Goal: Task Accomplishment & Management: Use online tool/utility

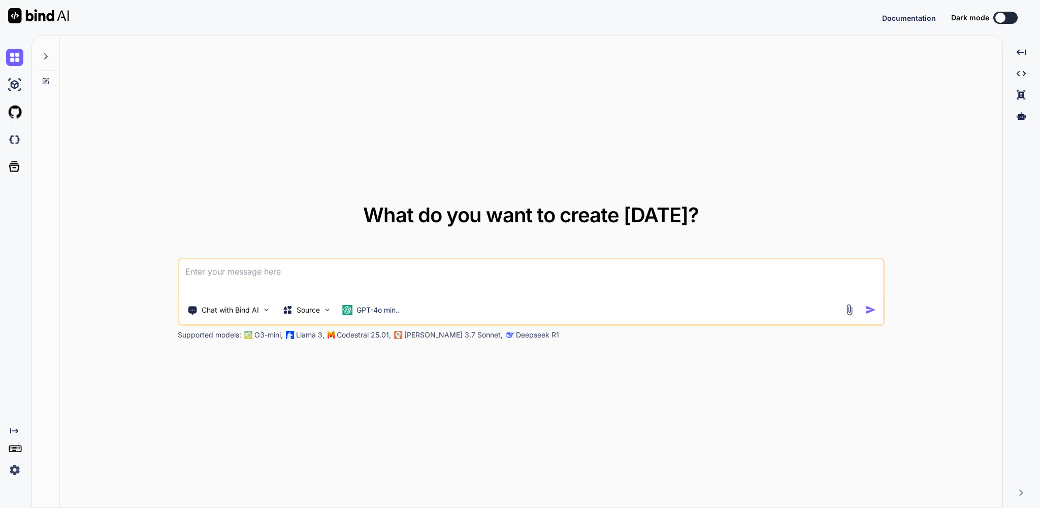
click at [47, 59] on icon at bounding box center [46, 56] width 4 height 6
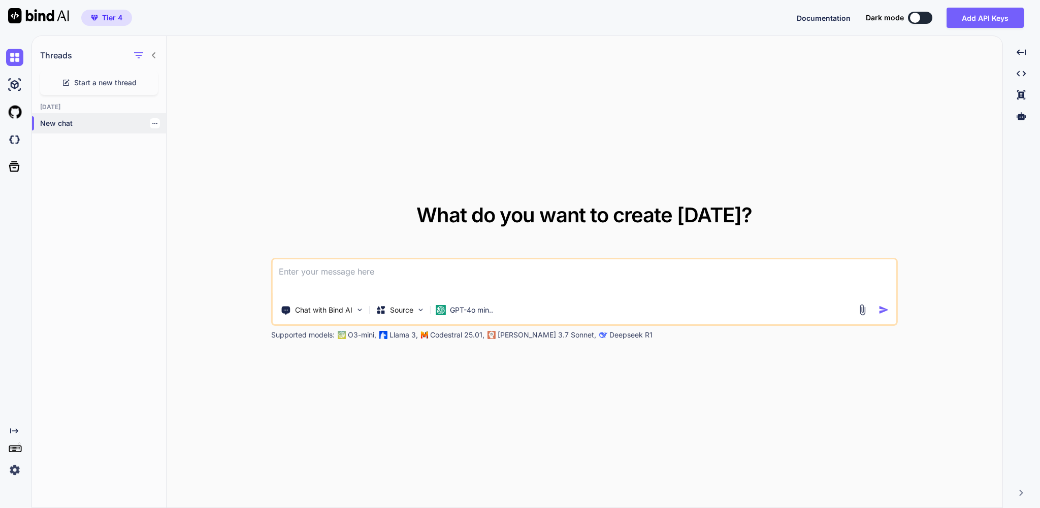
click at [74, 128] on p "New chat" at bounding box center [103, 123] width 126 height 10
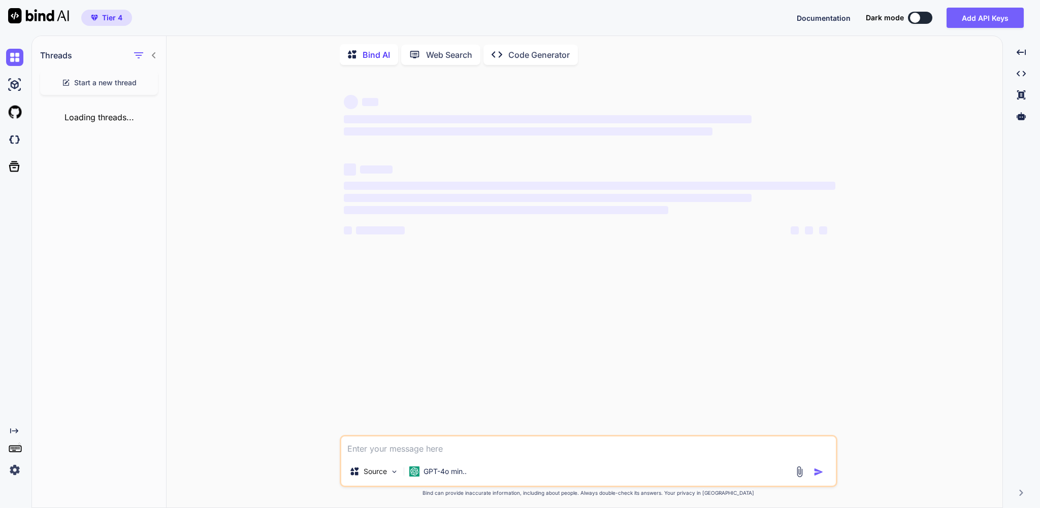
type textarea "x"
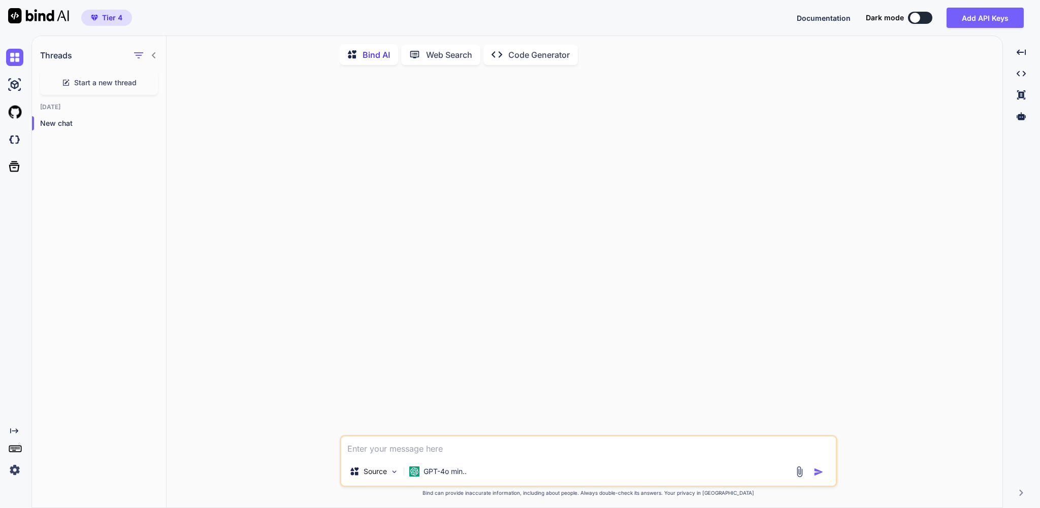
click at [556, 61] on p "Code Generator" at bounding box center [538, 55] width 61 height 12
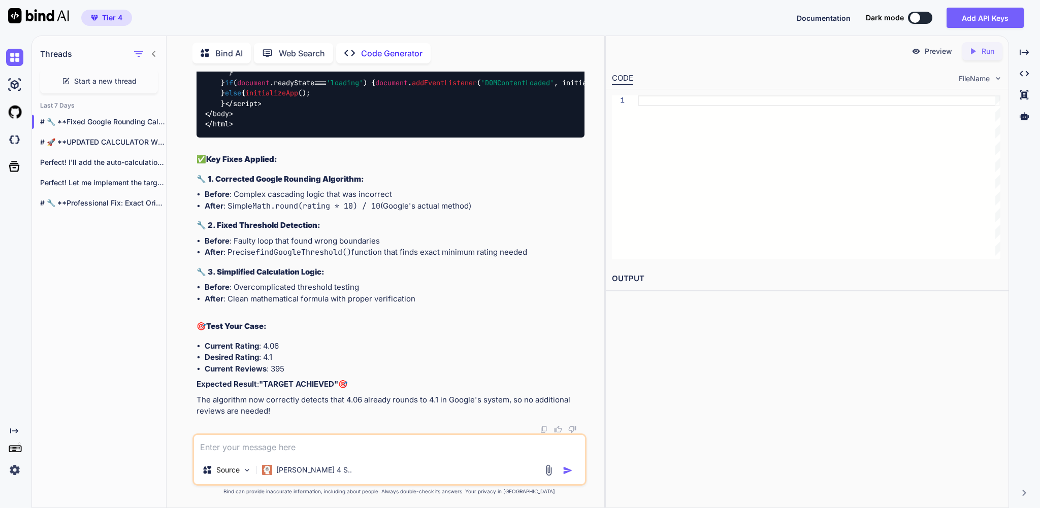
scroll to position [48468, 0]
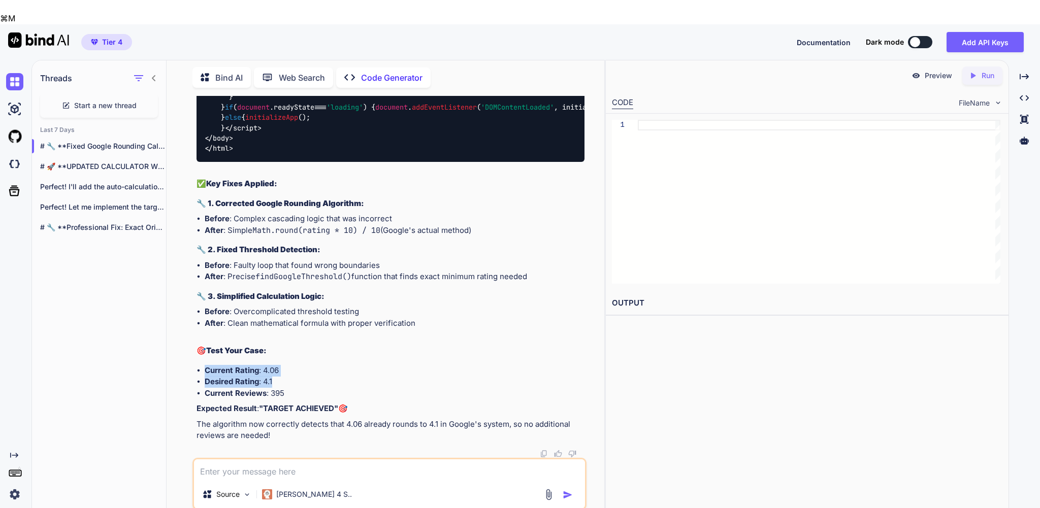
drag, startPoint x: 208, startPoint y: 337, endPoint x: 308, endPoint y: 353, distance: 100.8
click at [308, 365] on ul "Current Rating : 4.06 Desired Rating : 4.1 Current Reviews : 395" at bounding box center [390, 382] width 387 height 35
copy ul "Current Rating : 4.06 Desired Rating : 4.1"
click at [267, 460] on textarea at bounding box center [389, 470] width 391 height 21
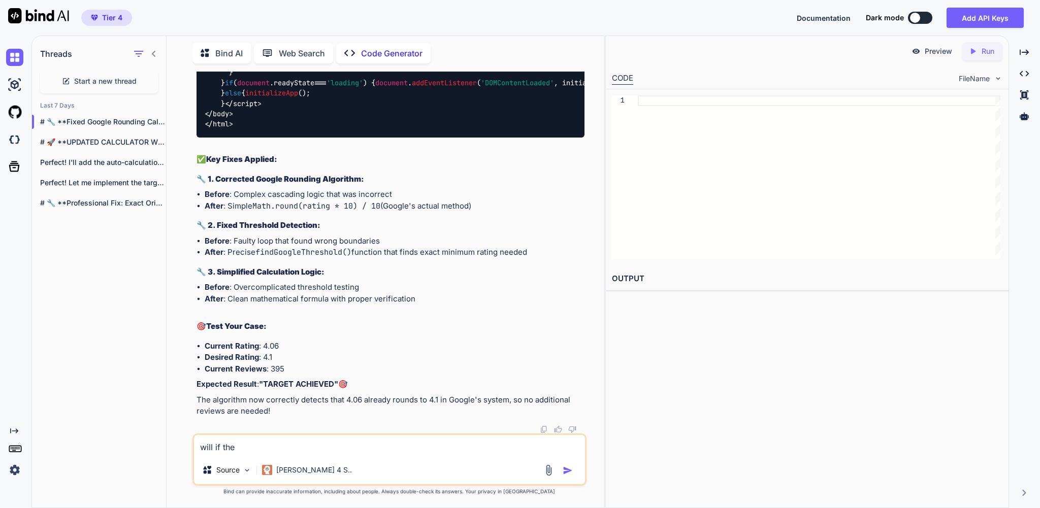
paste textarea "Current Rating: 4.06 Desired Rating: 4.1"
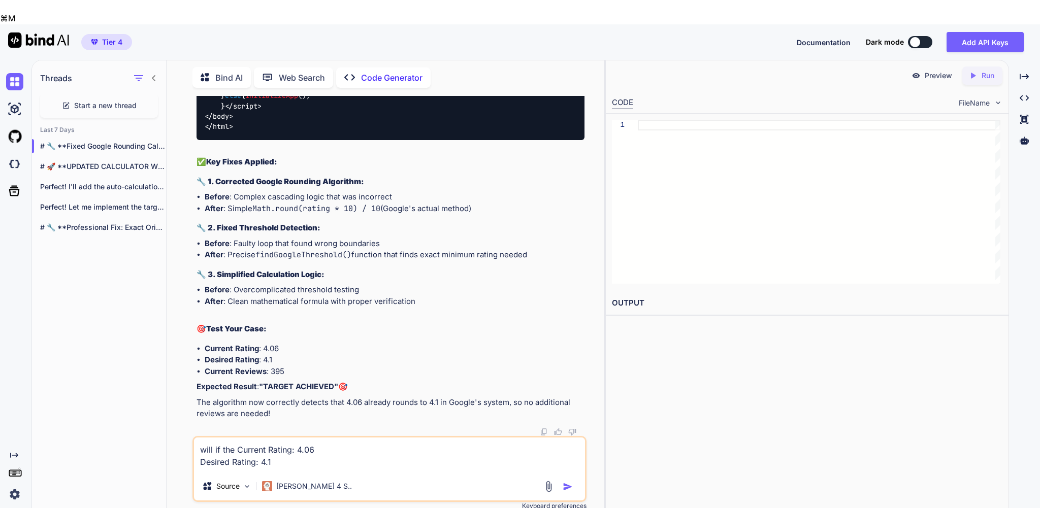
click at [327, 438] on textarea "will if the Current Rating: 4.06 Desired Rating: 4.1" at bounding box center [389, 455] width 391 height 35
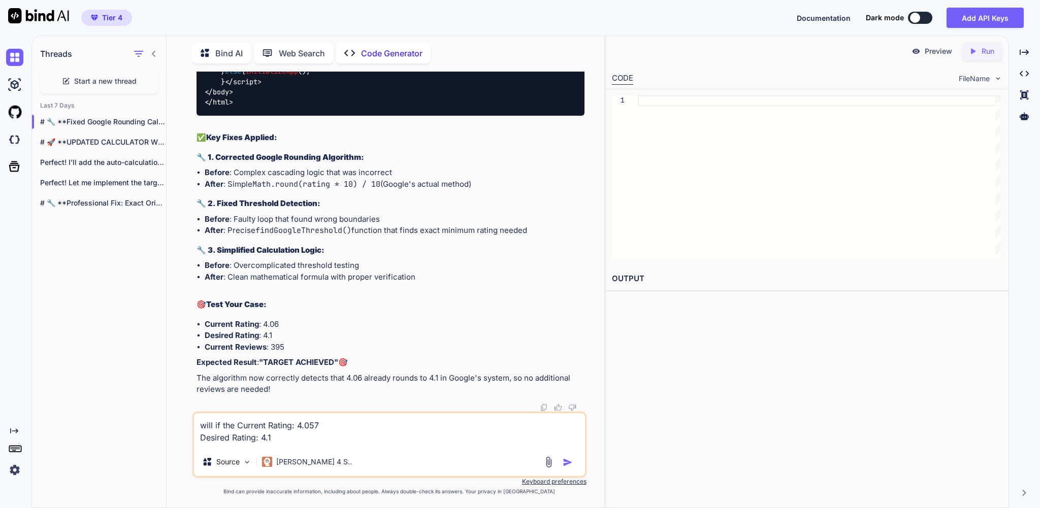
click at [310, 434] on textarea "will if the Current Rating: 4.057 Desired Rating: 4.1" at bounding box center [389, 430] width 391 height 35
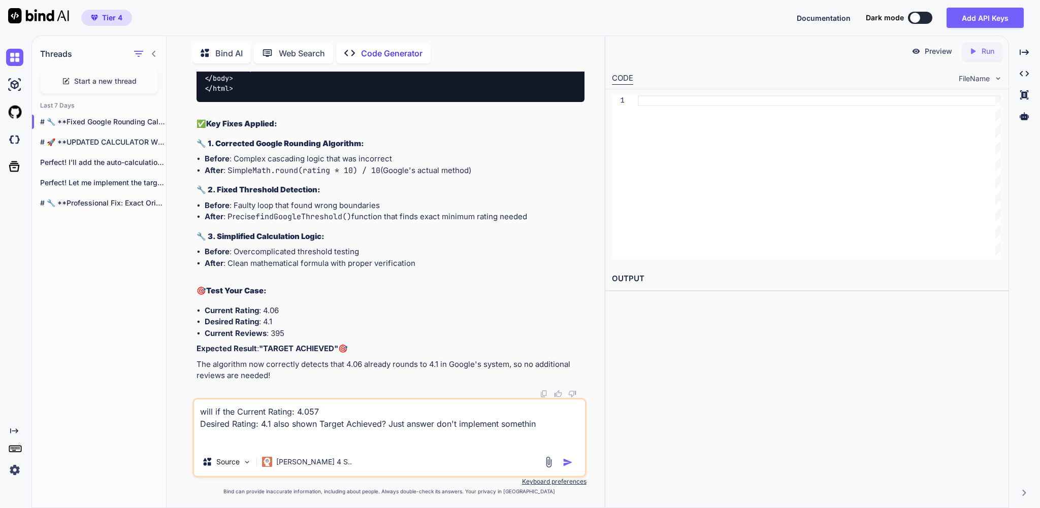
type textarea "will if the Current Rating: 4.057 Desired Rating: 4.1 also shown Target Achieve…"
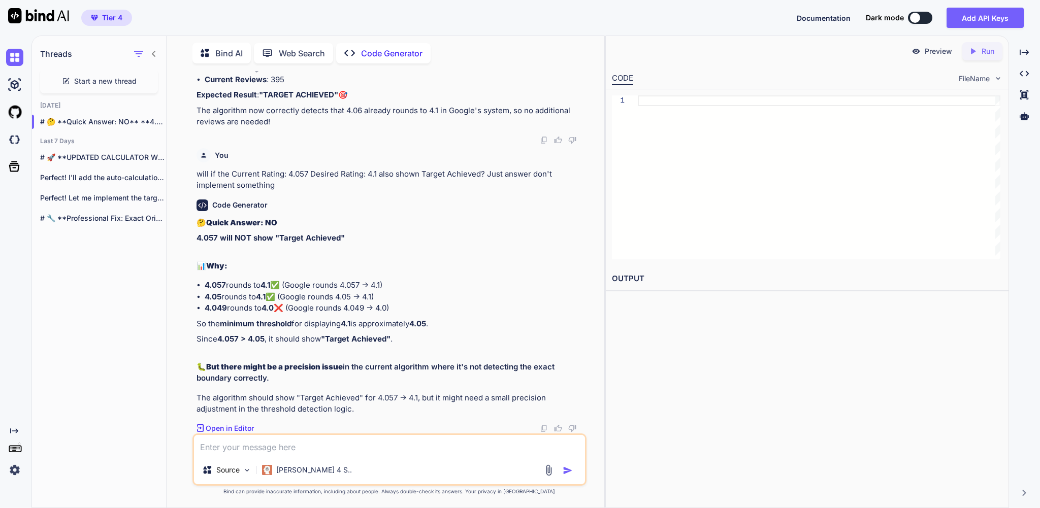
scroll to position [48772, 0]
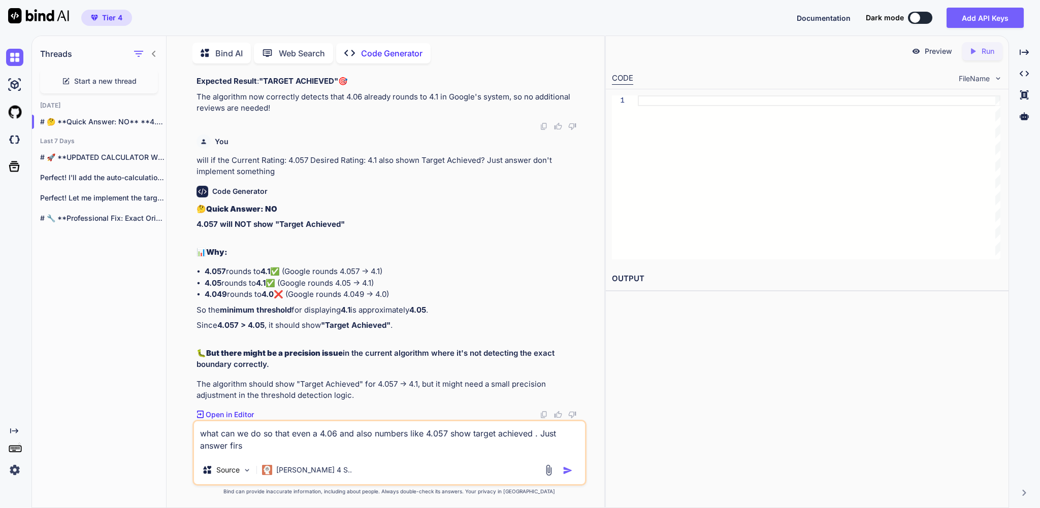
type textarea "what can we do so that even a 4.06 and also numbers like 4.057 show target achi…"
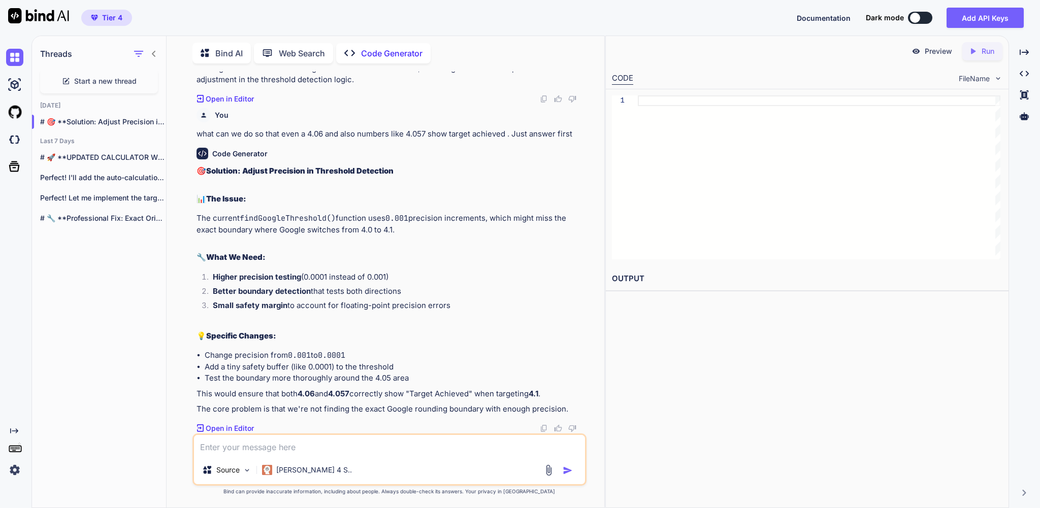
scroll to position [49119, 0]
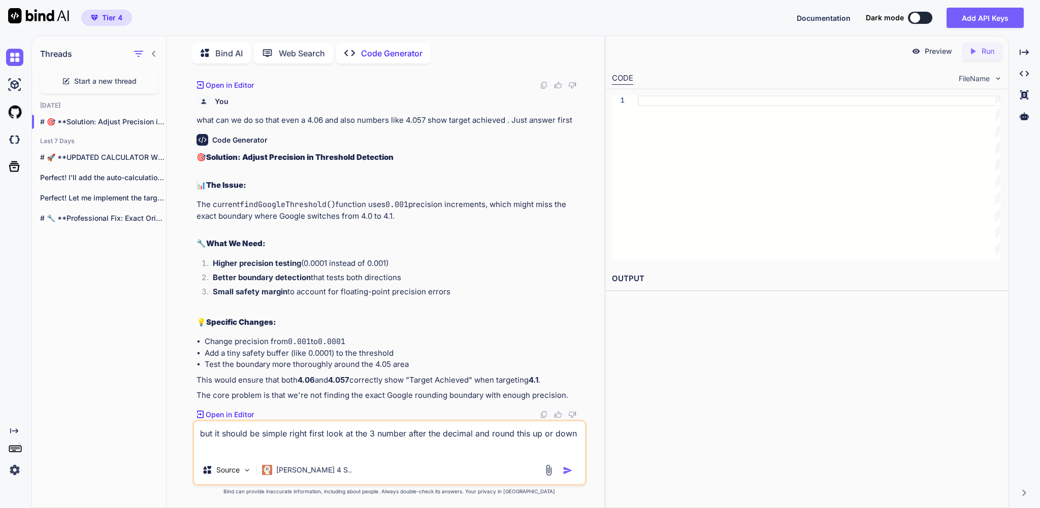
click at [554, 429] on textarea "but it should be simple right first look at the 3 number after the decimal and …" at bounding box center [389, 438] width 391 height 35
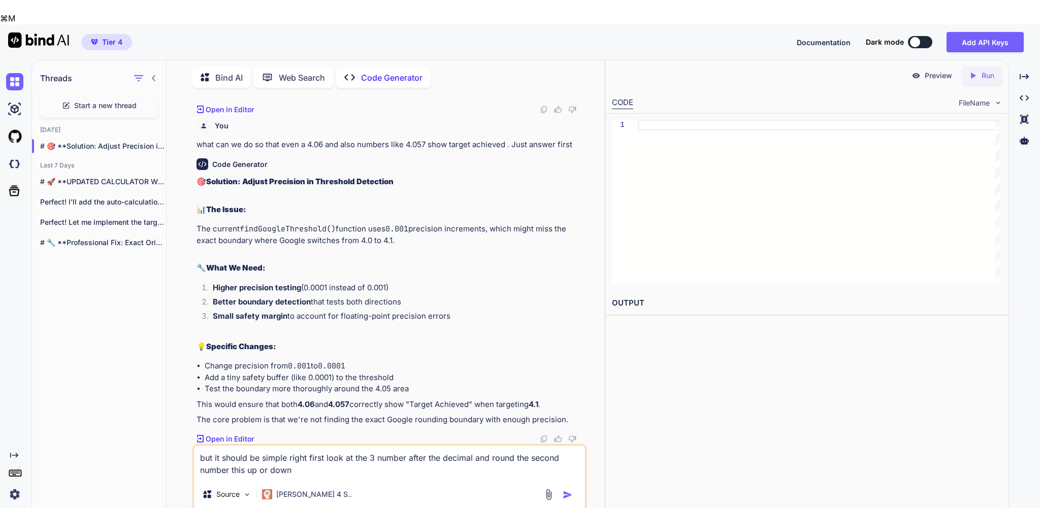
drag, startPoint x: 285, startPoint y: 442, endPoint x: 273, endPoint y: 444, distance: 12.4
click at [273, 446] on textarea "but it should be simple right first look at the 3 number after the decimal and …" at bounding box center [389, 463] width 391 height 35
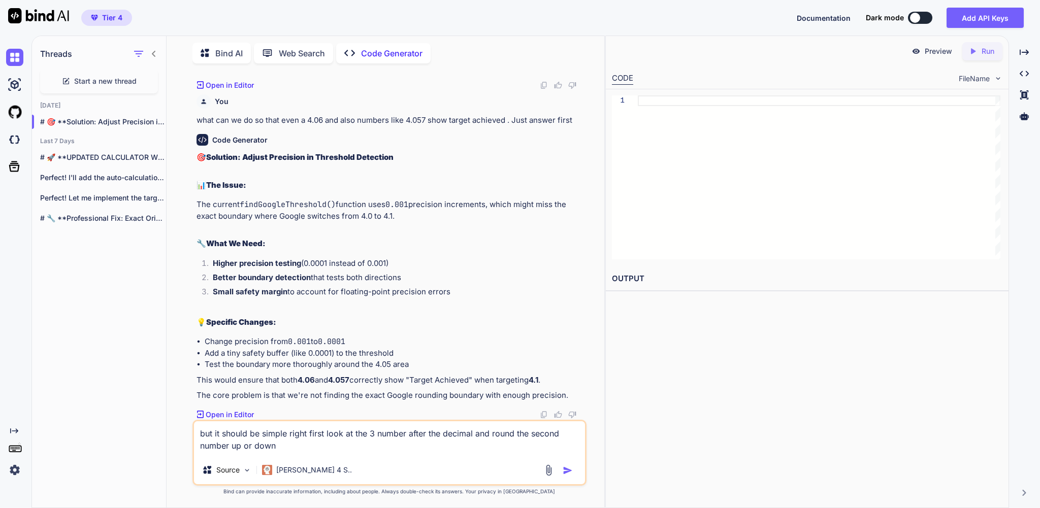
click at [321, 443] on textarea "but it should be simple right first look at the 3 number after the decimal and …" at bounding box center [389, 438] width 391 height 35
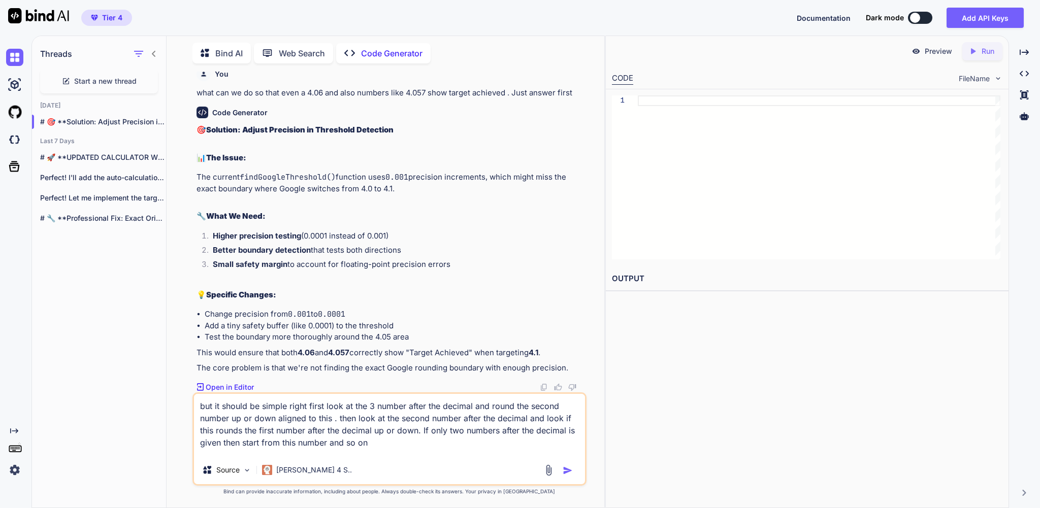
type textarea "but it should be simple right first look at the 3 number after the decimal and …"
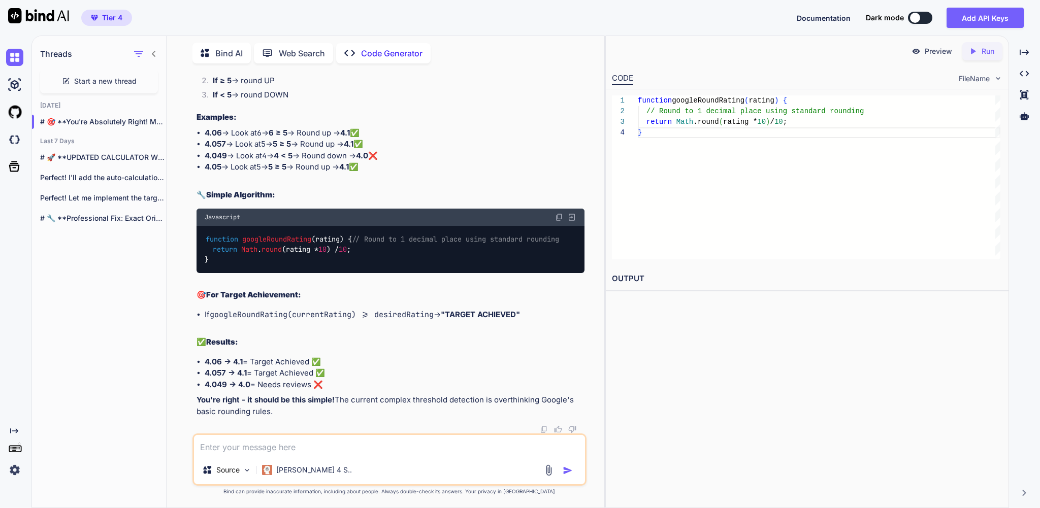
scroll to position [49689, 0]
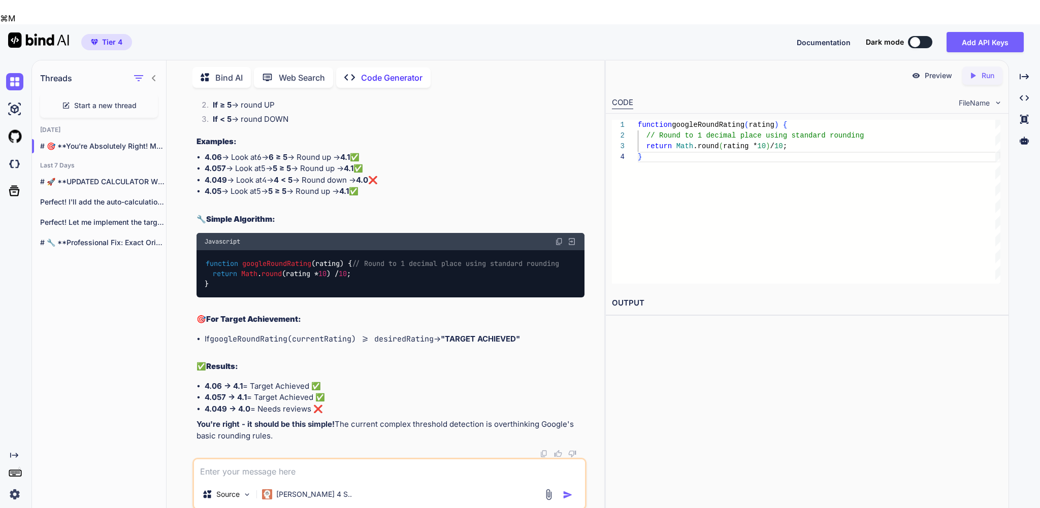
drag, startPoint x: 327, startPoint y: 380, endPoint x: 208, endPoint y: 382, distance: 118.8
click at [208, 404] on li "4.049 → 4.0 = Needs reviews ❌" at bounding box center [394, 410] width 379 height 12
copy li "4.049 → 4.0 = Needs reviews ❌"
click at [248, 460] on textarea at bounding box center [389, 470] width 391 height 21
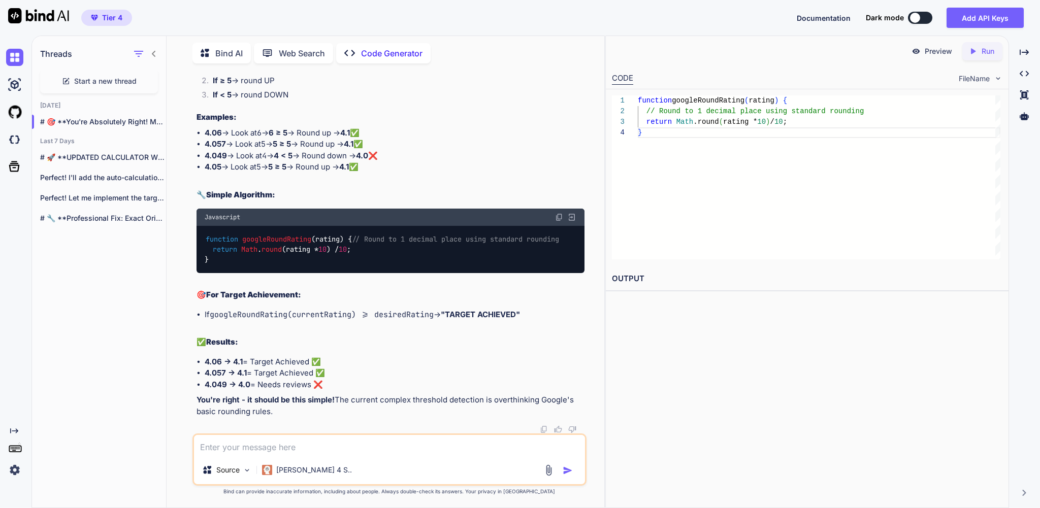
paste textarea "4.049 → 4.0 = Needs reviews ❌"
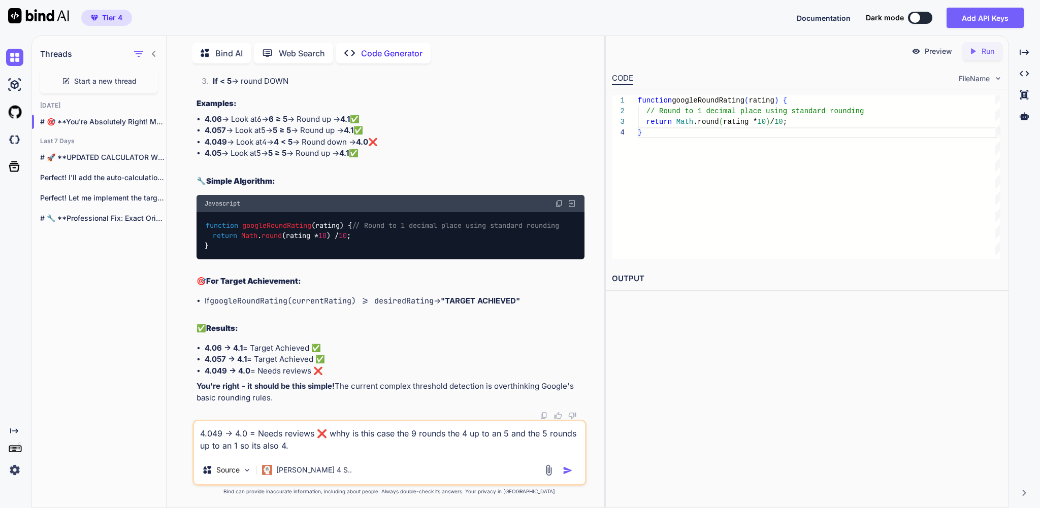
type textarea "4.049 → 4.0 = Needs reviews ❌ whhy is this case the 9 rounds the 4 up to an 5 a…"
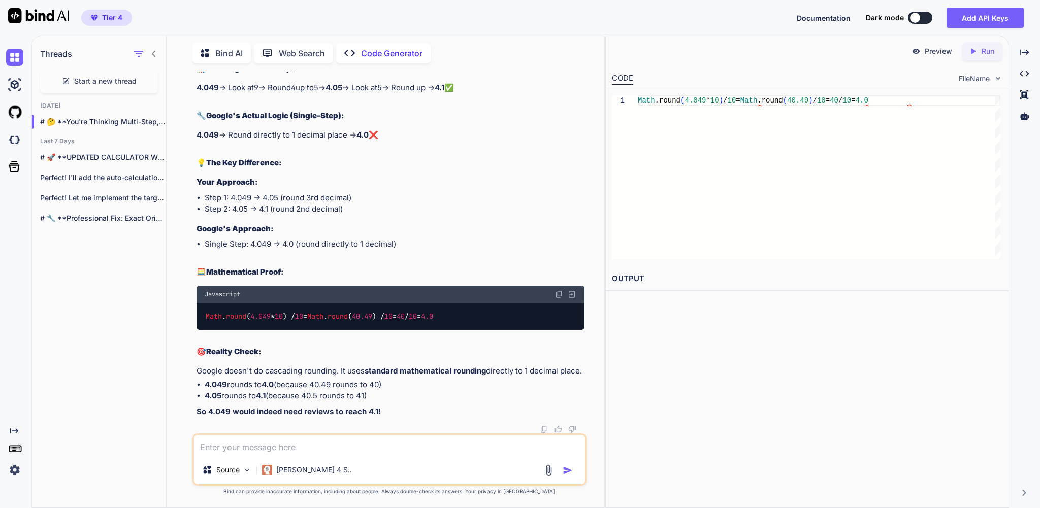
scroll to position [50201, 0]
type textarea "no google doesn't use this like that"
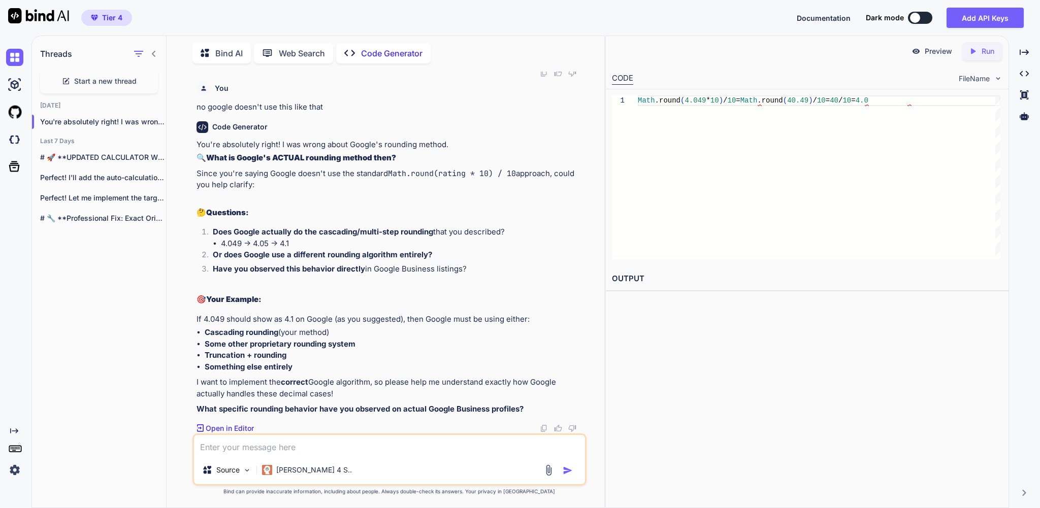
scroll to position [50572, 0]
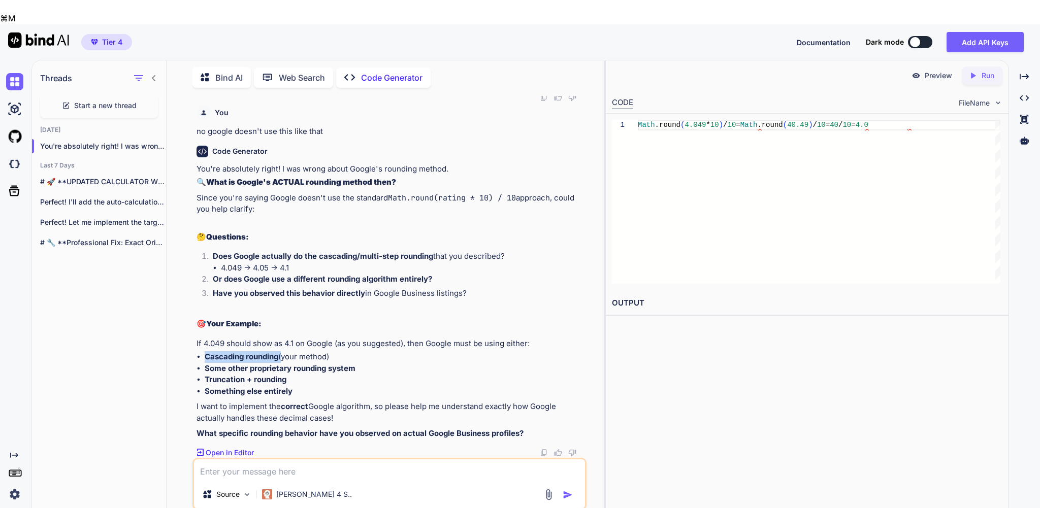
drag, startPoint x: 209, startPoint y: 323, endPoint x: 284, endPoint y: 323, distance: 75.2
click at [284, 351] on li "Cascading rounding (your method)" at bounding box center [394, 357] width 379 height 12
copy li "Cascading rounding"
click at [245, 460] on textarea at bounding box center [389, 470] width 391 height 21
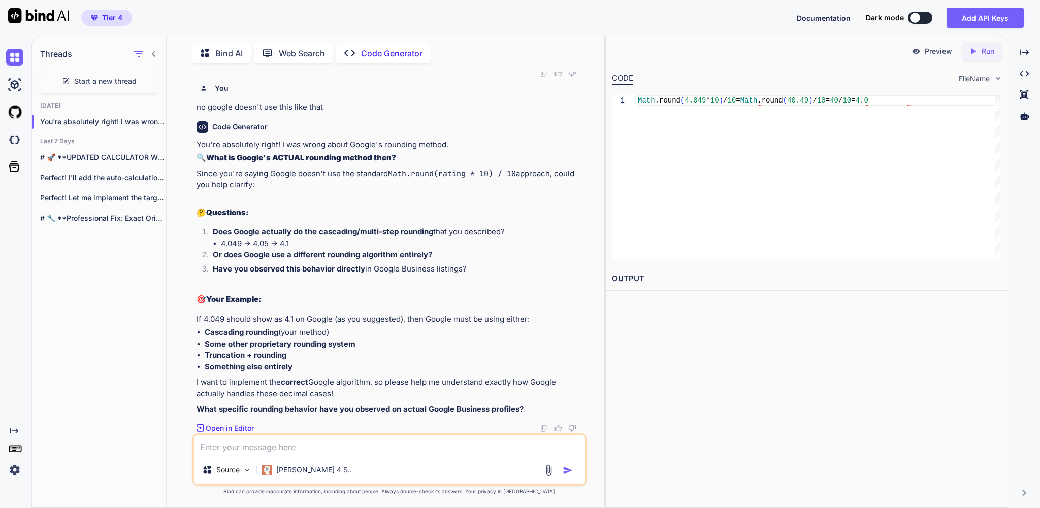
paste textarea "Cascading rounding"
type textarea "Cascading rounding"
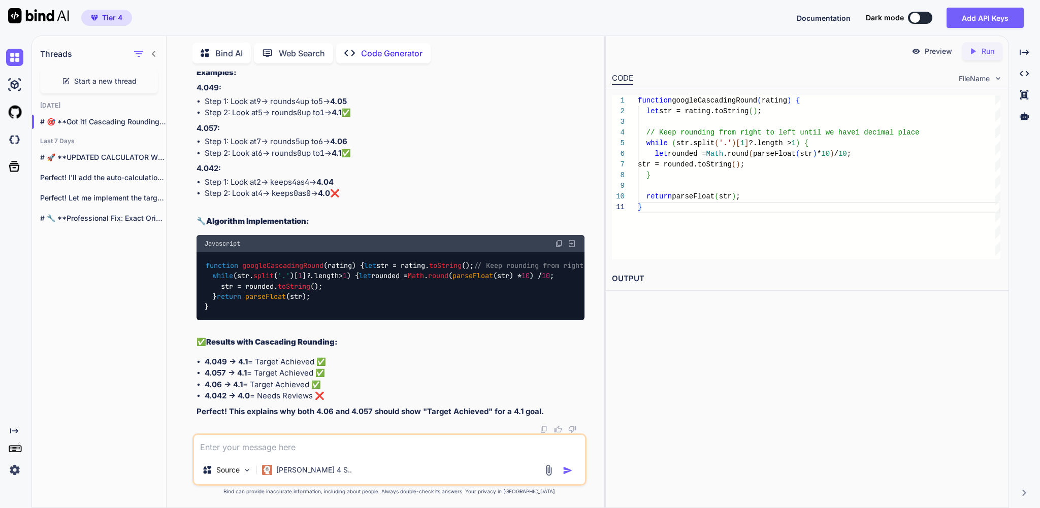
scroll to position [51213, 0]
type textarea "Thanks can you implement that into the code"
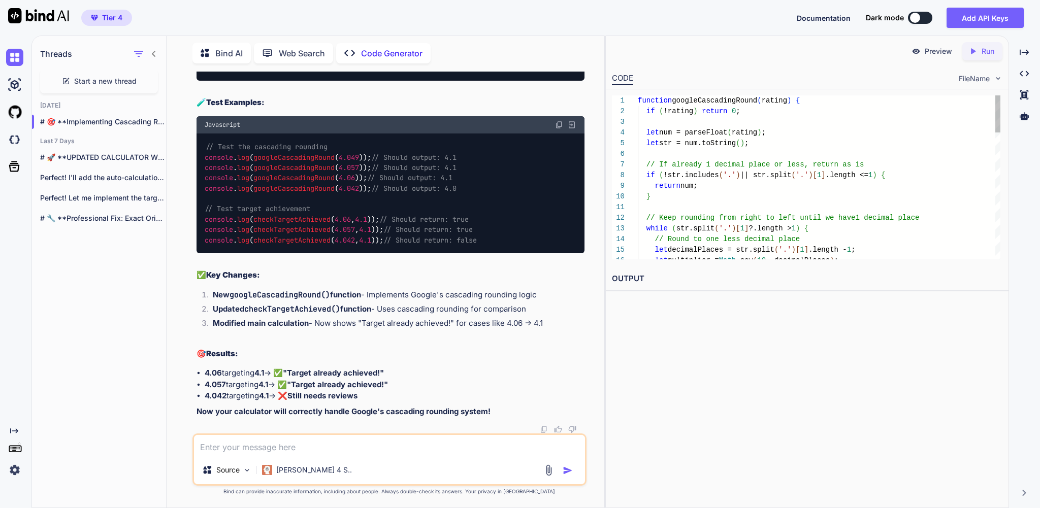
scroll to position [74, 0]
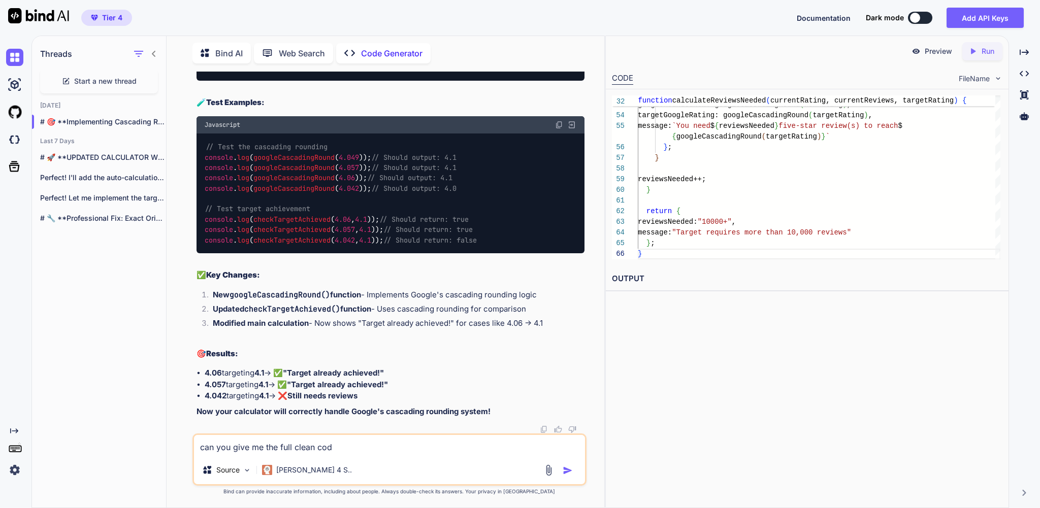
type textarea "can you give me the full clean code"
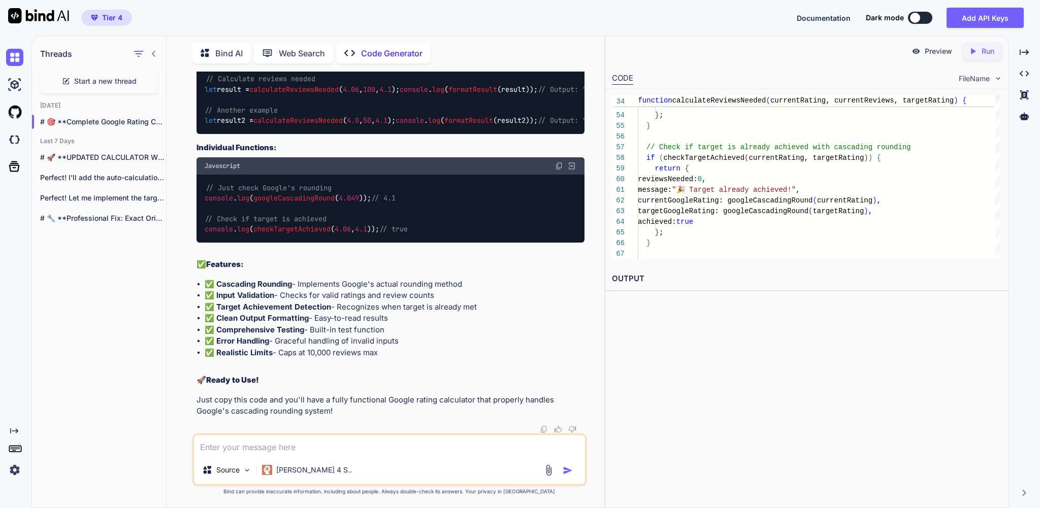
scroll to position [55079, 0]
click at [232, 445] on textarea at bounding box center [389, 445] width 391 height 21
type textarea "c"
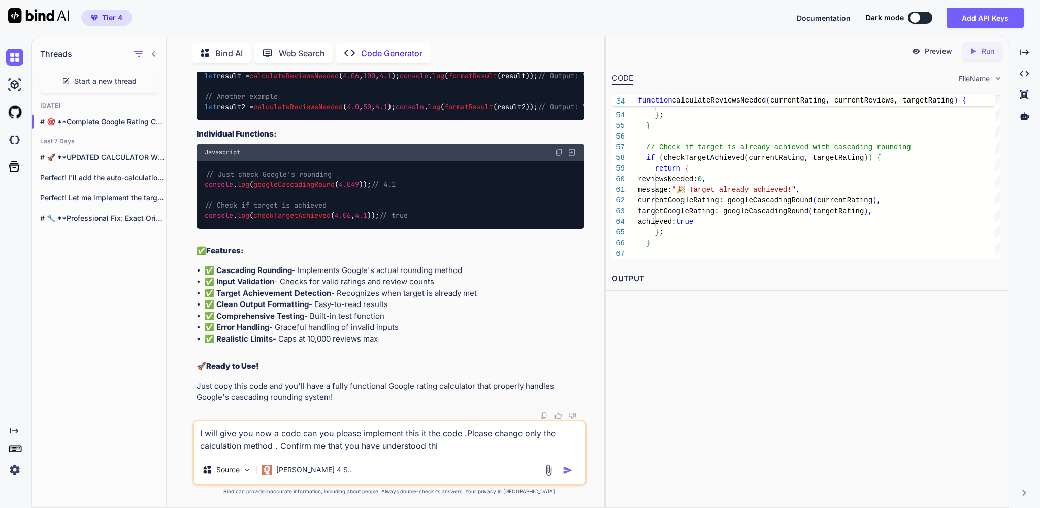
type textarea "I will give you now a code can you please implement this it the code .Please ch…"
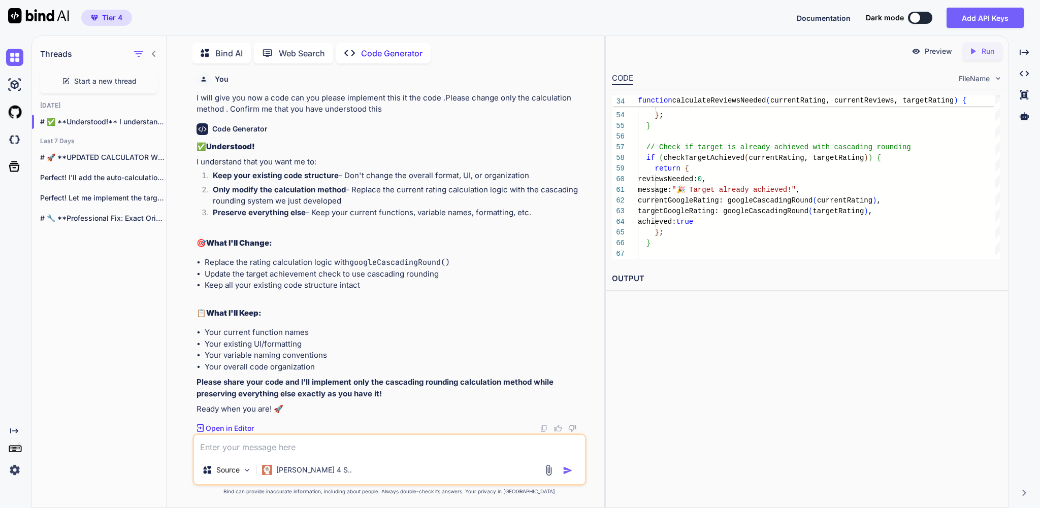
scroll to position [55460, 0]
paste textarea "<!DOCTYPE html> <html lang="en"> <head> <meta charset="UTF-8"> <meta name="view…"
type textarea "<!DOCTYPE html> <html lang="en"> <head> <meta charset="UTF-8"> <meta name="view…"
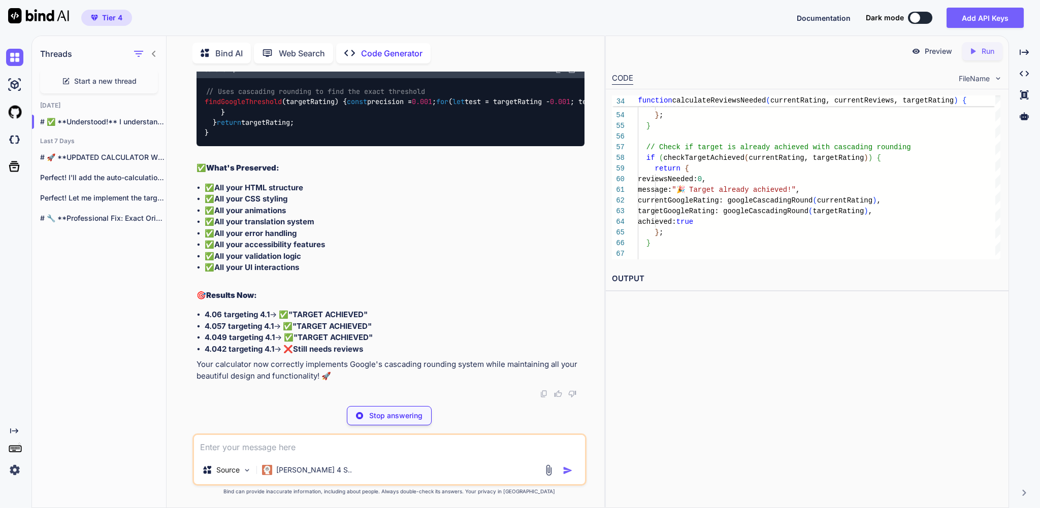
scroll to position [64, 0]
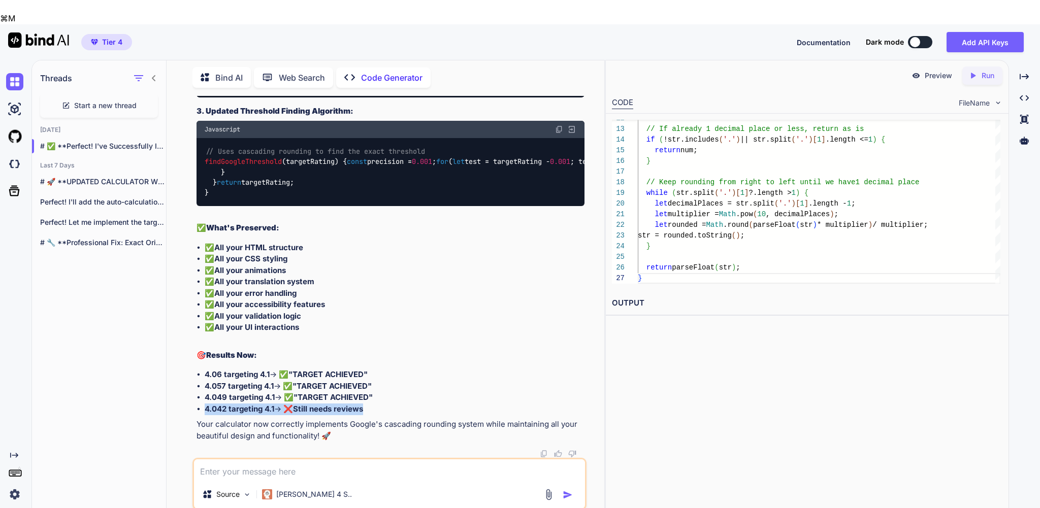
drag, startPoint x: 370, startPoint y: 376, endPoint x: 205, endPoint y: 379, distance: 165.1
click at [205, 379] on ul "4.06 targeting 4.1 → ✅ "TARGET ACHIEVED" 4.057 targeting 4.1 → ✅ "TARGET ACHIEV…" at bounding box center [390, 392] width 387 height 46
copy li "4.042 targeting 4.1 → ❌ Still needs reviews"
click at [228, 460] on textarea at bounding box center [389, 470] width 391 height 21
paste textarea "4.042 targeting 4.1 → ❌ Still needs reviews"
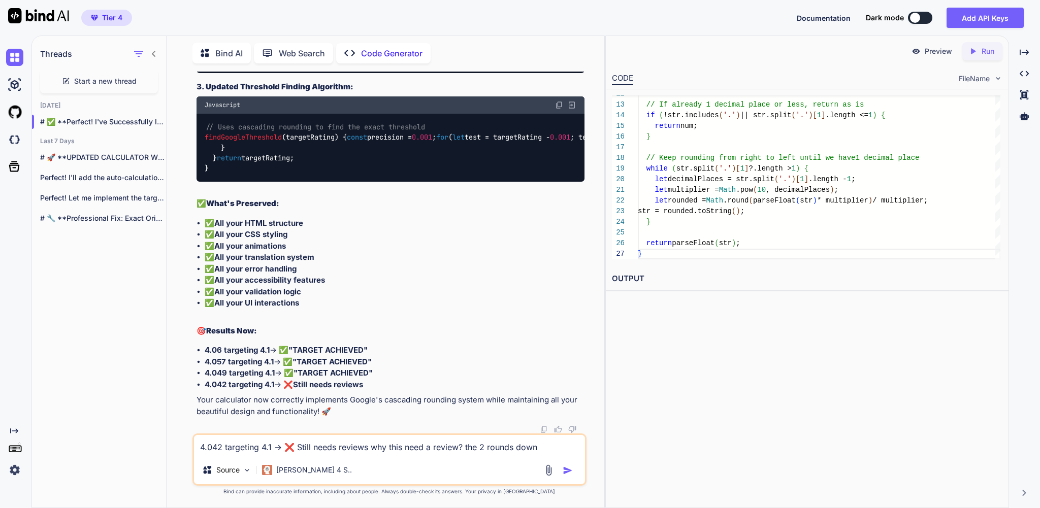
scroll to position [62657, 0]
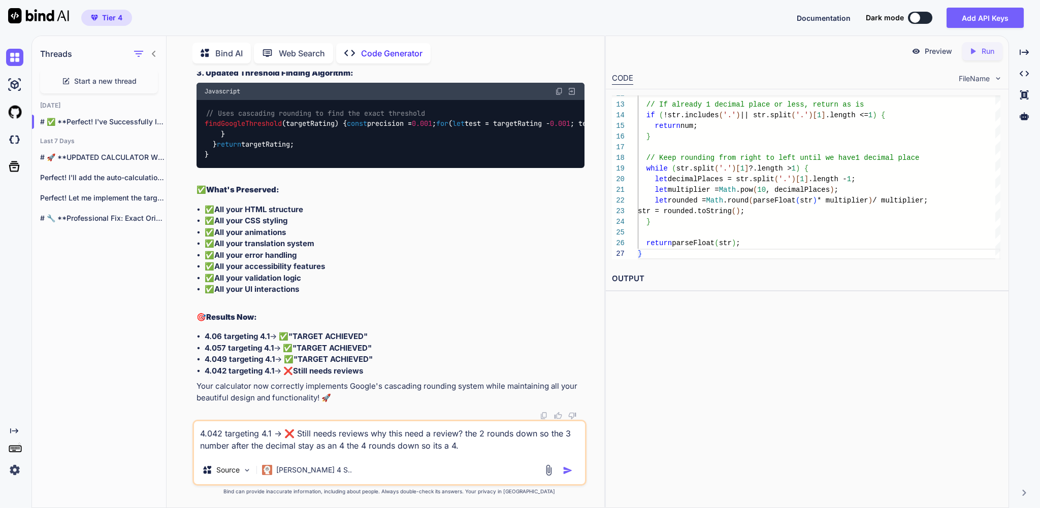
type textarea "4.042 targeting 4.1 → ❌ Still needs reviews why this need a review? the 2 round…"
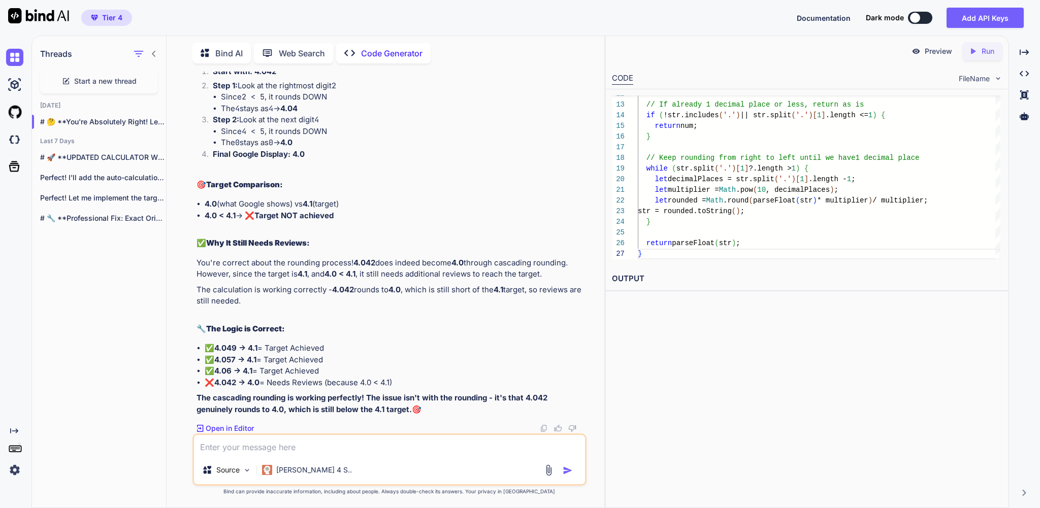
scroll to position [63167, 0]
click at [248, 442] on textarea at bounding box center [389, 445] width 391 height 21
type textarea "ok got it"
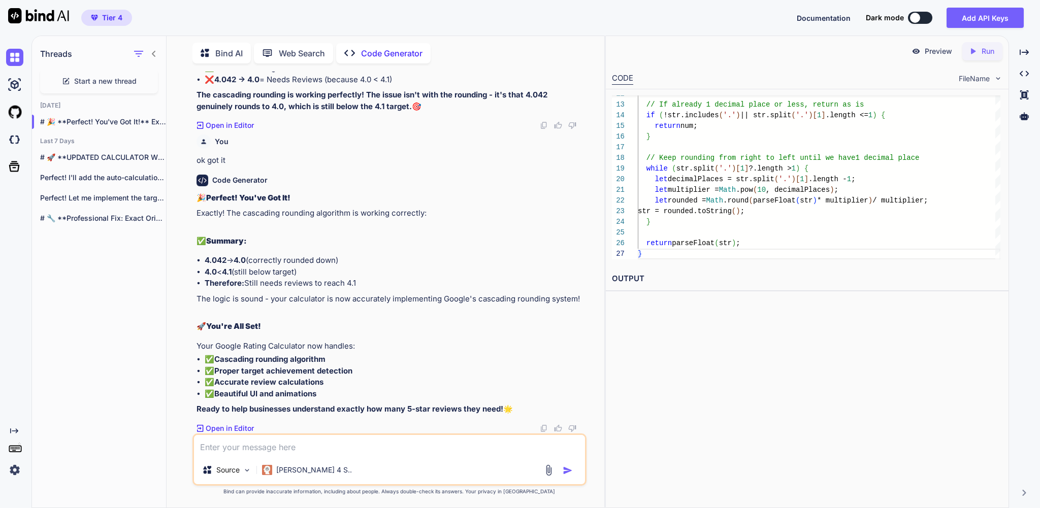
scroll to position [63485, 0]
click at [240, 443] on textarea at bounding box center [389, 445] width 391 height 21
type textarea "can you give me the whole new modified code as an clean out put"
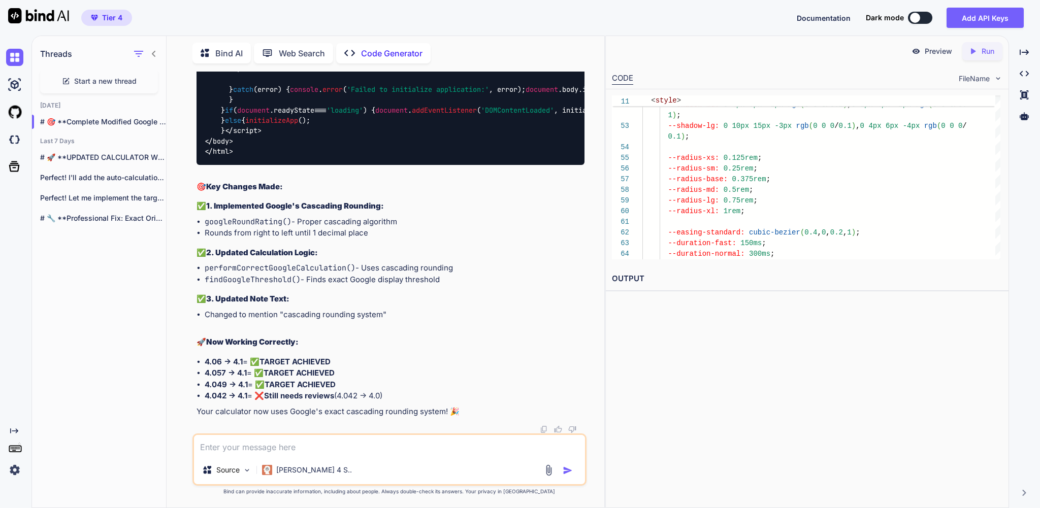
scroll to position [86799, 0]
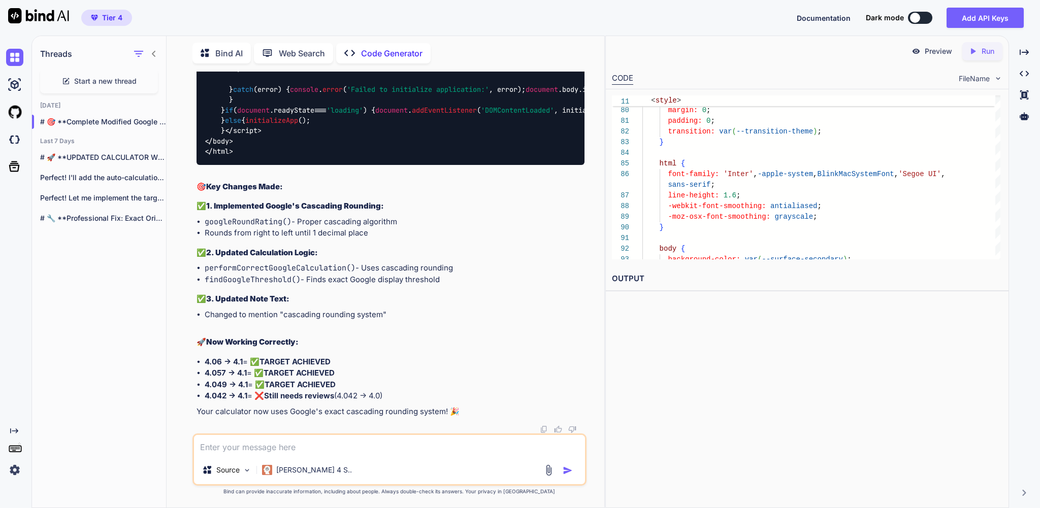
click at [983, 56] on p "Run" at bounding box center [988, 51] width 13 height 10
click at [925, 54] on p "Preview" at bounding box center [938, 51] width 27 height 10
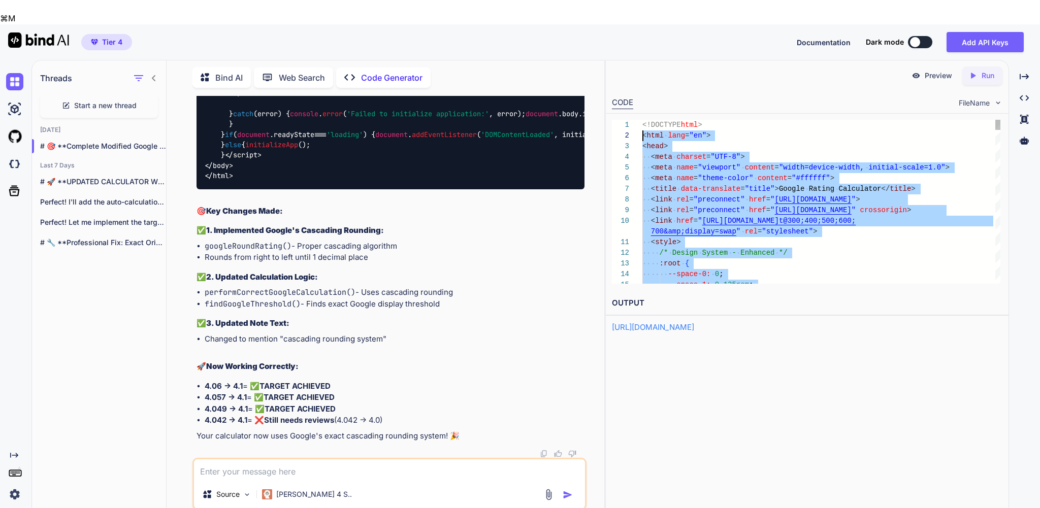
scroll to position [0, 0]
drag, startPoint x: 692, startPoint y: 262, endPoint x: 641, endPoint y: 106, distance: 164.4
type textarea "<!DOCTYPE html> <html lang="en"> <head> <meta charset="UTF-8"> <meta name="view…"
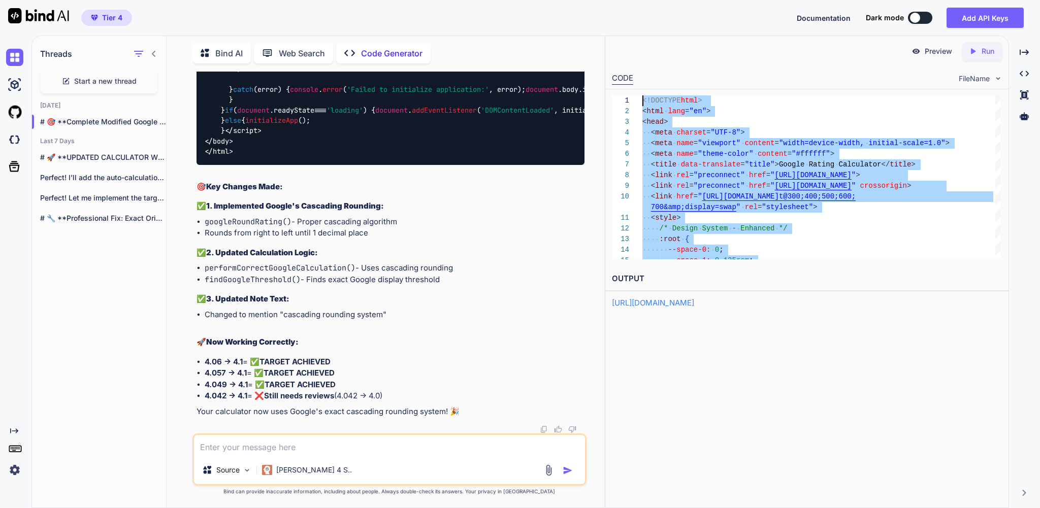
click at [275, 442] on textarea at bounding box center [389, 445] width 391 height 21
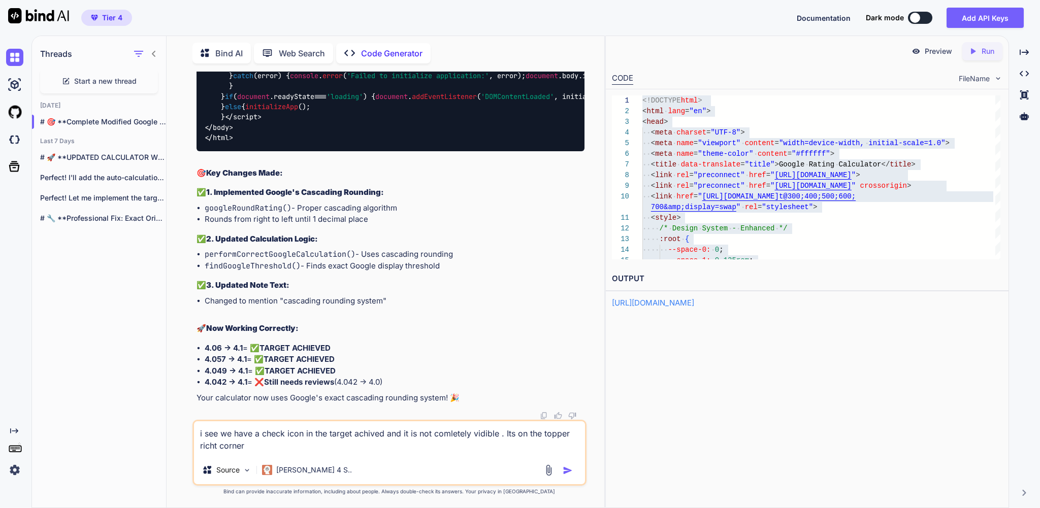
scroll to position [86802, 0]
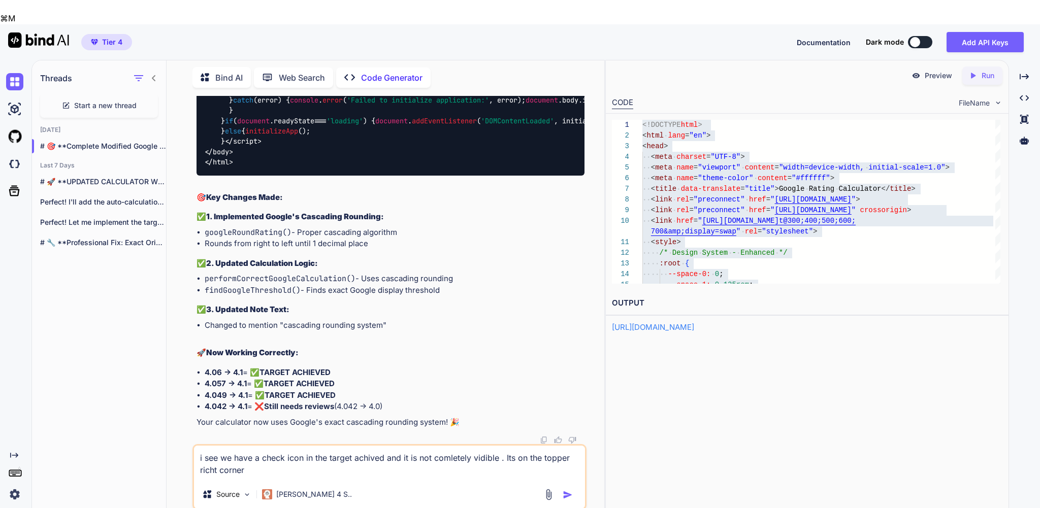
click at [517, 446] on textarea "i see we have a check icon in the target achived and it is not comletely vidibl…" at bounding box center [389, 463] width 391 height 35
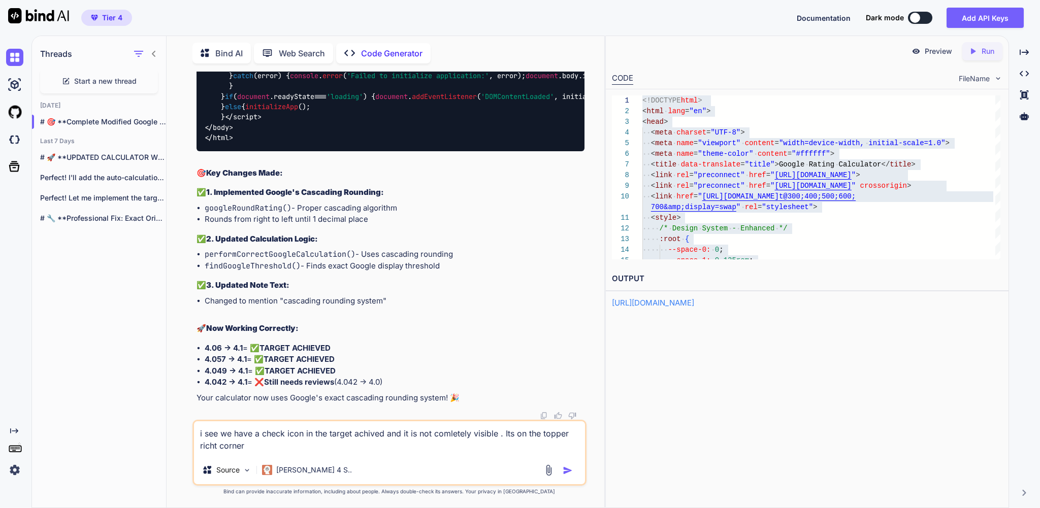
click at [482, 429] on textarea "i see we have a check icon in the target achived and it is not comletely visibl…" at bounding box center [389, 438] width 391 height 35
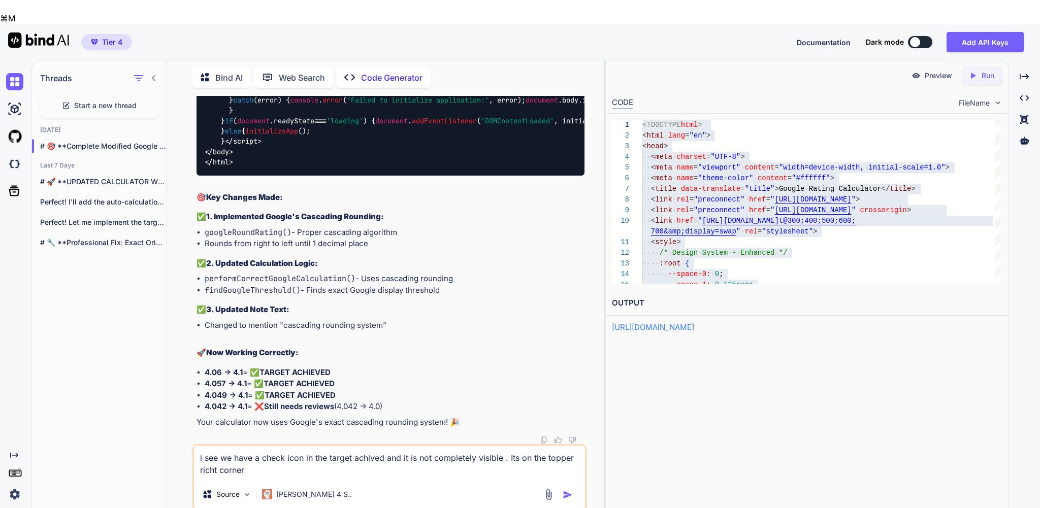
drag, startPoint x: 264, startPoint y: 442, endPoint x: 256, endPoint y: 442, distance: 7.6
click at [256, 446] on textarea "i see we have a check icon in the target achived and it is not completely visib…" at bounding box center [389, 463] width 391 height 35
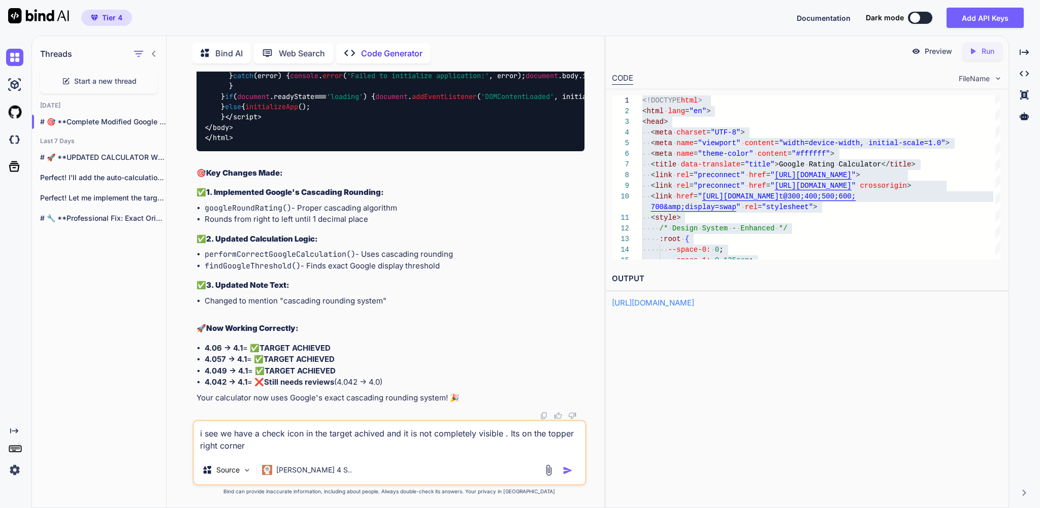
click at [307, 443] on textarea "i see we have a check icon in the target achived and it is not completely visib…" at bounding box center [389, 438] width 391 height 35
click at [381, 429] on textarea "i see we have a check icon in the target achived and it is not completely visib…" at bounding box center [389, 438] width 391 height 35
click at [343, 446] on textarea "i see we have a check icon in the target archived and it is not completely visi…" at bounding box center [389, 438] width 391 height 35
type textarea "i see we have a check icon in the target archived and it is not completely visi…"
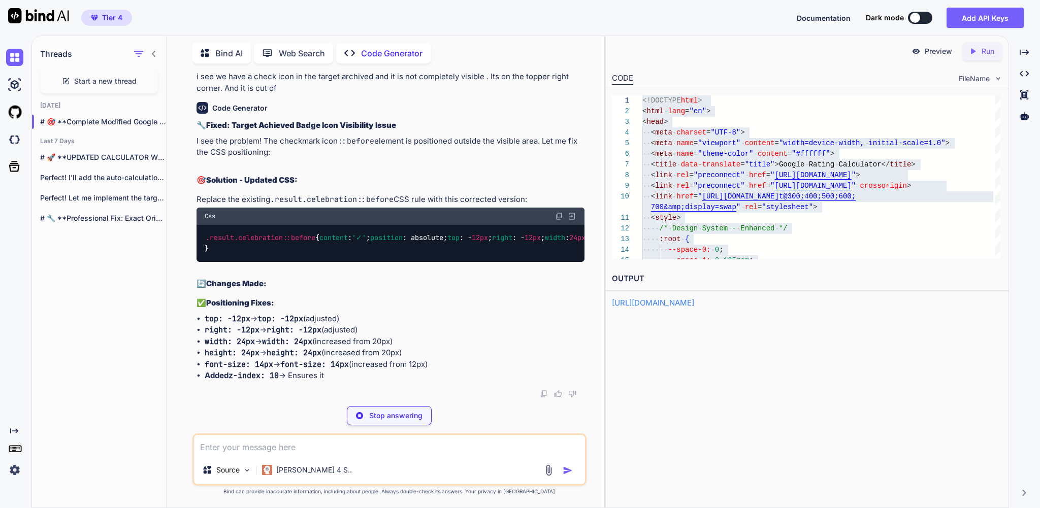
scroll to position [87310, 0]
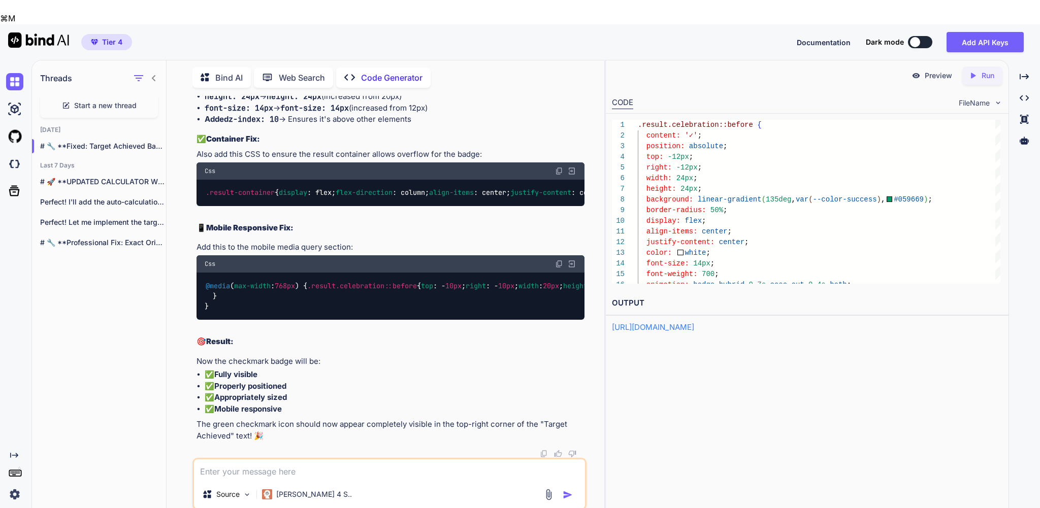
drag, startPoint x: 231, startPoint y: 352, endPoint x: 204, endPoint y: 119, distance: 235.1
copy code ".result .celebration ::before { content : '✓' ; position : absolute; top : - 12…"
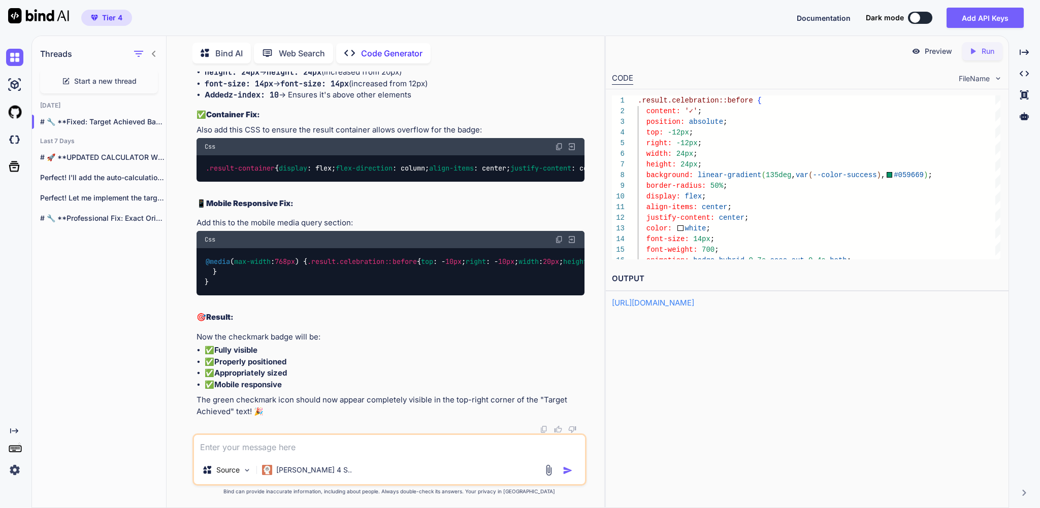
click at [385, 9] on h2 "🔄 Changes Made:" at bounding box center [390, 3] width 387 height 12
click at [241, 439] on textarea at bounding box center [389, 445] width 391 height 21
type textarea "no please look at the code and make sure that you can fix this before implement…"
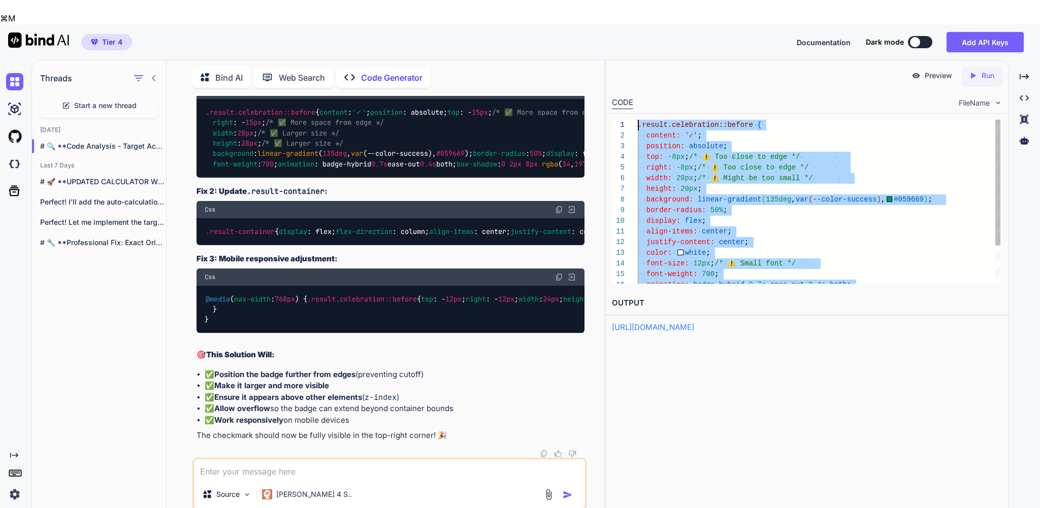
scroll to position [0, 0]
drag, startPoint x: 650, startPoint y: 257, endPoint x: 626, endPoint y: 106, distance: 153.3
type textarea ".result.celebration::before { content: '✓'; position: absolute; top: -8px; /* ⚠…"
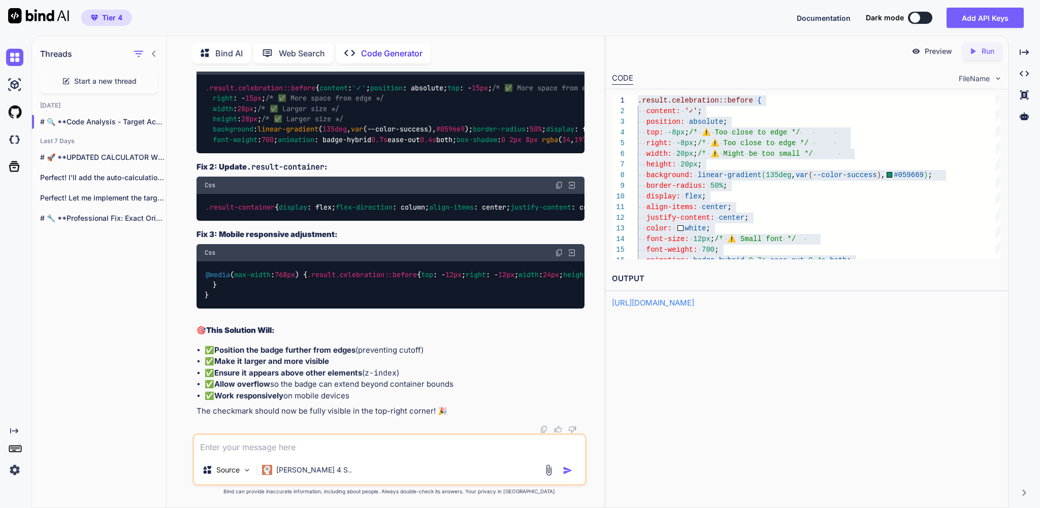
click at [249, 443] on textarea at bounding box center [389, 445] width 391 height 21
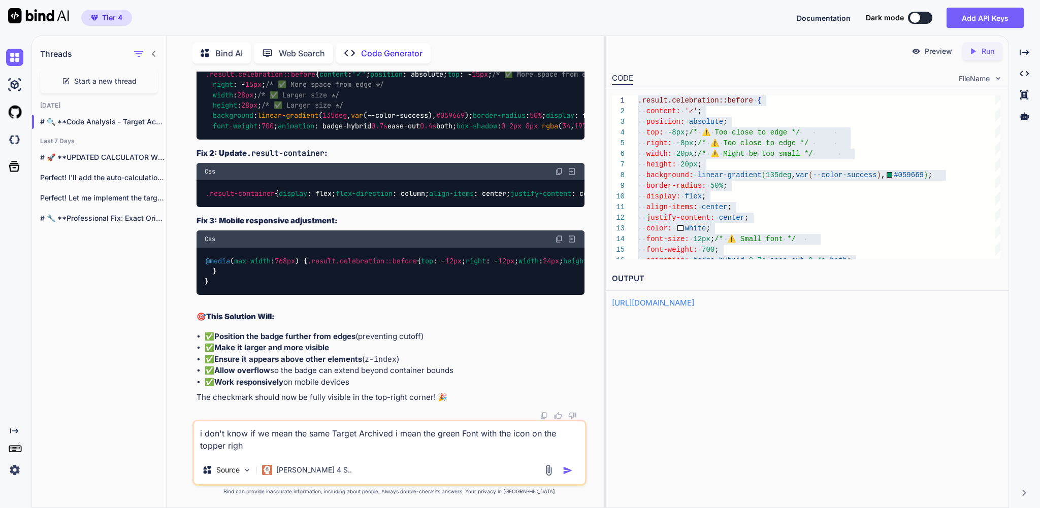
type textarea "i don't know if we mean the same Target Archived i mean the green Font with the…"
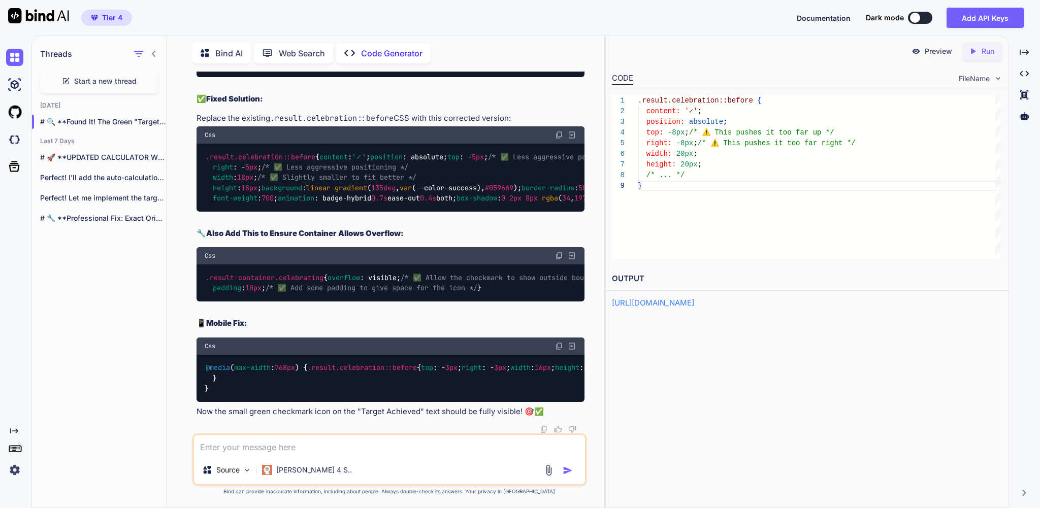
scroll to position [90396, 0]
type textarea "can you give me that in the full clean code"
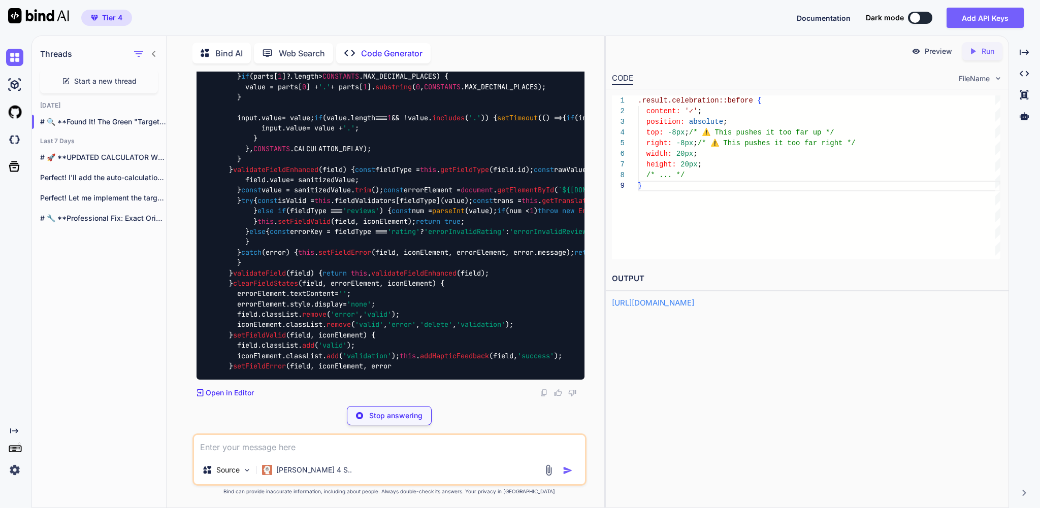
scroll to position [109169, 0]
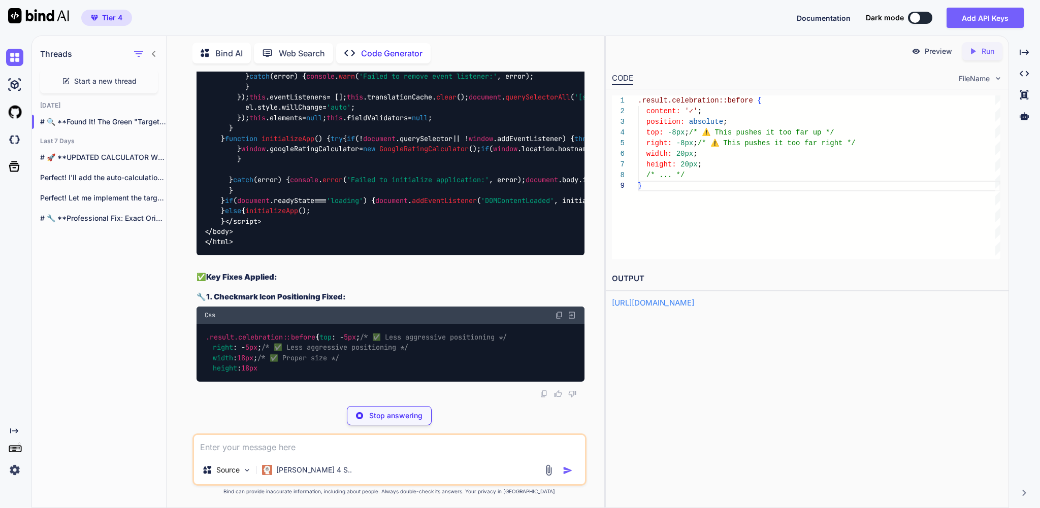
scroll to position [113674, 0]
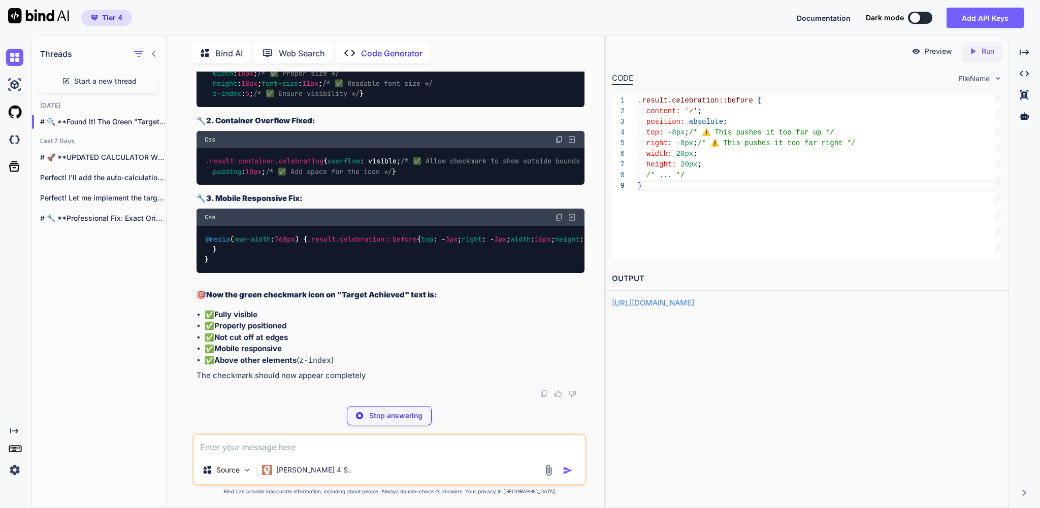
type textarea "x"
type textarea "initializeApp(); } </script> </body> </html>"
type textarea "x"
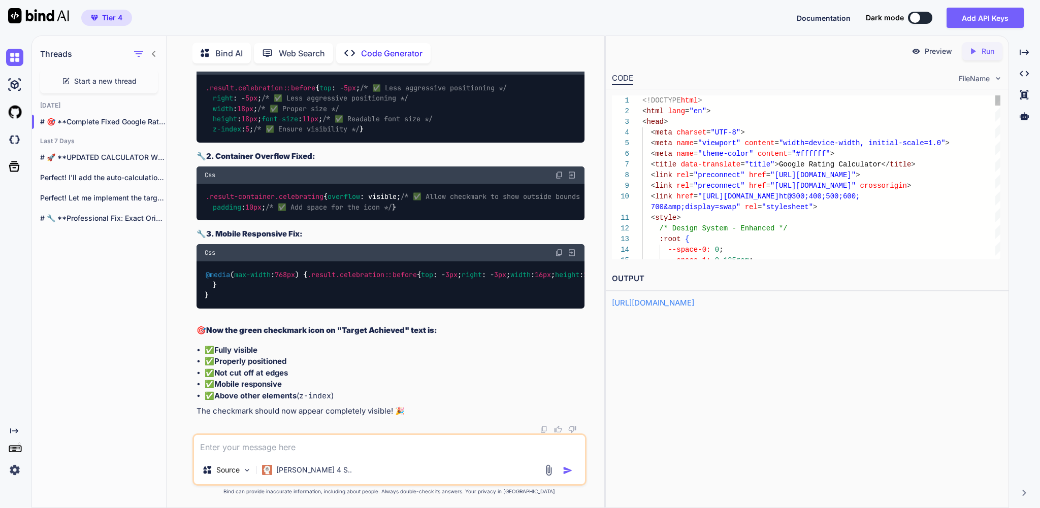
scroll to position [114193, 0]
click at [971, 53] on icon at bounding box center [973, 51] width 5 height 6
click at [913, 48] on div "Preview" at bounding box center [931, 51] width 57 height 18
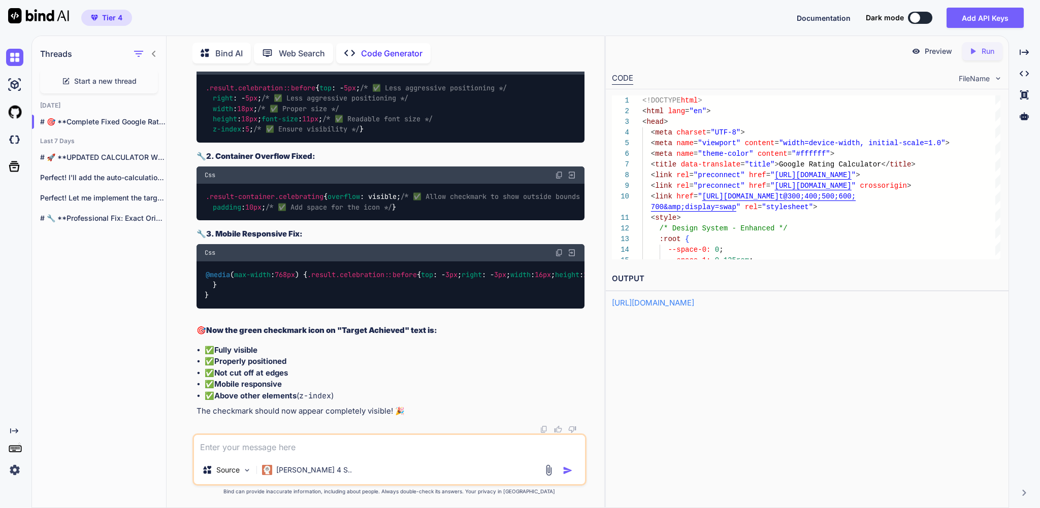
click at [680, 308] on link "https://app.onecompiler.com/43uja6fzb_43unahug3" at bounding box center [653, 303] width 82 height 10
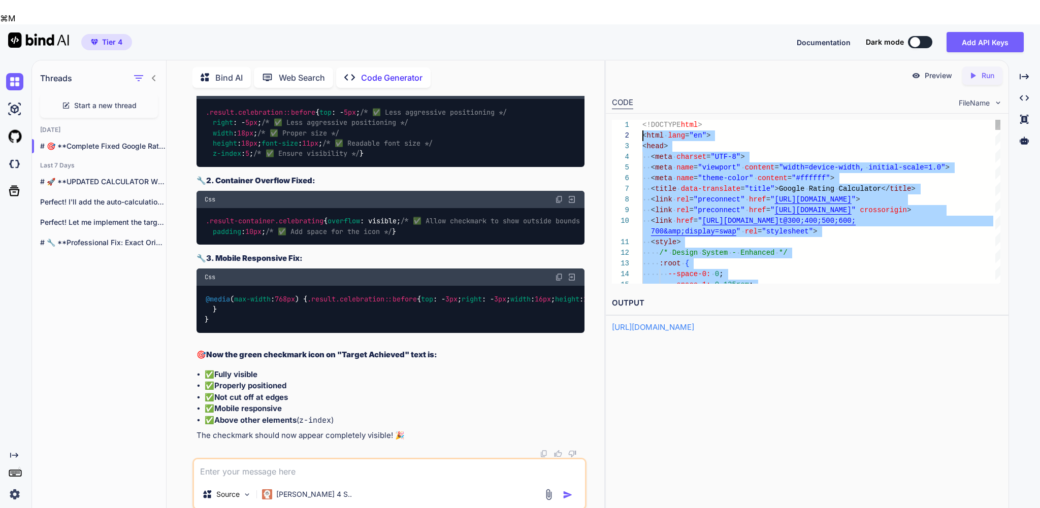
scroll to position [0, 0]
drag, startPoint x: 703, startPoint y: 247, endPoint x: 638, endPoint y: 86, distance: 173.3
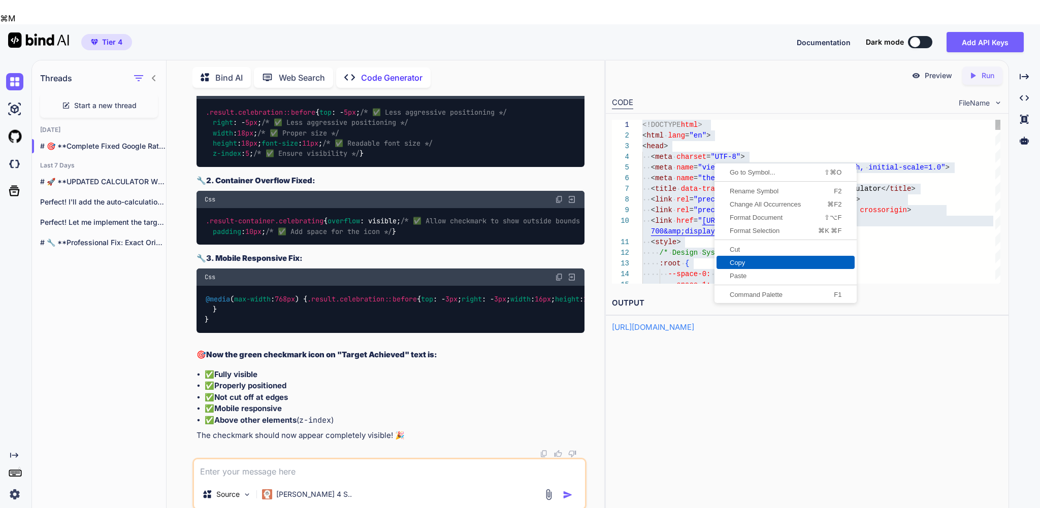
click at [755, 258] on link "Copy" at bounding box center [786, 262] width 138 height 13
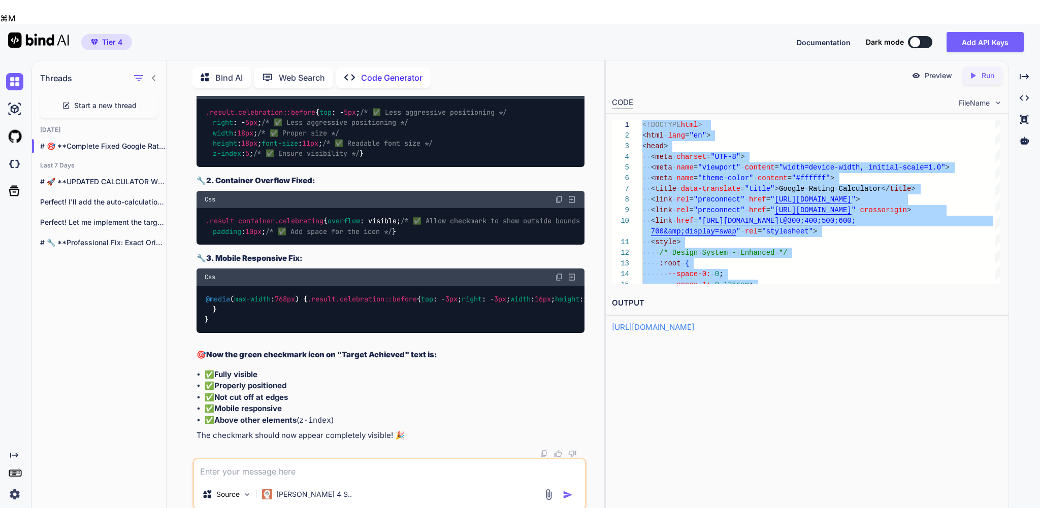
click at [99, 101] on span "Start a new thread" at bounding box center [105, 106] width 62 height 10
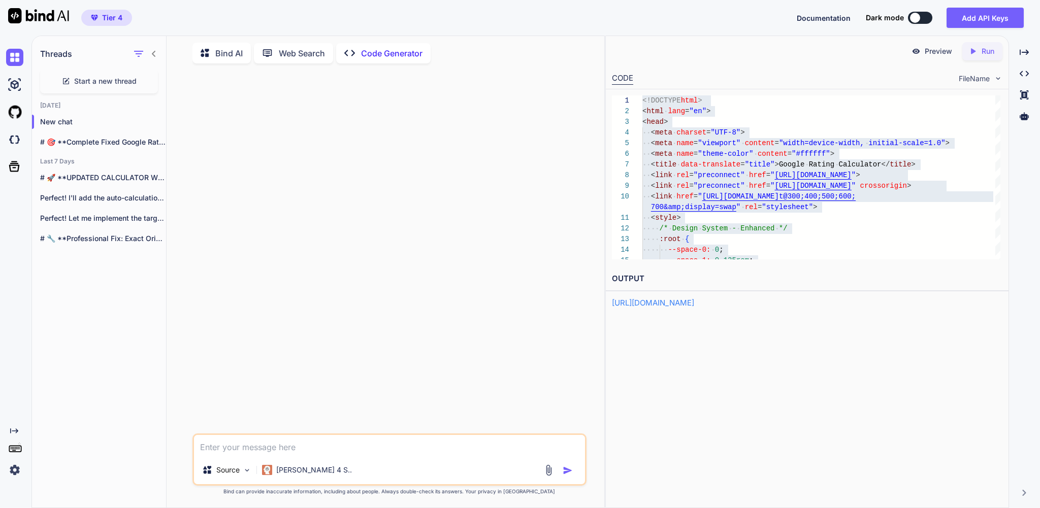
drag, startPoint x: 275, startPoint y: 450, endPoint x: 289, endPoint y: 440, distance: 17.9
click at [275, 450] on div "Source Claude 4 S.." at bounding box center [389, 460] width 394 height 52
click at [291, 437] on textarea at bounding box center [389, 445] width 391 height 21
type textarea "H"
type textarea "I will provide you now a code you will act as an world class expert code engine…"
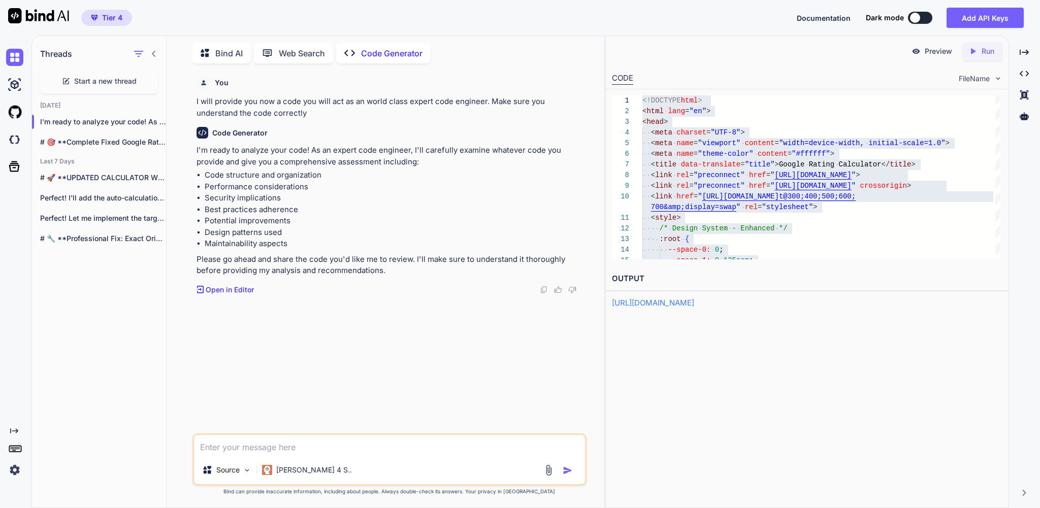
click at [220, 442] on textarea at bounding box center [389, 445] width 391 height 21
paste textarea "<!DOCTYPE html> <html lang="en"> <head> <meta charset="UTF-8"> <meta name="view…"
type textarea "<!DOCTYPE html> <html lang="en"> <head> <meta charset="UTF-8"> <meta name="view…"
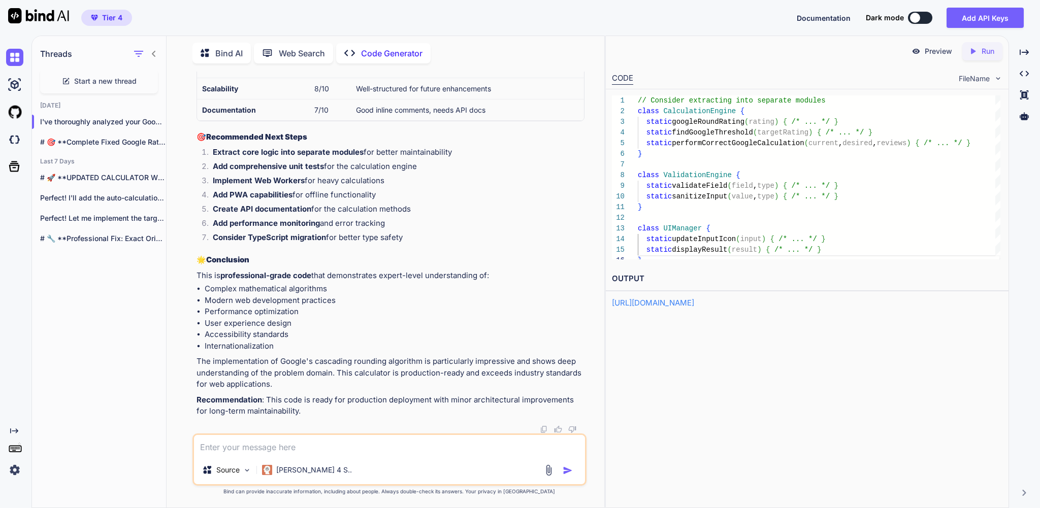
scroll to position [9091, 0]
click at [364, 442] on textarea "thanks i see one problem if the Targed is archieved ´" at bounding box center [389, 445] width 391 height 21
click at [421, 441] on textarea "thanks i see one problem if the Target is archieved ´" at bounding box center [389, 445] width 391 height 21
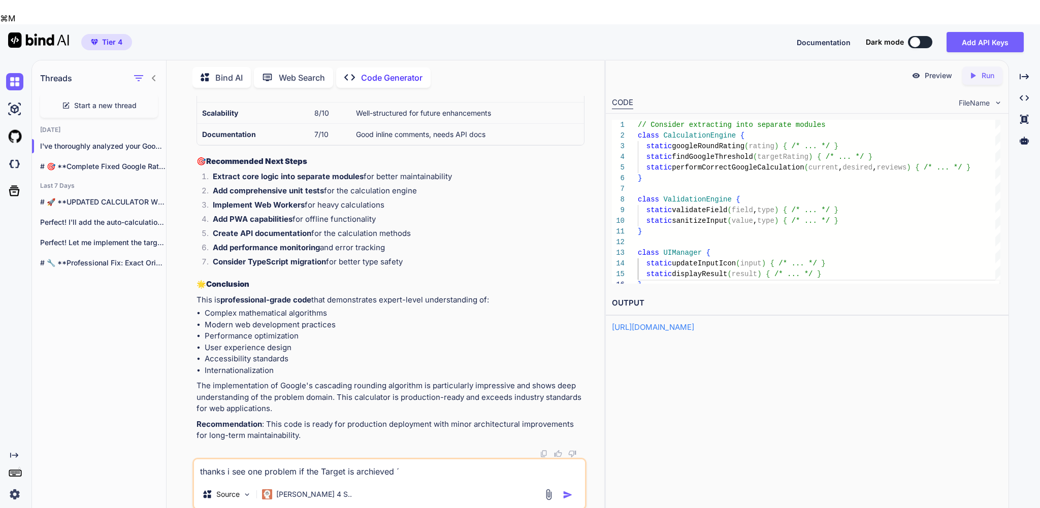
click at [422, 460] on textarea "thanks i see one problem if the Target is archieved ´" at bounding box center [389, 470] width 391 height 21
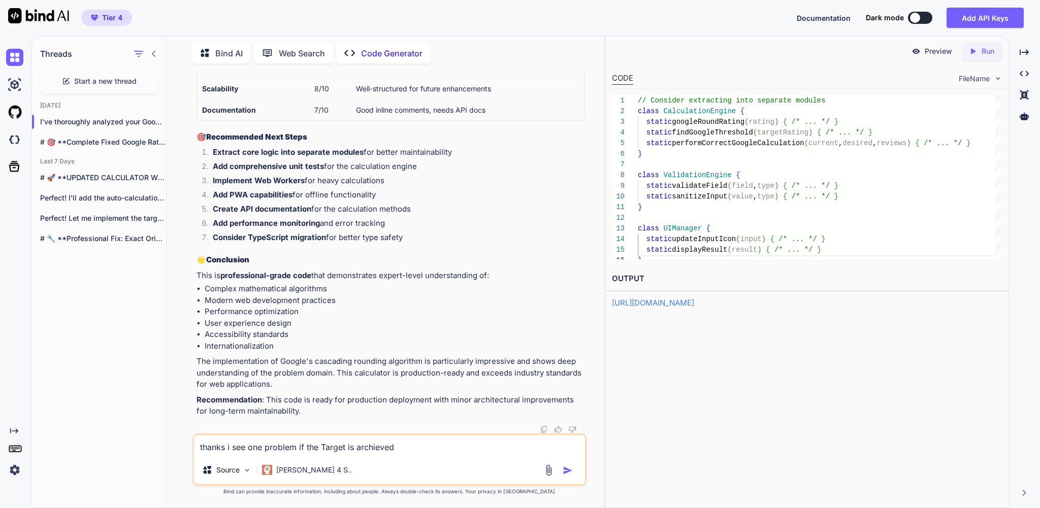
click at [384, 444] on textarea "thanks i see one problem if the Target is archieved" at bounding box center [389, 445] width 391 height 21
click at [419, 442] on textarea "thanks i see one problem if the Target is achieved" at bounding box center [389, 445] width 391 height 21
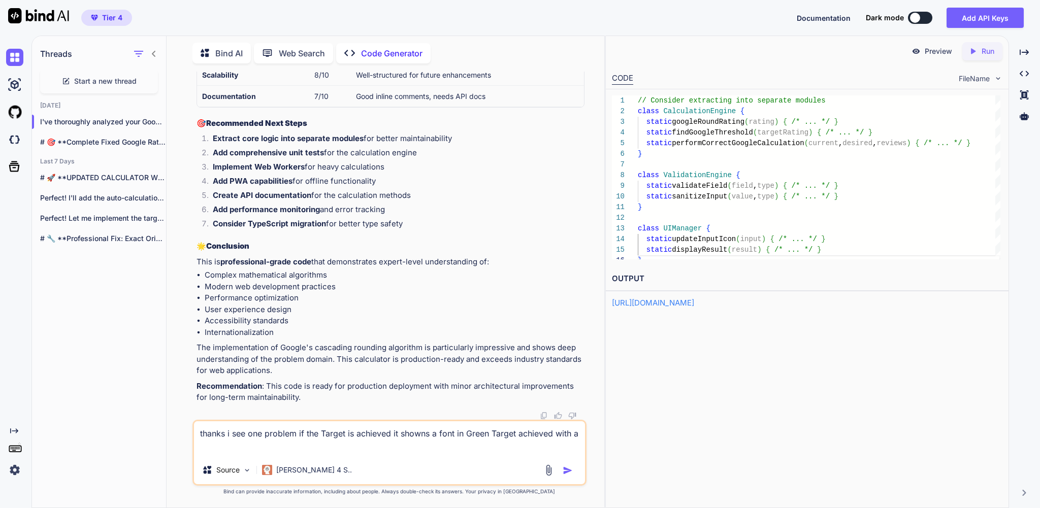
click at [453, 429] on textarea "thanks i see one problem if the Target is achieved it showns a font in Green Ta…" at bounding box center [389, 438] width 391 height 35
click at [320, 447] on textarea "thanks i see one problem if the Target is achieved it shows a font in Green Tar…" at bounding box center [389, 438] width 391 height 35
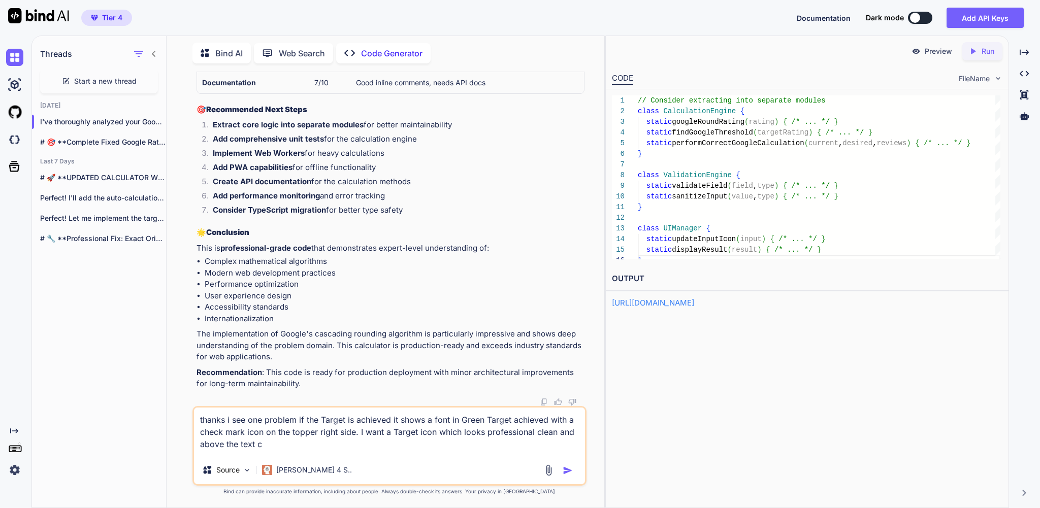
click at [327, 444] on textarea "thanks i see one problem if the Target is achieved it shows a font in Green Tar…" at bounding box center [389, 432] width 391 height 48
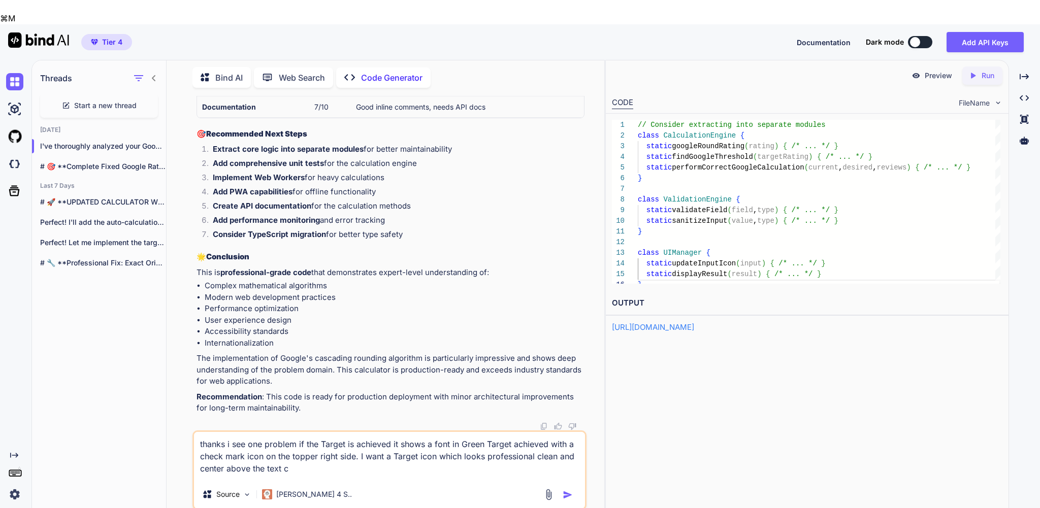
drag, startPoint x: 428, startPoint y: 441, endPoint x: 418, endPoint y: 443, distance: 9.8
click at [418, 443] on textarea "thanks i see one problem if the Target is achieved it shows a font in Green Tar…" at bounding box center [389, 456] width 391 height 48
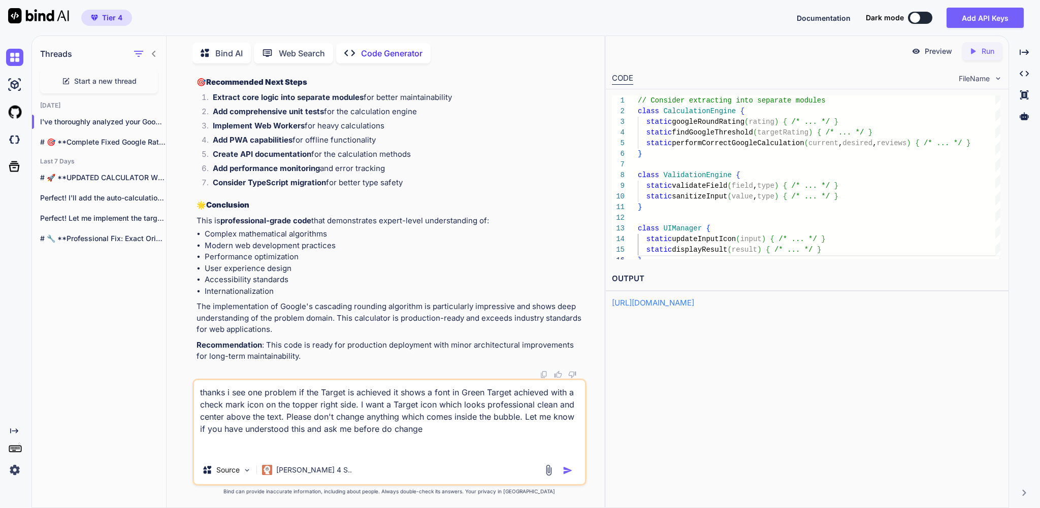
type textarea "thanks i see one problem if the Target is achieved it shows a font in Green Tar…"
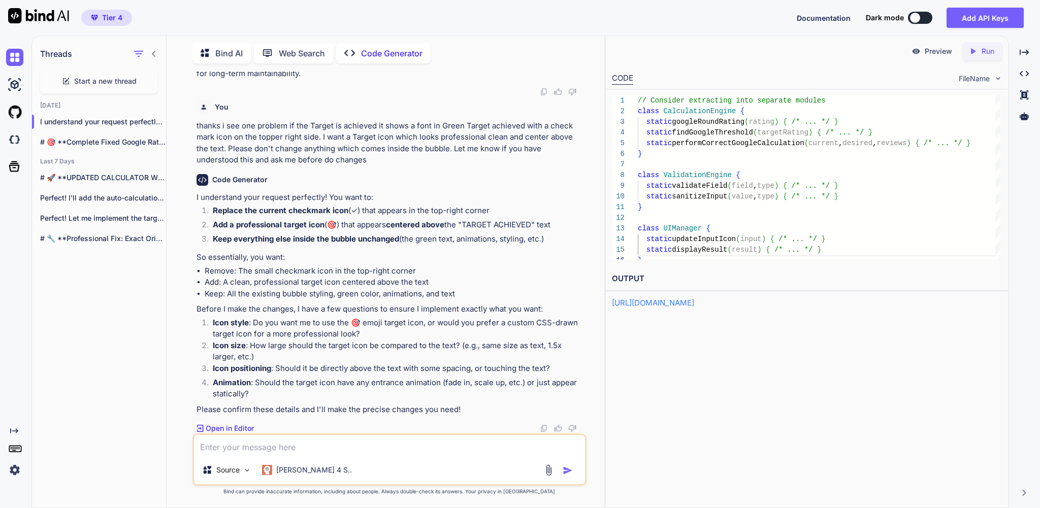
scroll to position [9438, 0]
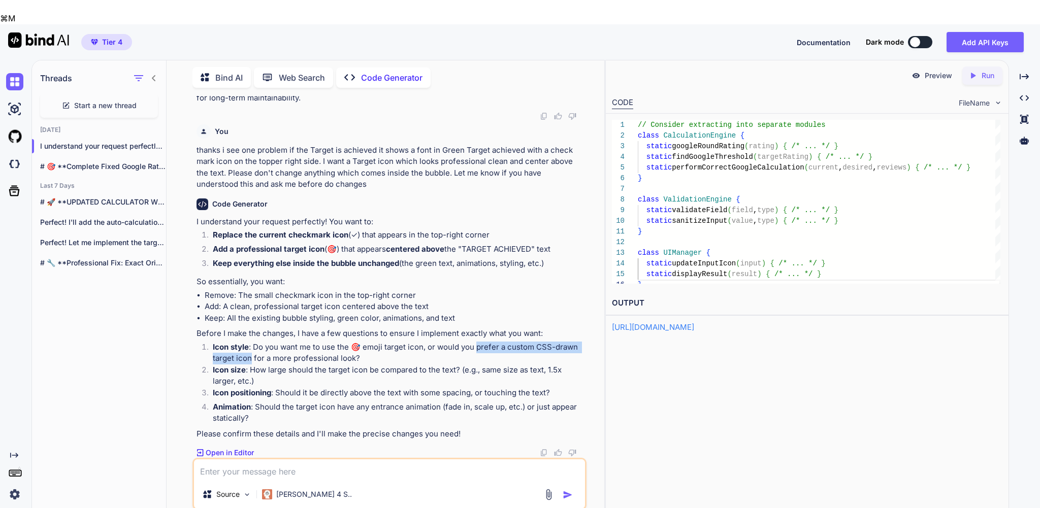
drag, startPoint x: 480, startPoint y: 314, endPoint x: 255, endPoint y: 327, distance: 225.8
click at [255, 342] on p "Icon style : Do you want me to use the 🎯 emoji target icon, or would you prefer…" at bounding box center [398, 353] width 371 height 23
copy p "refer a custom CSS-drawn target icon"
click at [247, 460] on textarea at bounding box center [389, 470] width 391 height 21
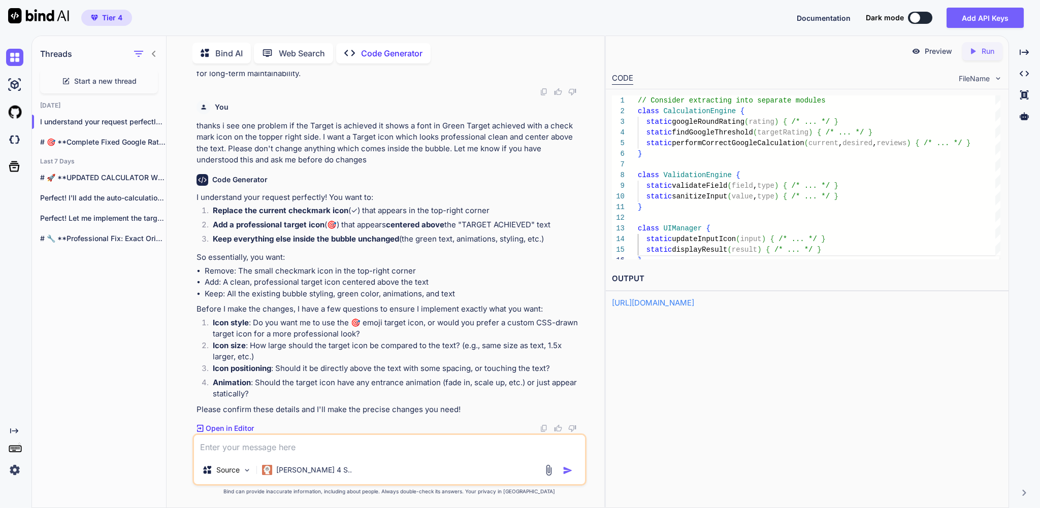
paste textarea "prefer a custom CSS-drawn target icon"
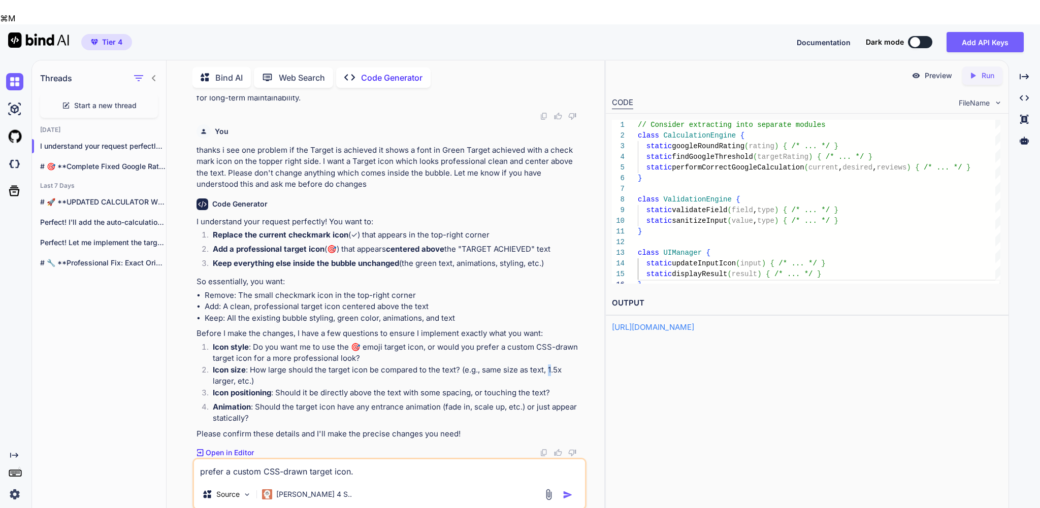
click at [556, 365] on p "Icon size : How large should the target icon be compared to the text? (e.g., sa…" at bounding box center [398, 376] width 371 height 23
drag, startPoint x: 215, startPoint y: 335, endPoint x: 249, endPoint y: 336, distance: 34.0
click at [249, 365] on li "Icon size : How large should the target icon be compared to the text? (e.g., sa…" at bounding box center [394, 376] width 379 height 23
drag, startPoint x: 214, startPoint y: 311, endPoint x: 254, endPoint y: 314, distance: 40.2
click at [254, 342] on li "Icon style : Do you want me to use the 🎯 emoji target icon, or would you prefer…" at bounding box center [394, 353] width 379 height 23
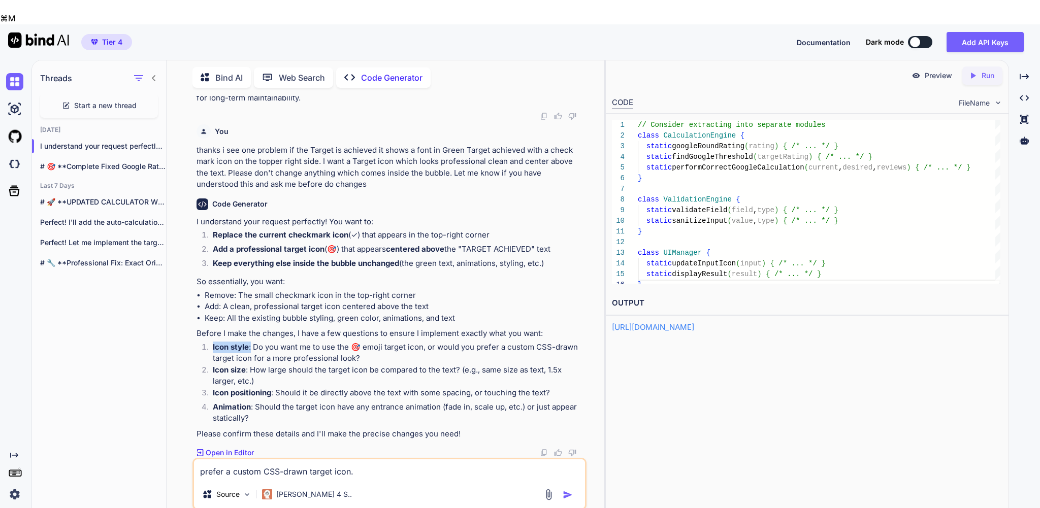
copy p "Icon style :"
click at [203, 460] on textarea "prefer a custom CSS-drawn target icon." at bounding box center [389, 470] width 391 height 21
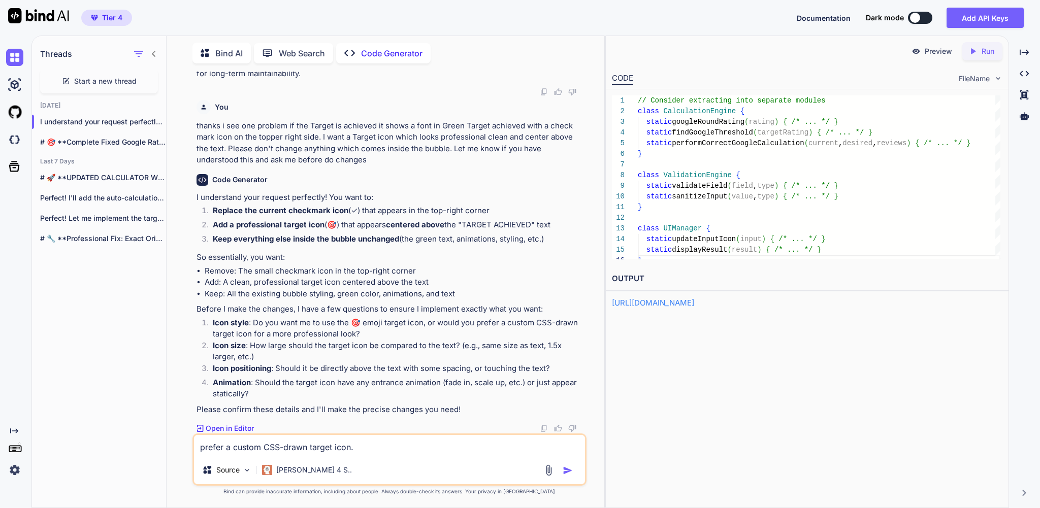
paste textarea "Icon style:"
click at [423, 443] on textarea "Icon style: prefer a custom CSS-drawn target icon." at bounding box center [389, 445] width 391 height 21
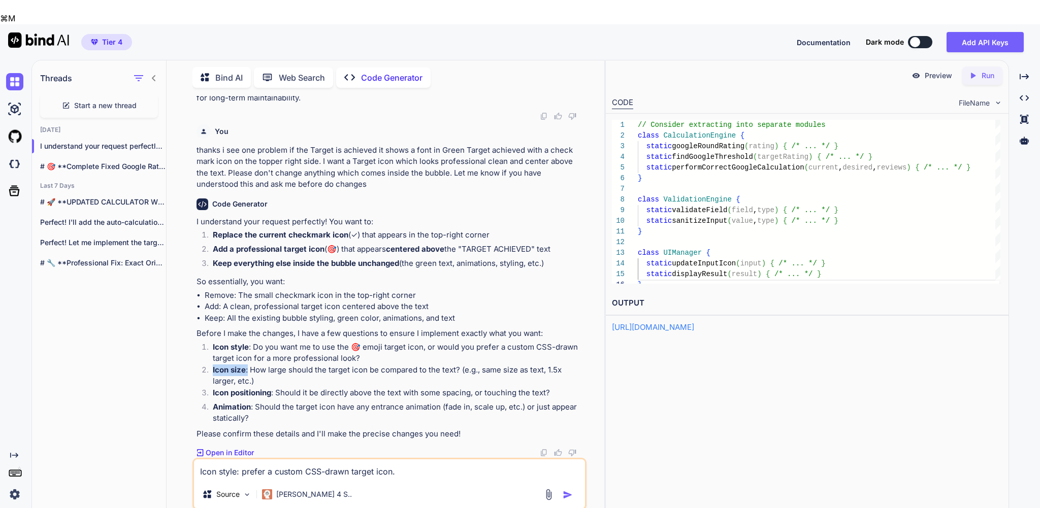
drag, startPoint x: 215, startPoint y: 336, endPoint x: 251, endPoint y: 339, distance: 36.1
click at [251, 365] on li "Icon size : How large should the target icon be compared to the text? (e.g., sa…" at bounding box center [394, 376] width 379 height 23
copy p "Icon size :"
click at [424, 460] on textarea "Icon style: prefer a custom CSS-drawn target icon." at bounding box center [389, 470] width 391 height 21
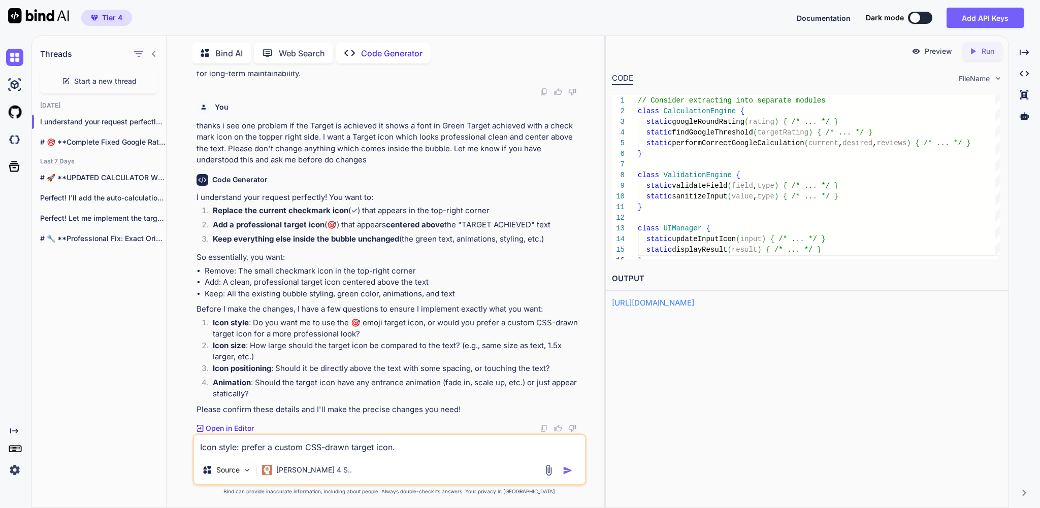
paste textarea "Icon size:"
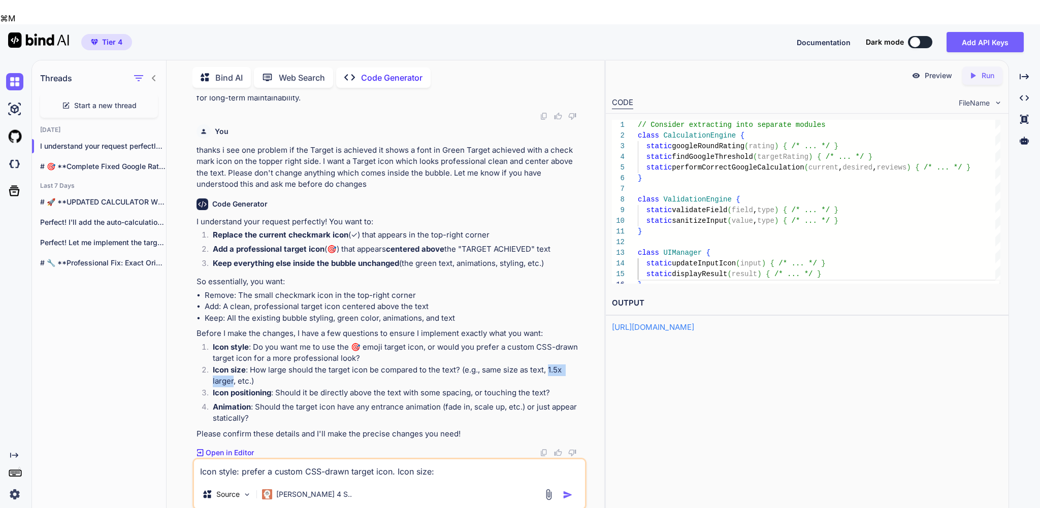
drag, startPoint x: 551, startPoint y: 335, endPoint x: 237, endPoint y: 351, distance: 314.7
click at [237, 365] on p "Icon size : How large should the target icon be compared to the text? (e.g., sa…" at bounding box center [398, 376] width 371 height 23
copy p "1.5x larger"
click at [469, 460] on textarea "Icon style: prefer a custom CSS-drawn target icon. Icon size:" at bounding box center [389, 470] width 391 height 21
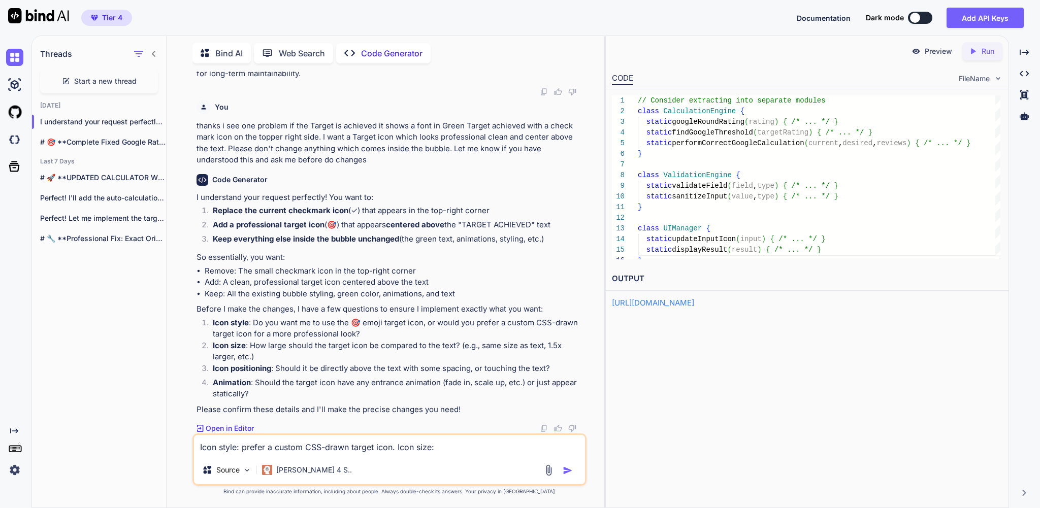
paste textarea "1.5x larger"
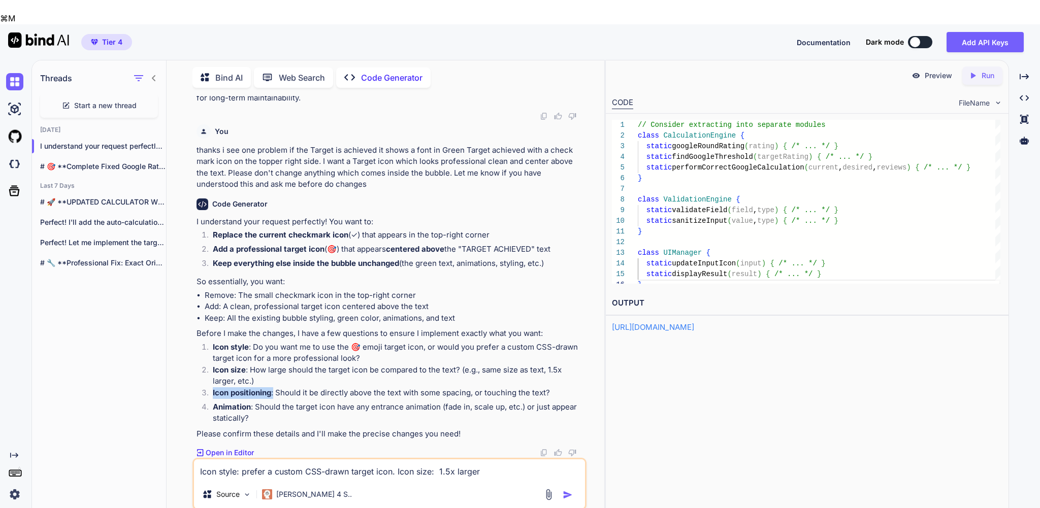
drag, startPoint x: 216, startPoint y: 359, endPoint x: 277, endPoint y: 363, distance: 61.5
click at [277, 387] on li "Icon positioning : Should it be directly above the text with some spacing, or t…" at bounding box center [394, 394] width 379 height 14
copy p "Icon positioning :"
click at [516, 460] on textarea "Icon style: prefer a custom CSS-drawn target icon. Icon size: 1.5x larger" at bounding box center [389, 470] width 391 height 21
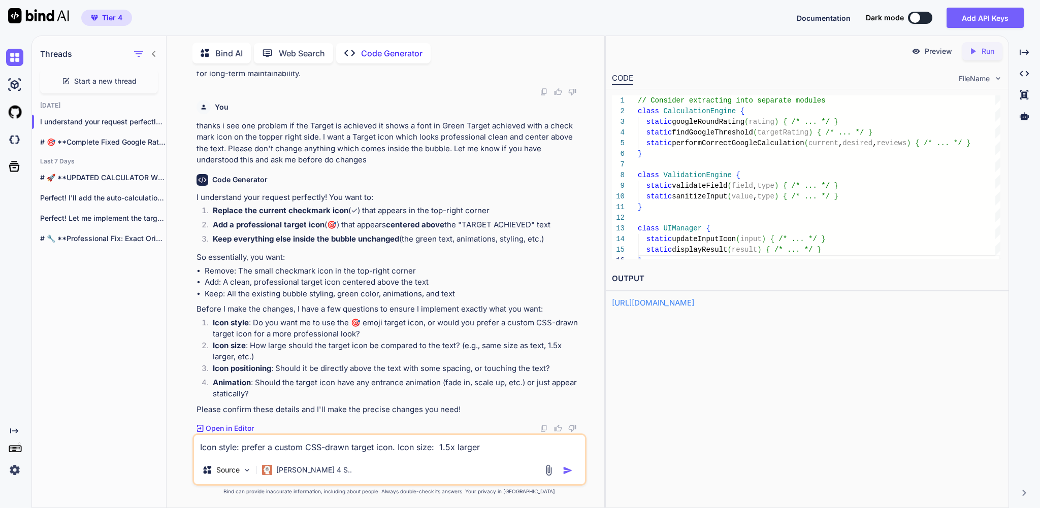
paste textarea "Icon positioning:"
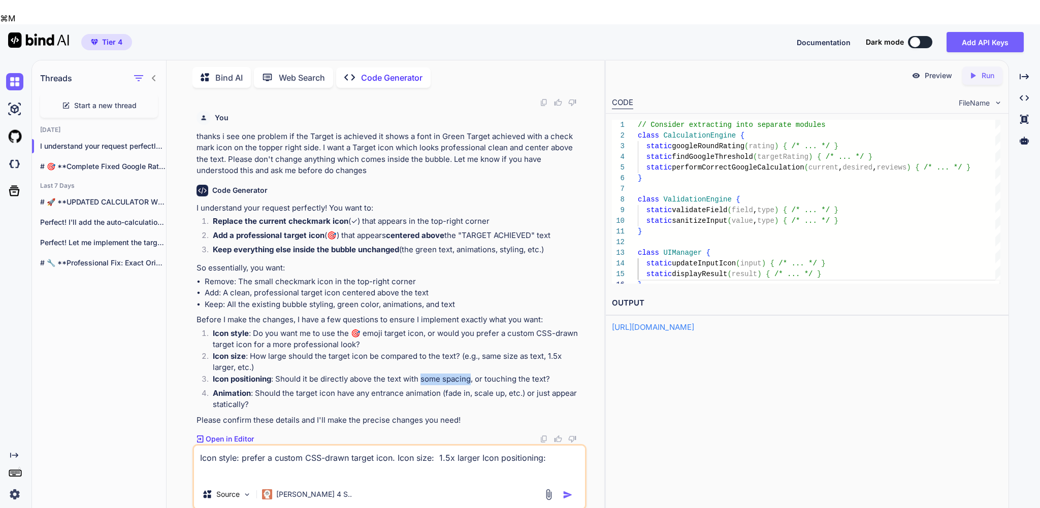
drag, startPoint x: 426, startPoint y: 360, endPoint x: 473, endPoint y: 361, distance: 47.2
click at [473, 374] on p "Icon positioning : Should it be directly above the text with some spacing, or t…" at bounding box center [398, 380] width 371 height 12
copy p "some spacing"
click at [302, 446] on textarea "Icon style: prefer a custom CSS-drawn target icon. Icon size: 1.5x larger Icon …" at bounding box center [389, 463] width 391 height 35
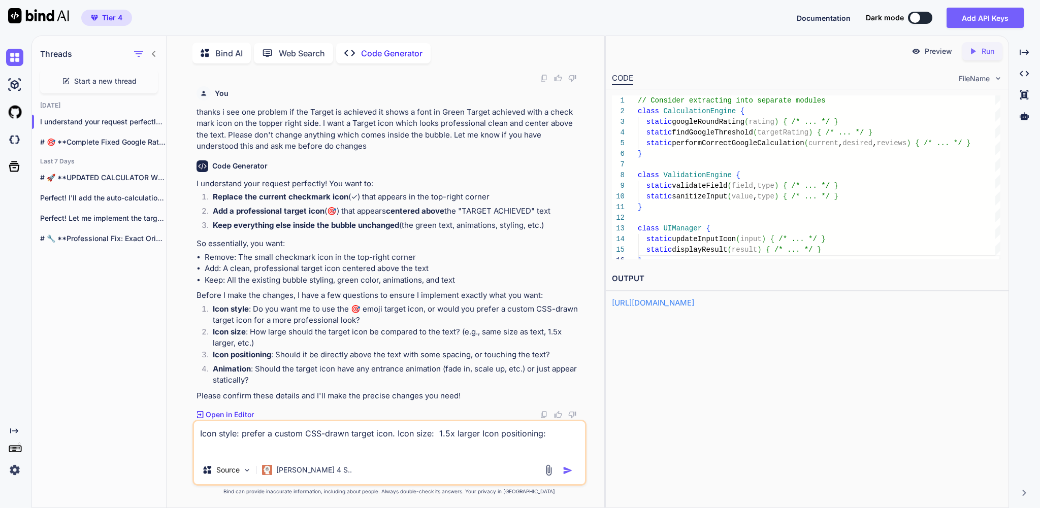
paste textarea "some spacing"
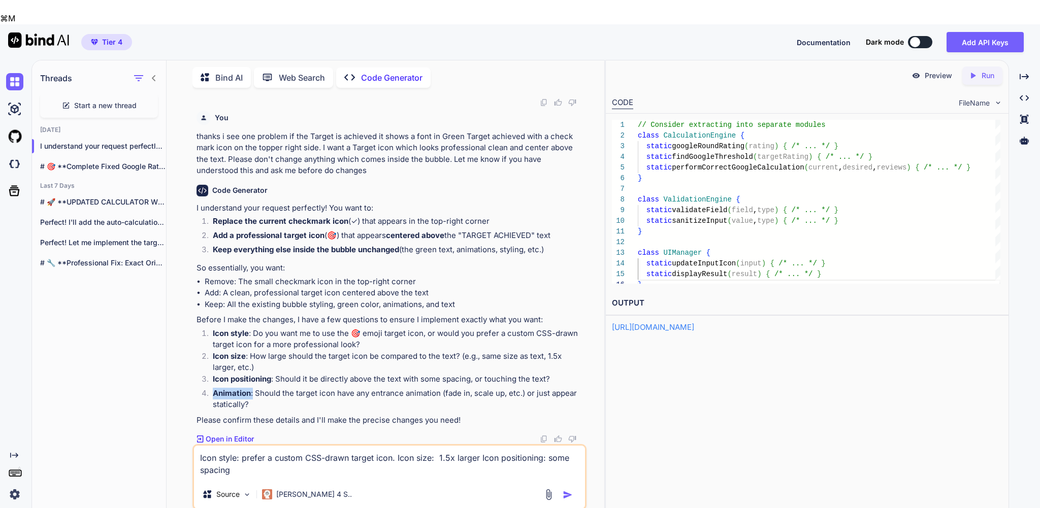
drag, startPoint x: 218, startPoint y: 373, endPoint x: 256, endPoint y: 374, distance: 38.6
click at [256, 388] on p "Animation : Should the target icon have any entrance animation (fade in, scale …" at bounding box center [398, 399] width 371 height 23
copy p "Animation :"
click at [350, 446] on textarea "Icon style: prefer a custom CSS-drawn target icon. Icon size: 1.5x larger Icon …" at bounding box center [389, 463] width 391 height 35
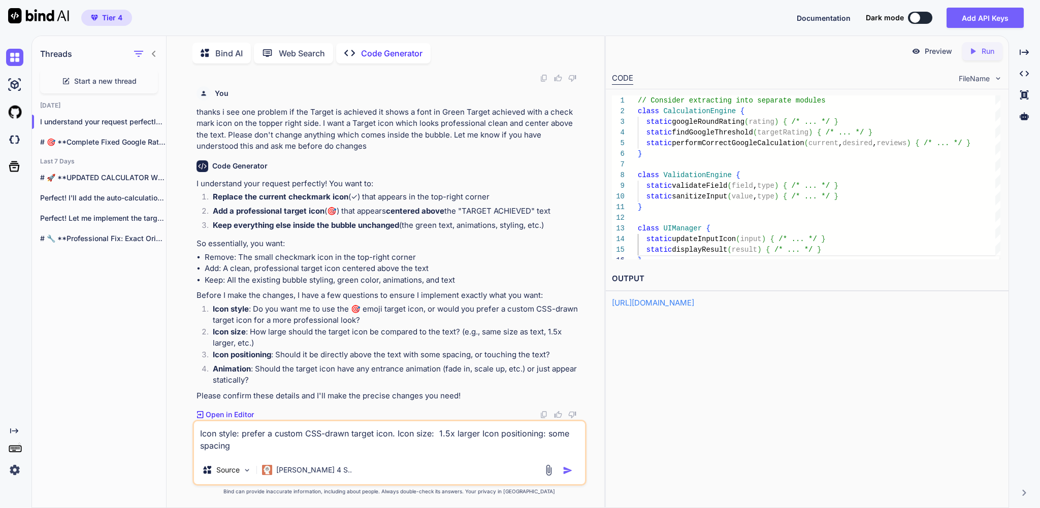
paste textarea "Animation:"
type textarea "Icon style: prefer a custom CSS-drawn target icon. Icon size: 1.5x larger Icon …"
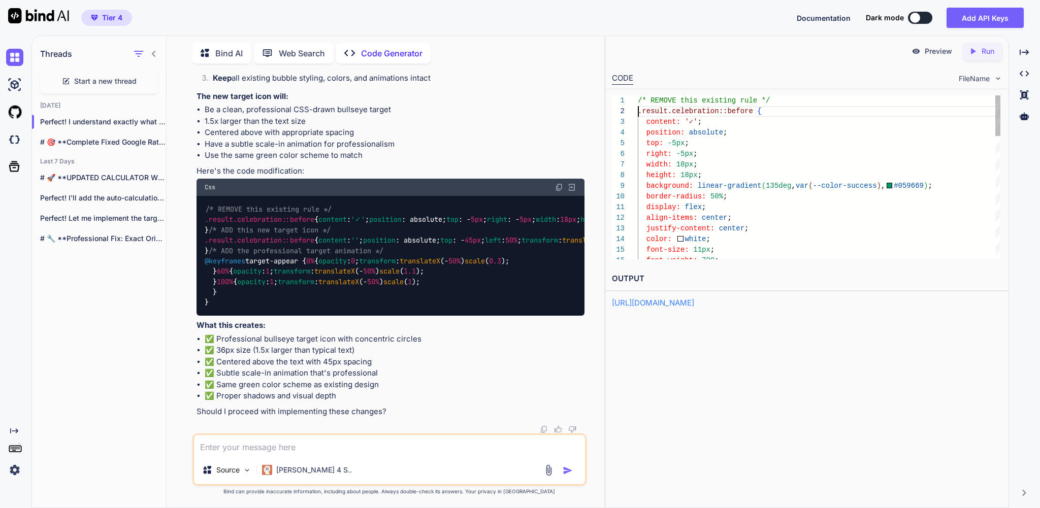
scroll to position [11, 0]
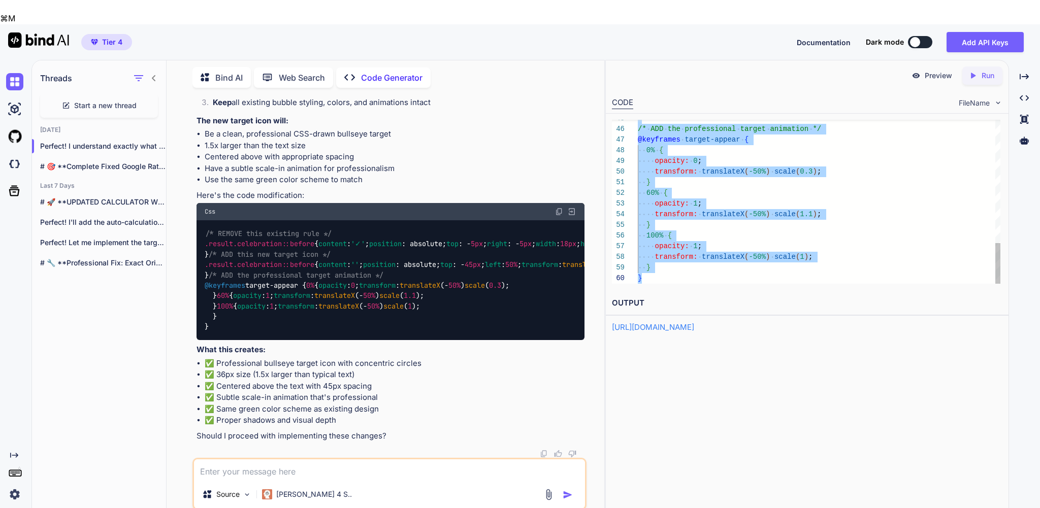
drag, startPoint x: 638, startPoint y: 117, endPoint x: 787, endPoint y: 286, distance: 225.2
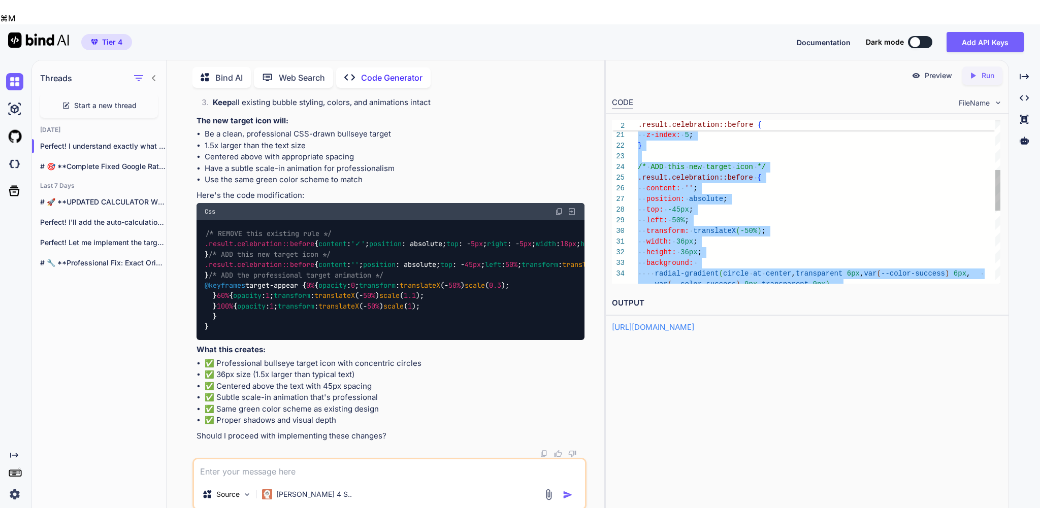
click at [770, 169] on div "0 0 0 2px var ( --surface-primary ) ; z-index: 5 ; } /* ADD this new target ico…" at bounding box center [819, 247] width 363 height 661
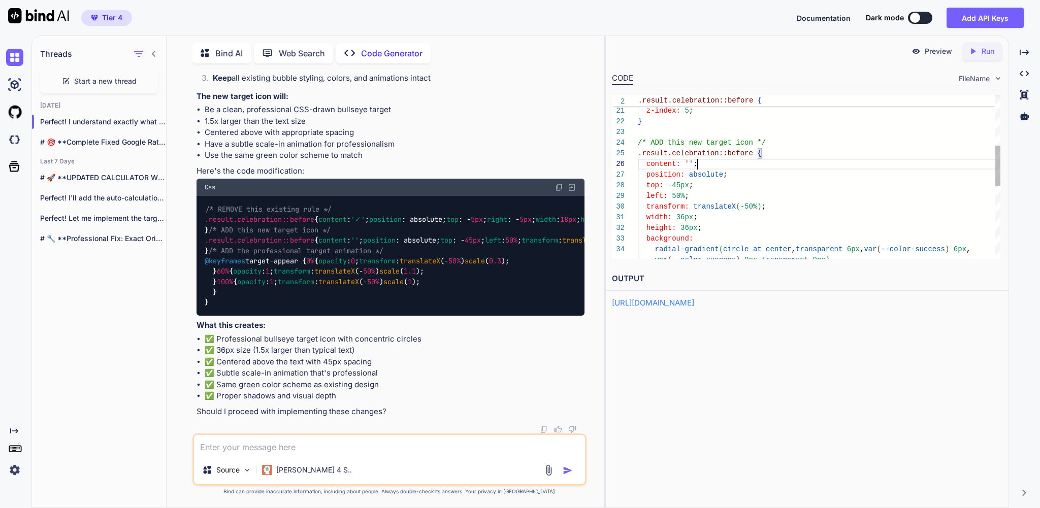
click at [638, 159] on div "0 0 0 2px var ( --surface-primary ) ; z-index: 5 ; } /* ADD this new target ico…" at bounding box center [819, 177] width 363 height 164
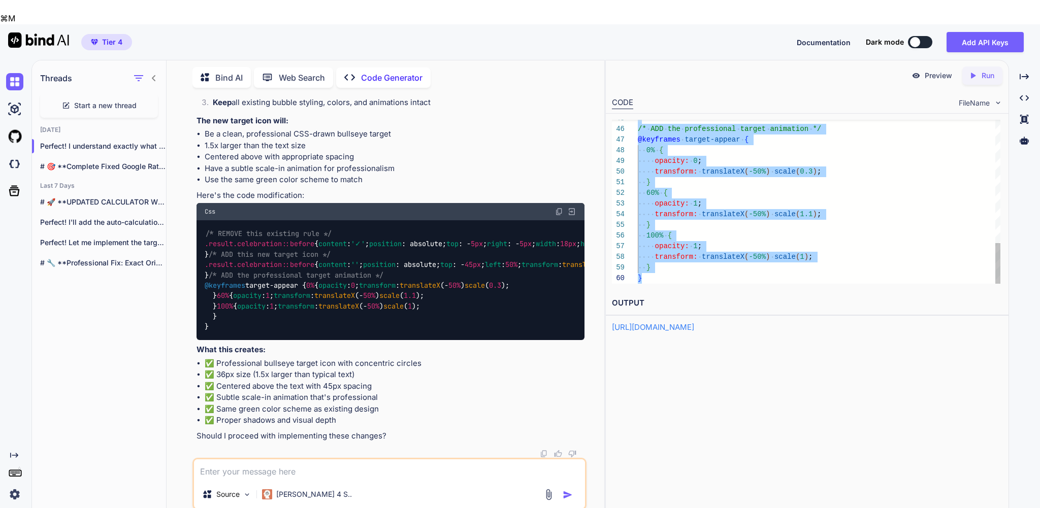
drag, startPoint x: 639, startPoint y: 159, endPoint x: 771, endPoint y: 263, distance: 167.7
type textarea "z-index: 5; } /* ADD this new target icon */ .result.celebration::before { cont…"
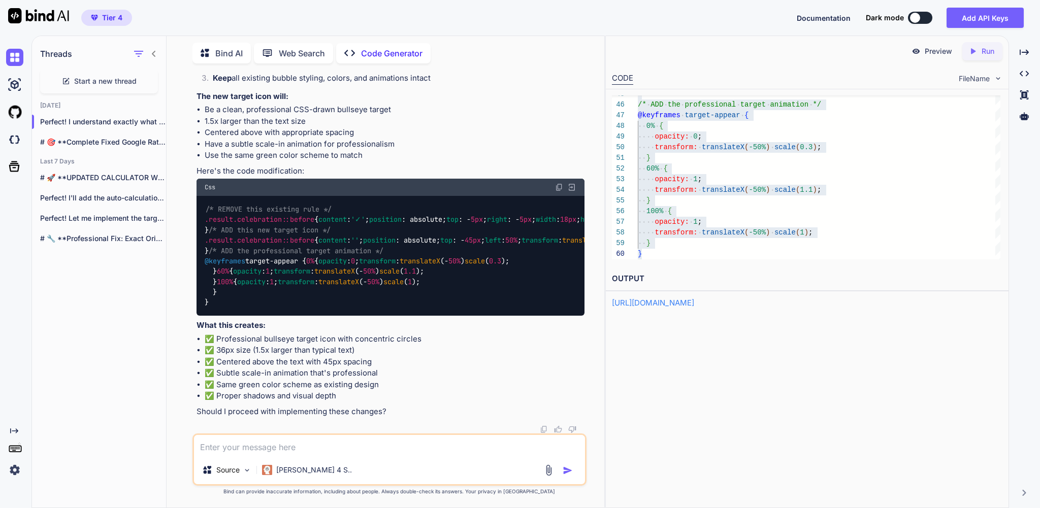
click at [281, 442] on textarea at bounding box center [389, 445] width 391 height 21
type textarea "i cant see the icon at all"
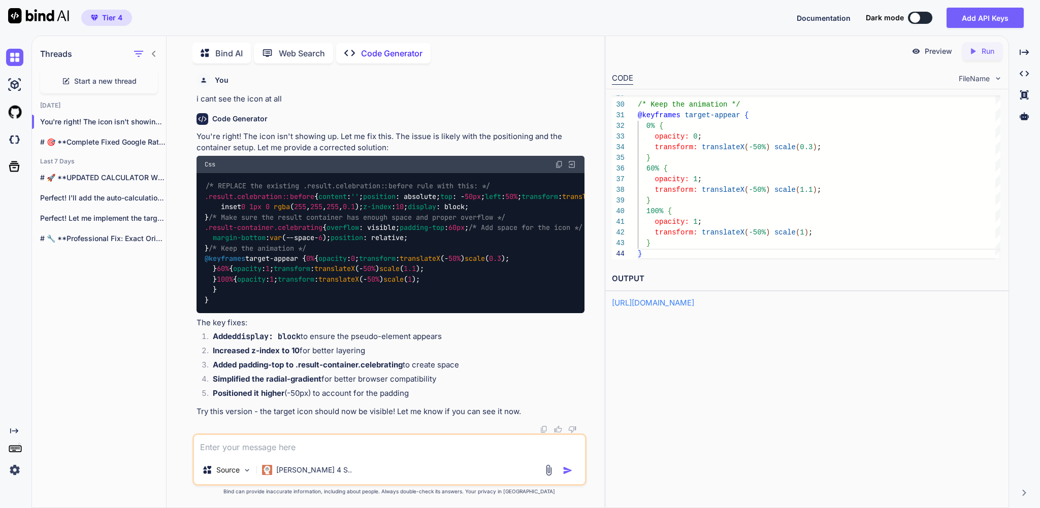
scroll to position [11353, 0]
click at [284, 440] on textarea at bounding box center [389, 445] width 391 height 21
type textarea "can you implement that into the code and give me the full clean code"
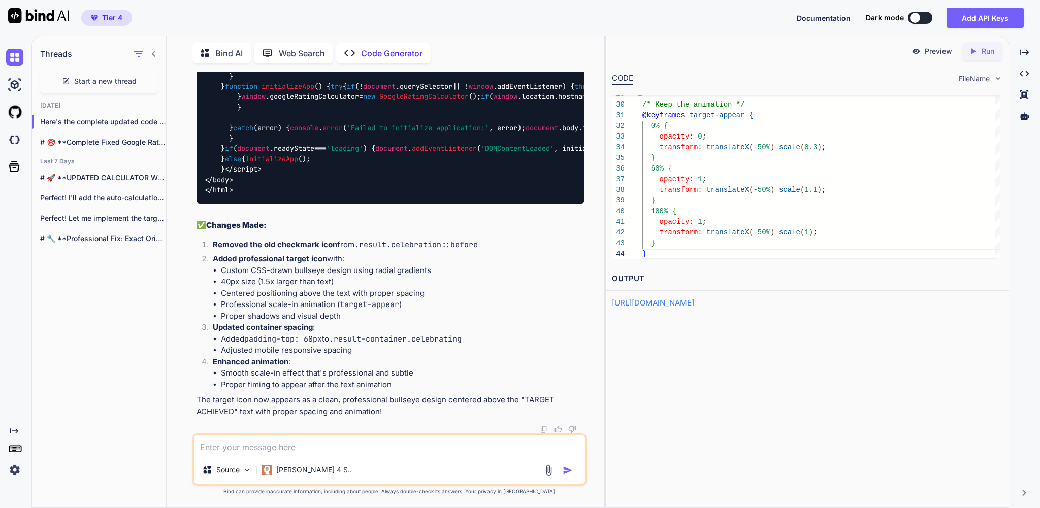
scroll to position [34821, 0]
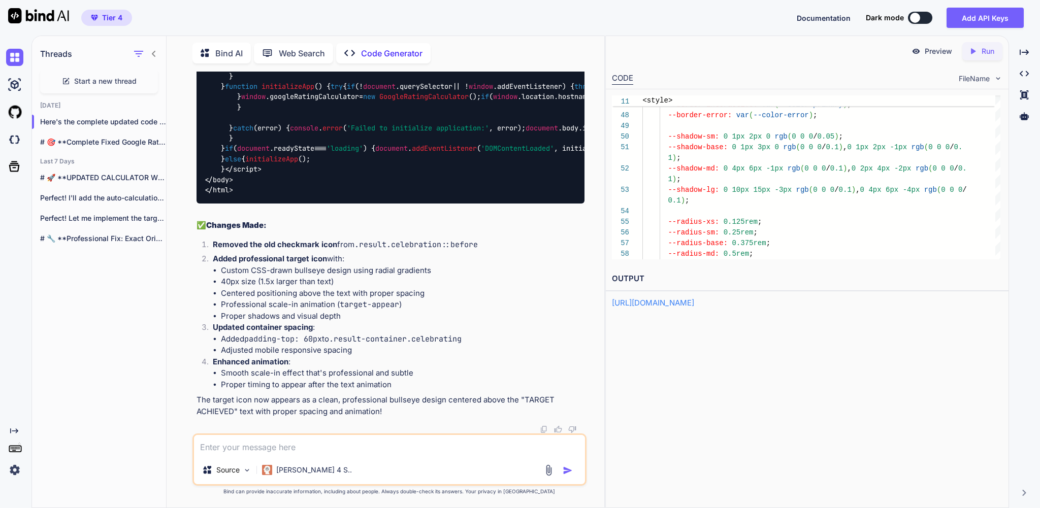
click at [982, 54] on p "Run" at bounding box center [988, 51] width 13 height 10
click at [694, 308] on link "https://app.onecompiler.com/43uja6jb2_43unbmnhf" at bounding box center [653, 303] width 82 height 10
drag, startPoint x: 259, startPoint y: 443, endPoint x: 326, endPoint y: 433, distance: 66.7
click at [259, 443] on textarea at bounding box center [389, 445] width 391 height 21
type textarea "i can't see the icon is ther maybe a problem that the svg doesnt show up"
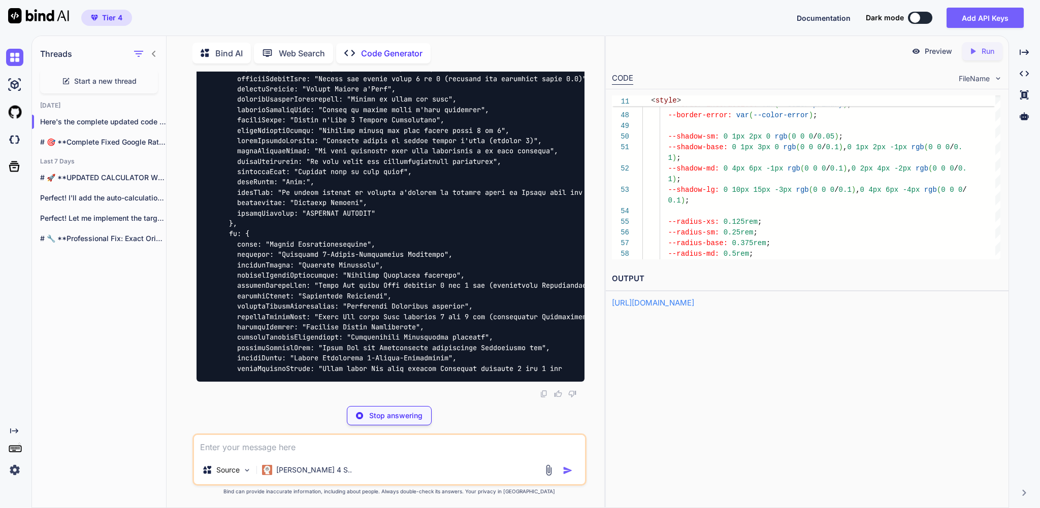
scroll to position [48082, 0]
click at [667, 366] on div "Preview Created with Pixso. Run CODE FileName 46 47 48 49 50 51 52 53 54 55 56 …" at bounding box center [806, 272] width 403 height 473
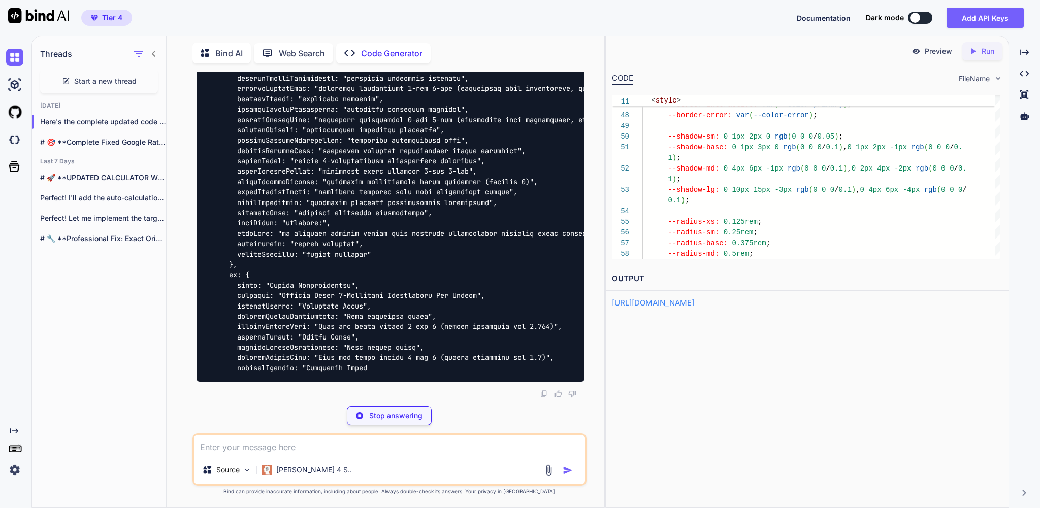
scroll to position [49364, 0]
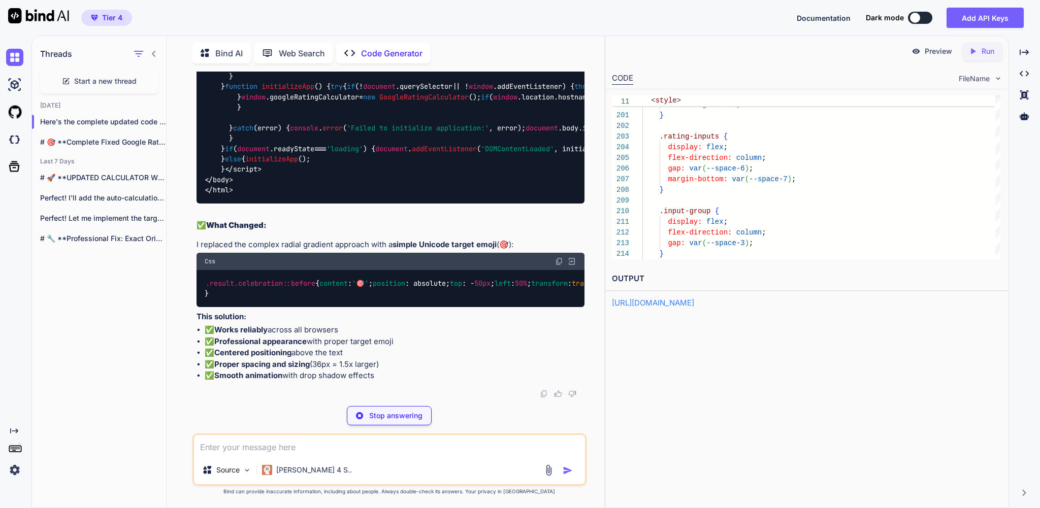
scroll to position [59085, 0]
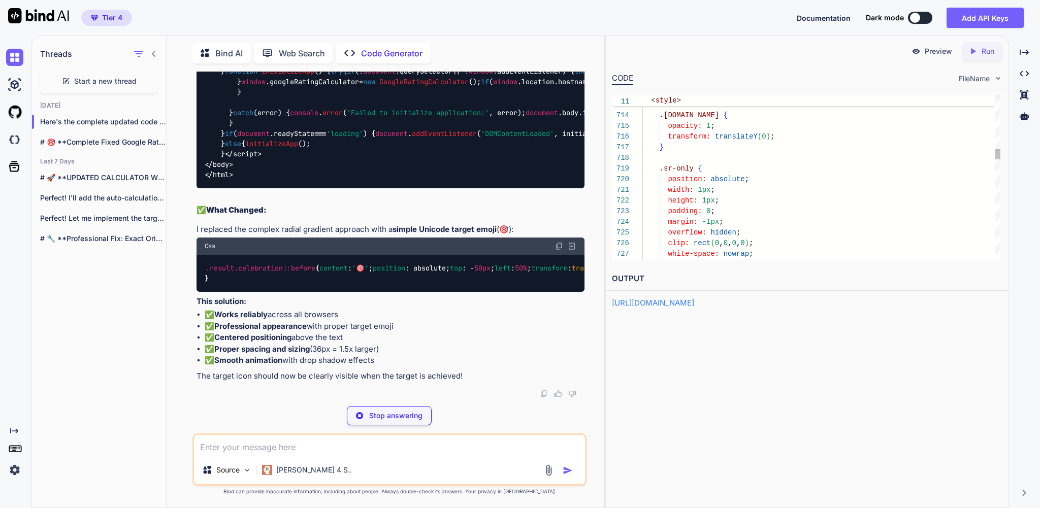
type textarea "x"
type textarea "z-index: 12; }"
type textarea "x"
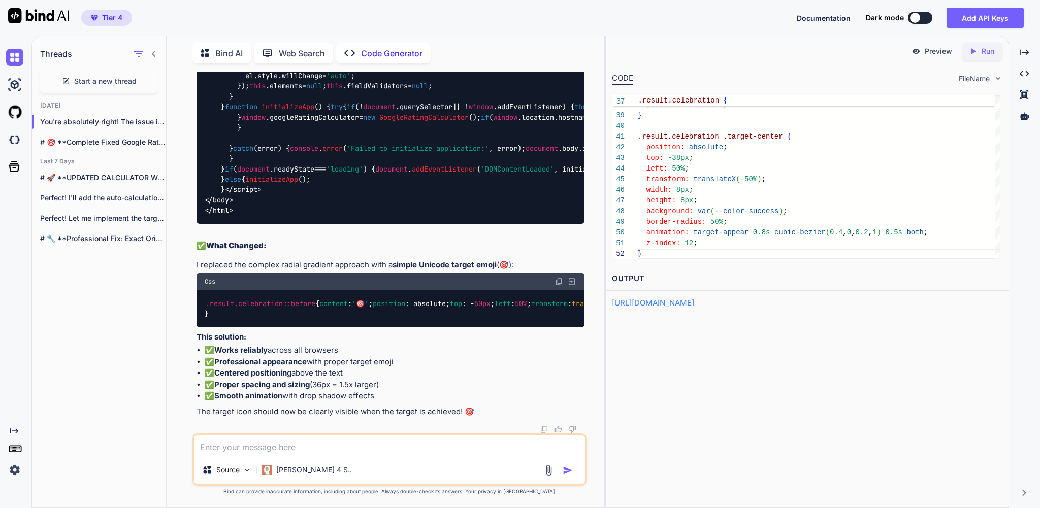
click at [971, 49] on icon "Created with Pixso." at bounding box center [972, 51] width 9 height 9
click at [980, 58] on div "Created with Pixso. Run" at bounding box center [982, 51] width 40 height 18
type textarea "</html>"
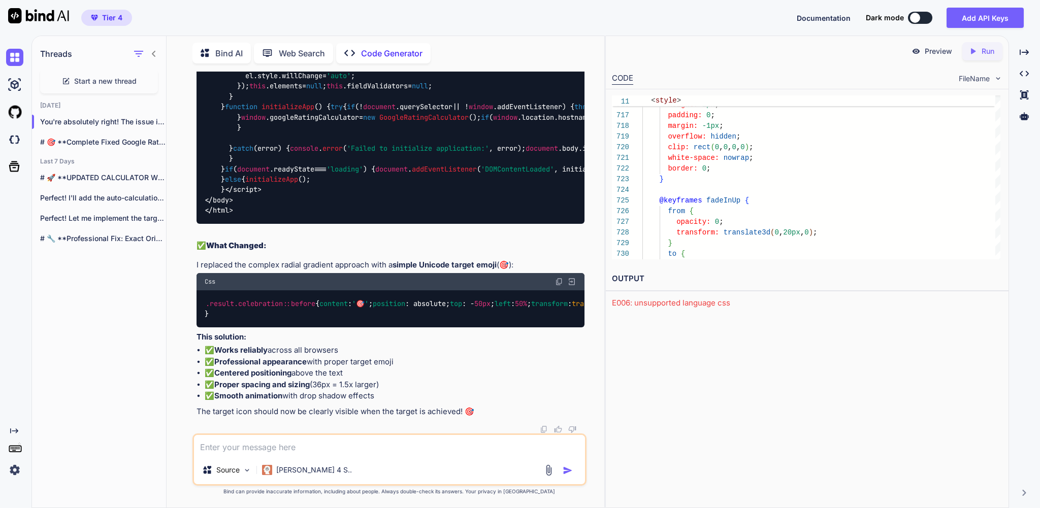
click at [984, 50] on p "Run" at bounding box center [988, 51] width 13 height 10
click at [657, 308] on link "https://app.onecompiler.com/43uja6fzb_43unbzn7m" at bounding box center [653, 303] width 82 height 10
click at [238, 438] on textarea at bounding box center [389, 445] width 391 height 21
type textarea "s"
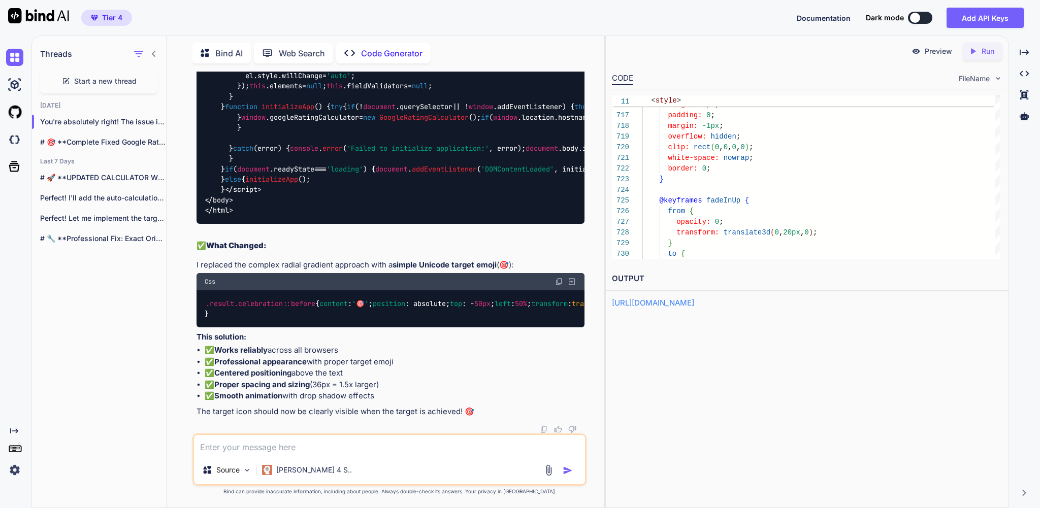
type textarea "x"
type textarea "st"
type textarea "x"
type textarea "sti"
type textarea "x"
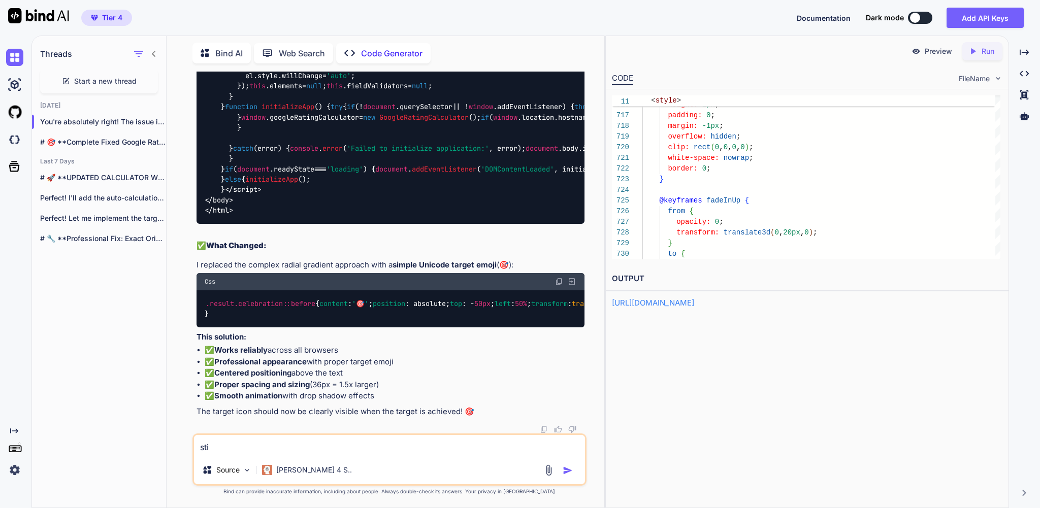
type textarea "stil"
type textarea "x"
type textarea "still"
type textarea "x"
type textarea "still"
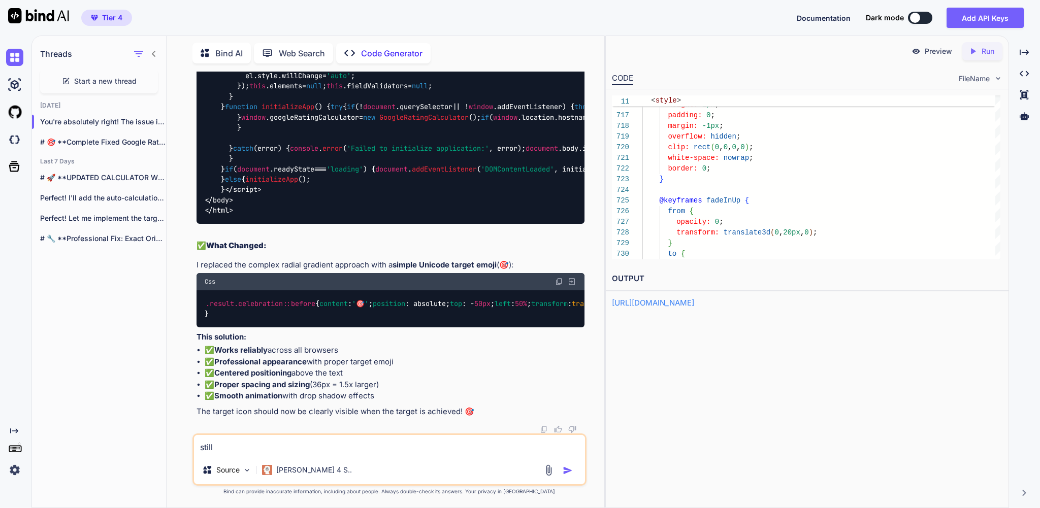
type textarea "x"
type textarea "still n"
type textarea "x"
type textarea "still no"
type textarea "x"
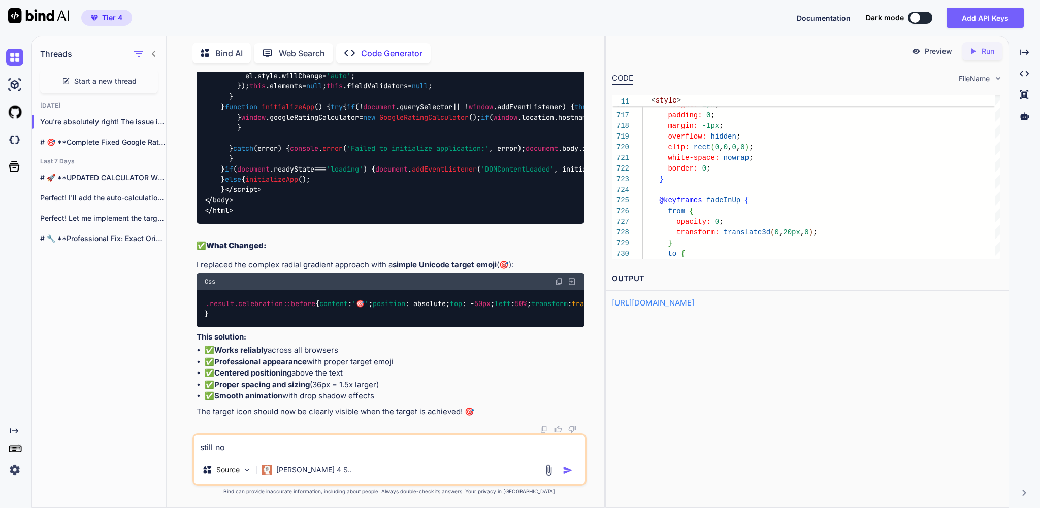
type textarea "still not"
type textarea "x"
type textarea "still noth"
type textarea "x"
type textarea "still nothi"
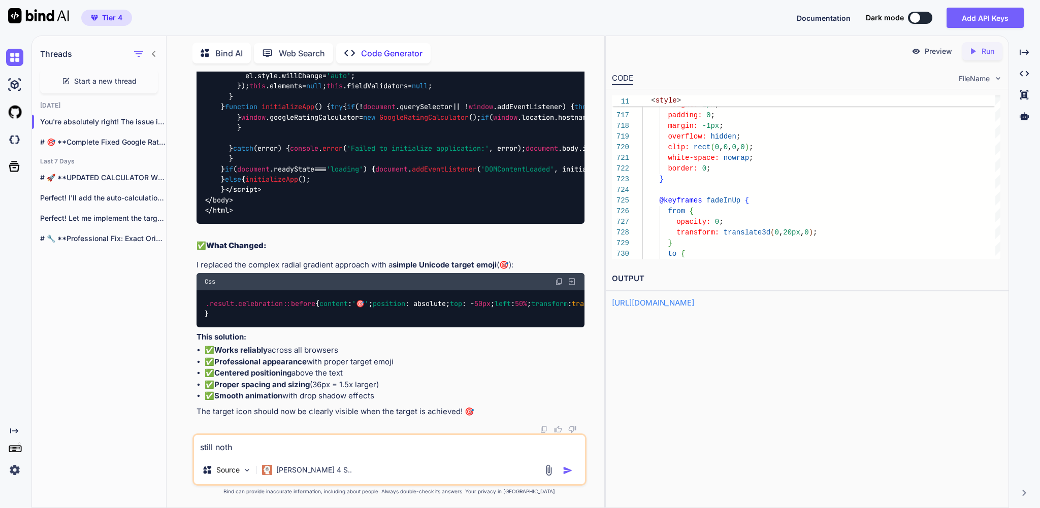
type textarea "x"
type textarea "still nothin"
type textarea "x"
type textarea "still nothing"
type textarea "x"
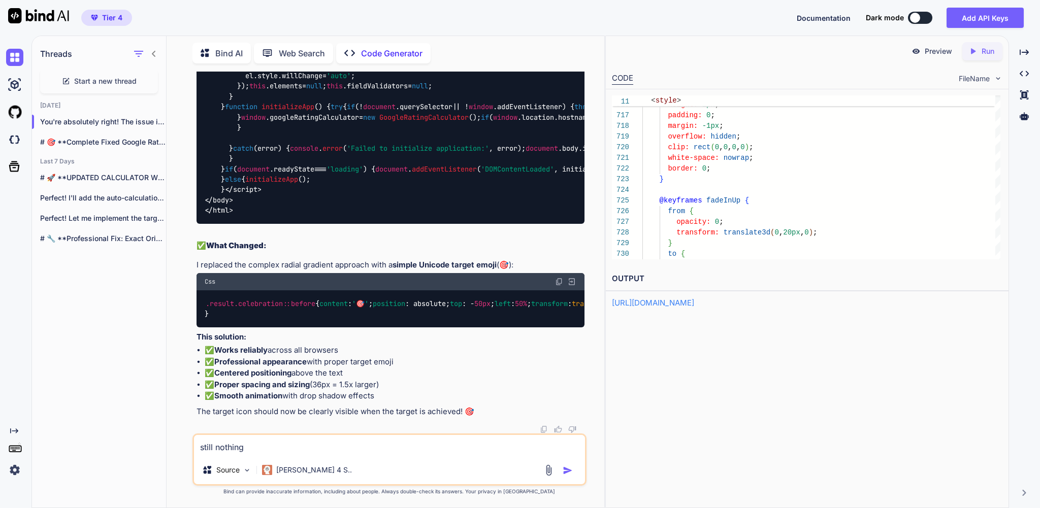
type textarea "still nothing"
type textarea "x"
type textarea "still nothing p"
type textarea "x"
type textarea "still nothing pl"
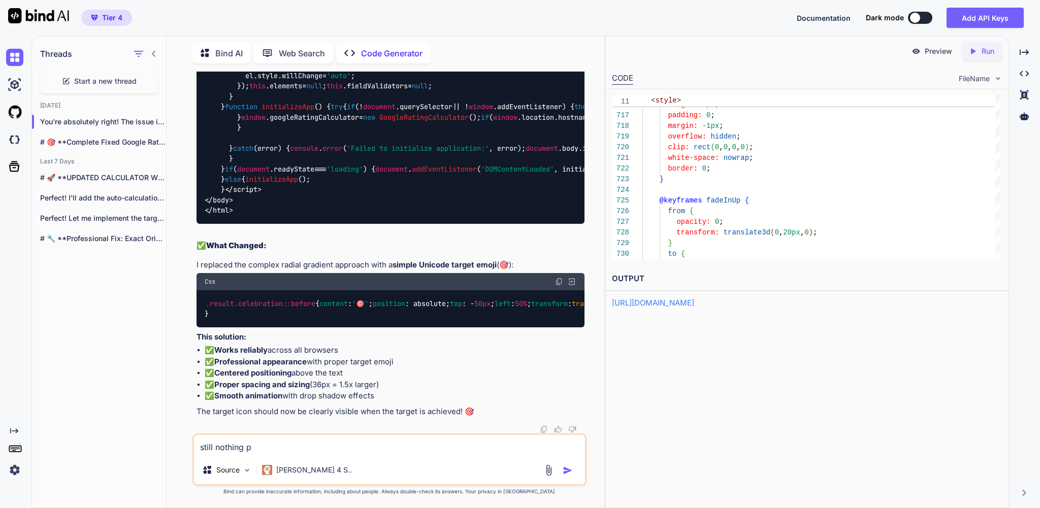
type textarea "x"
type textarea "still nothing ple"
type textarea "x"
type textarea "still nothing plea"
type textarea "x"
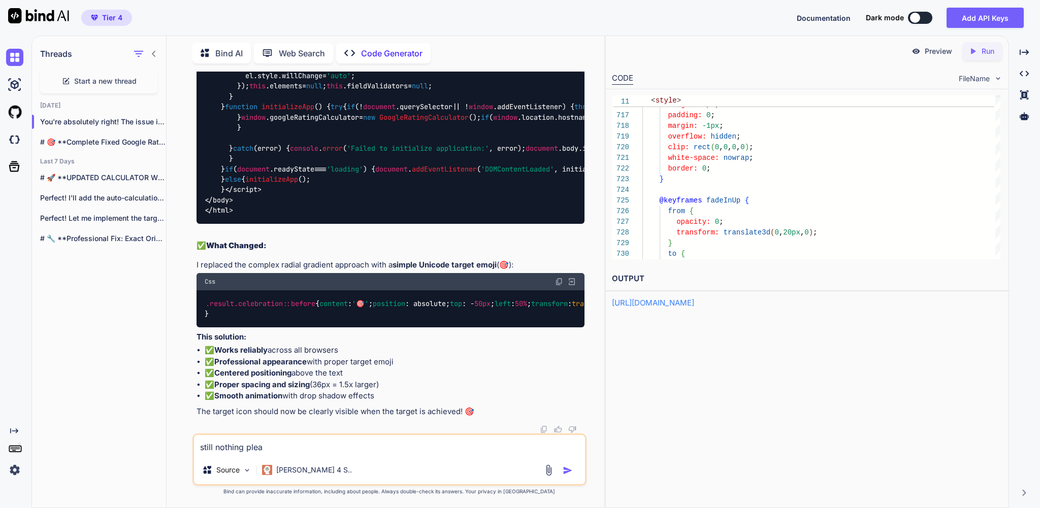
type textarea "still nothing pleas"
type textarea "x"
type textarea "still nothing please"
type textarea "x"
type textarea "still nothing please"
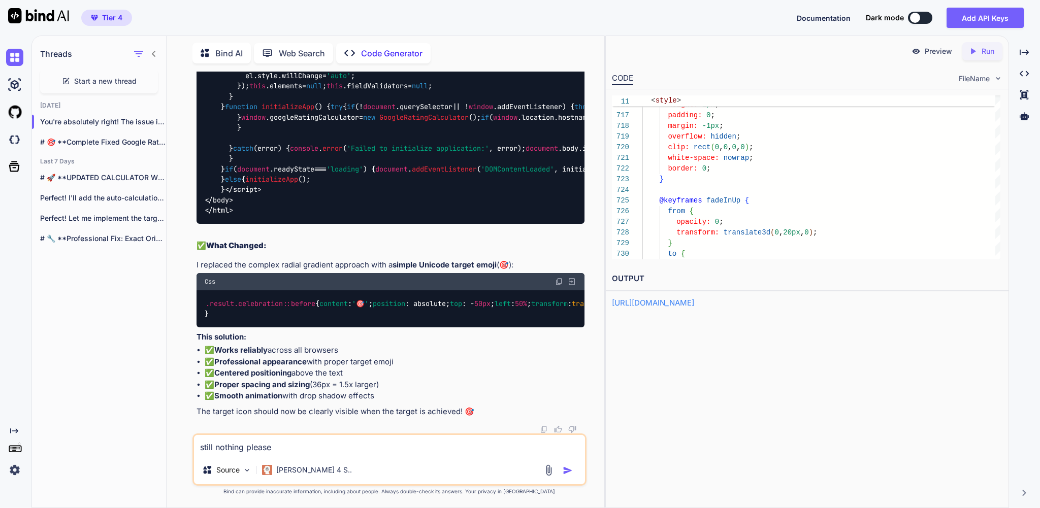
type textarea "x"
type textarea "still nothing please l"
type textarea "x"
type textarea "still nothing please lo"
type textarea "x"
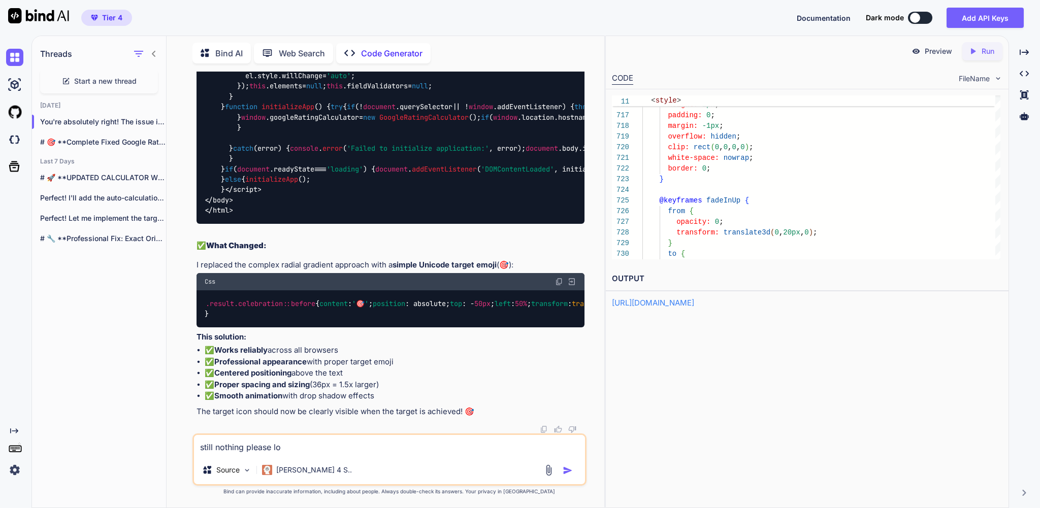
type textarea "still nothing please loo"
type textarea "x"
type textarea "still nothing please look"
type textarea "x"
type textarea "still nothing please look"
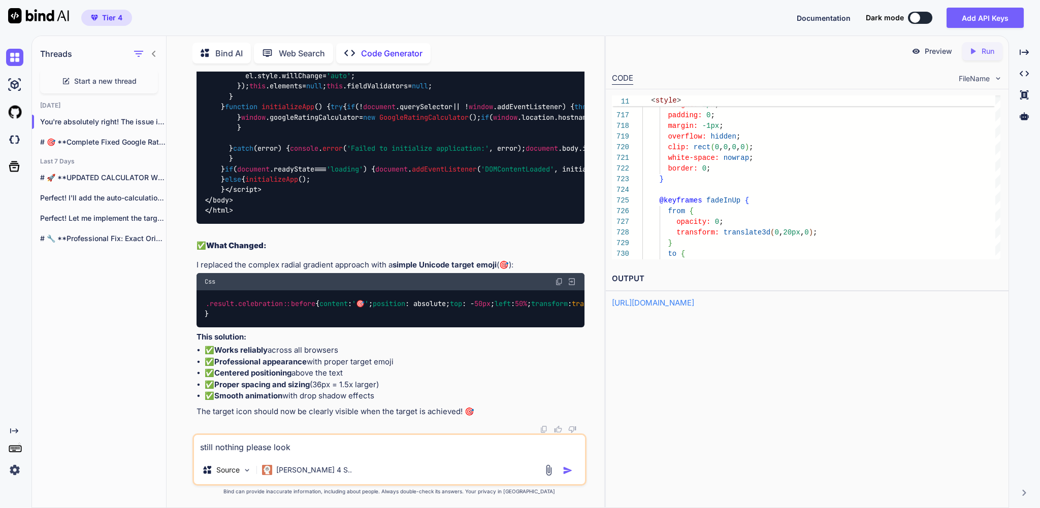
type textarea "x"
type textarea "still nothing please look a"
type textarea "x"
type textarea "still nothing please look at"
type textarea "x"
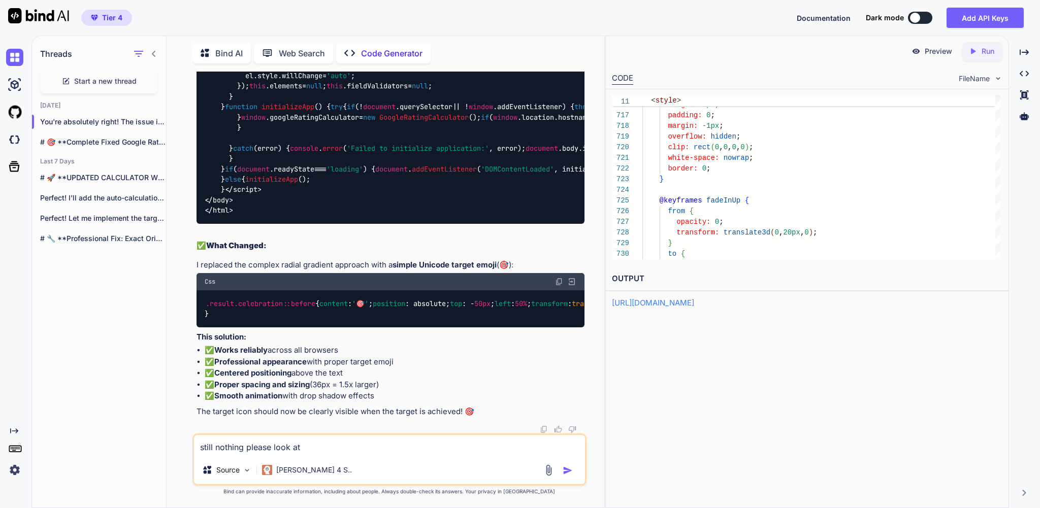
type textarea "still nothing please look at"
type textarea "x"
type textarea "still nothing please look at a"
type textarea "x"
type textarea "still nothing please look at al"
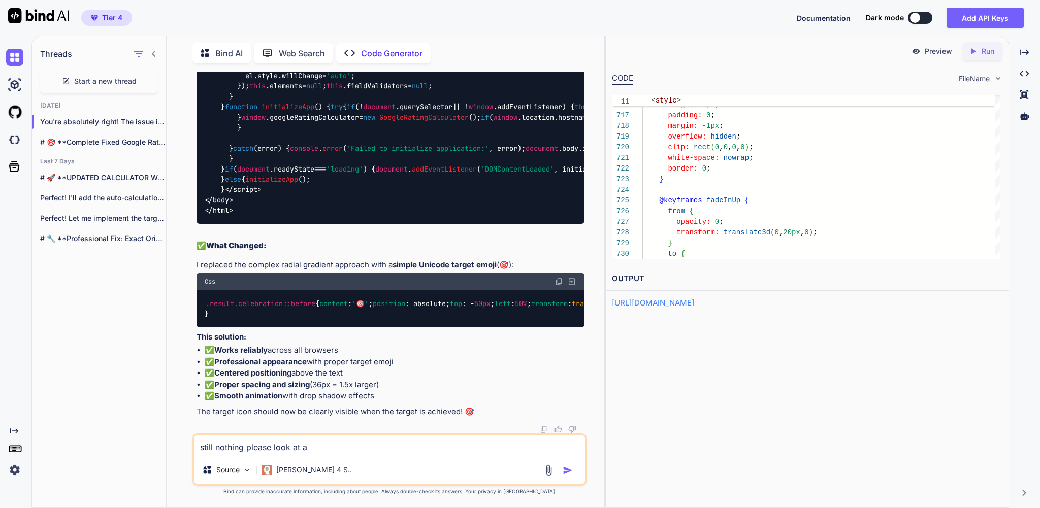
type textarea "x"
type textarea "still nothing please look at all"
type textarea "x"
type textarea "still nothing please look at all"
type textarea "x"
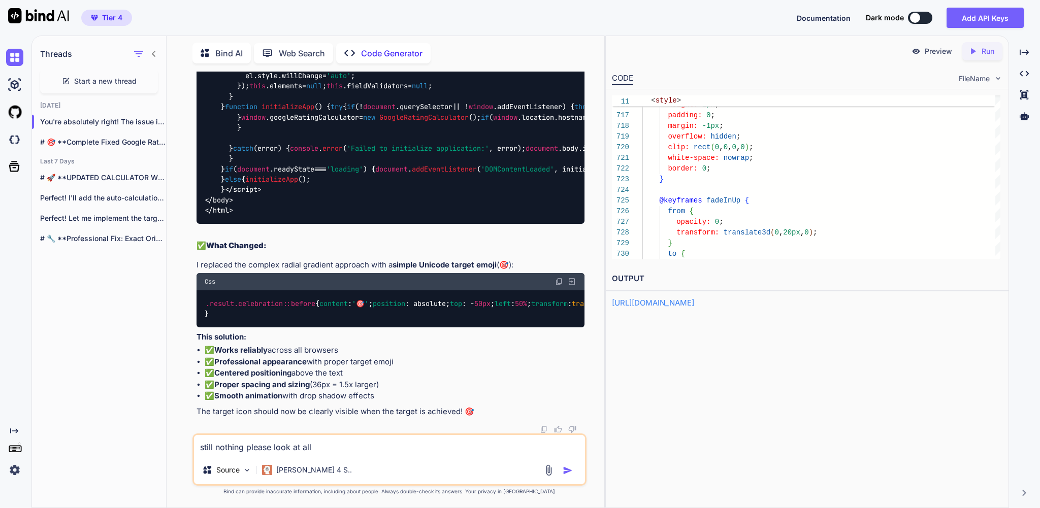
type textarea "still nothing please look at all p"
type textarea "x"
type textarea "still nothing please look at all po"
type textarea "x"
type textarea "still nothing please look at all pos"
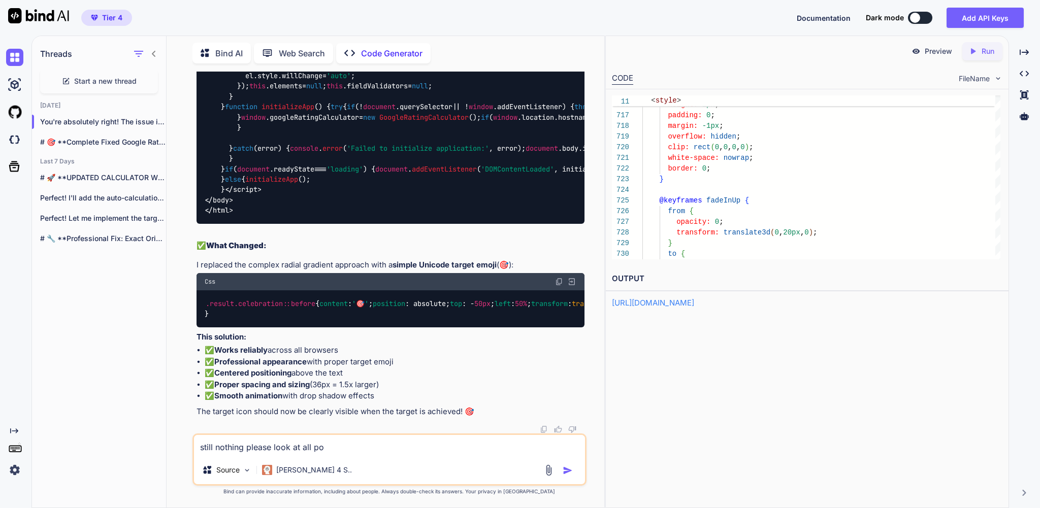
type textarea "x"
type textarea "still nothing please look at all poss"
type textarea "x"
type textarea "still nothing please look at all possi"
type textarea "x"
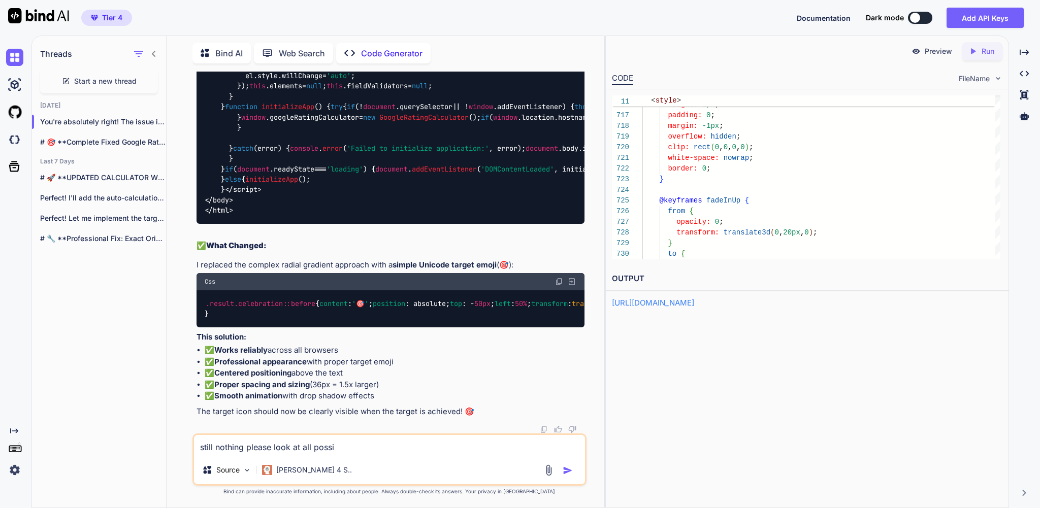
type textarea "still nothing please look at all possib"
type textarea "x"
type textarea "still nothing please look at all possibl"
type textarea "x"
type textarea "still nothing please look at all possible"
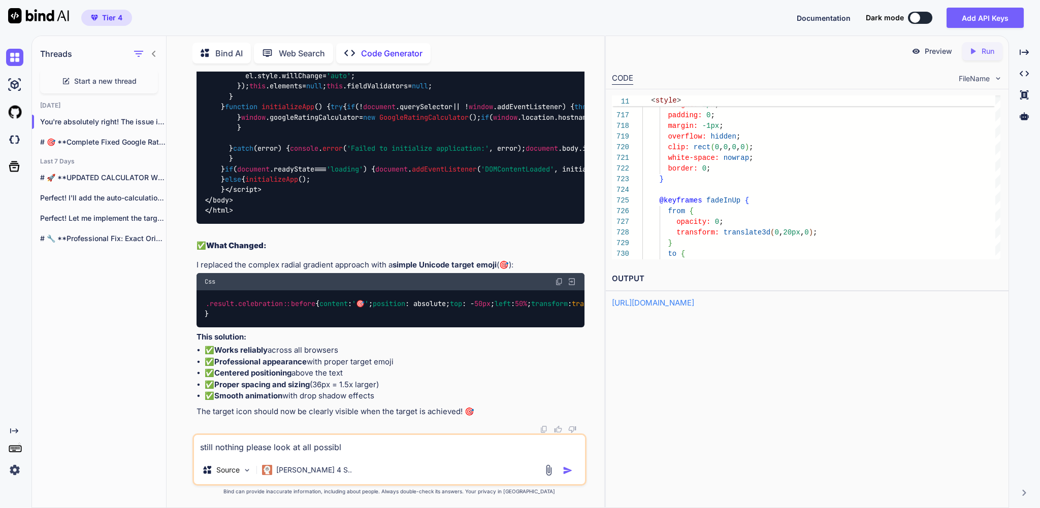
type textarea "x"
type textarea "still nothing please look at all possible"
type textarea "x"
type textarea "still nothing please look at all possible e"
type textarea "x"
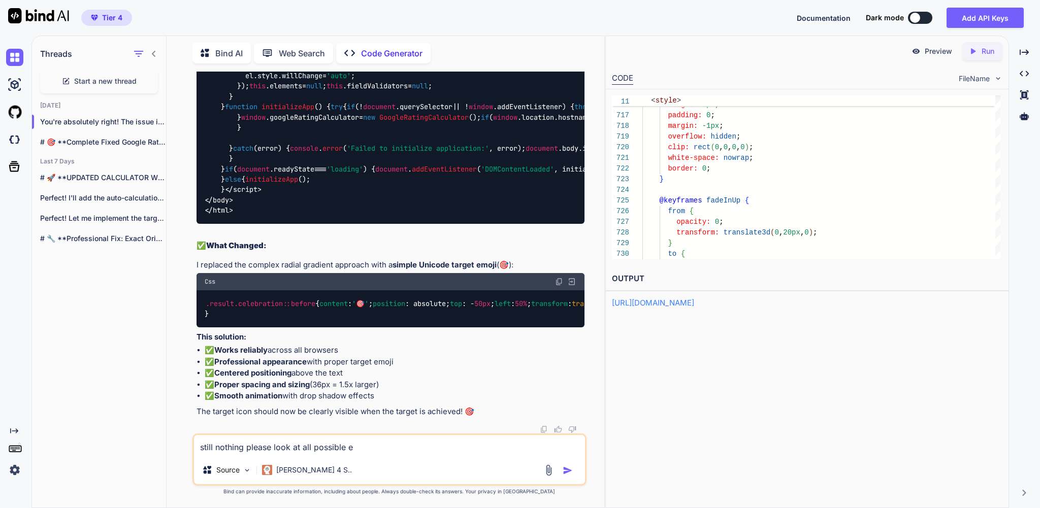
type textarea "still nothing please look at all possible er"
type textarea "x"
type textarea "still nothing please look at all possible err"
type textarea "x"
type textarea "still nothing please look at all possible erro"
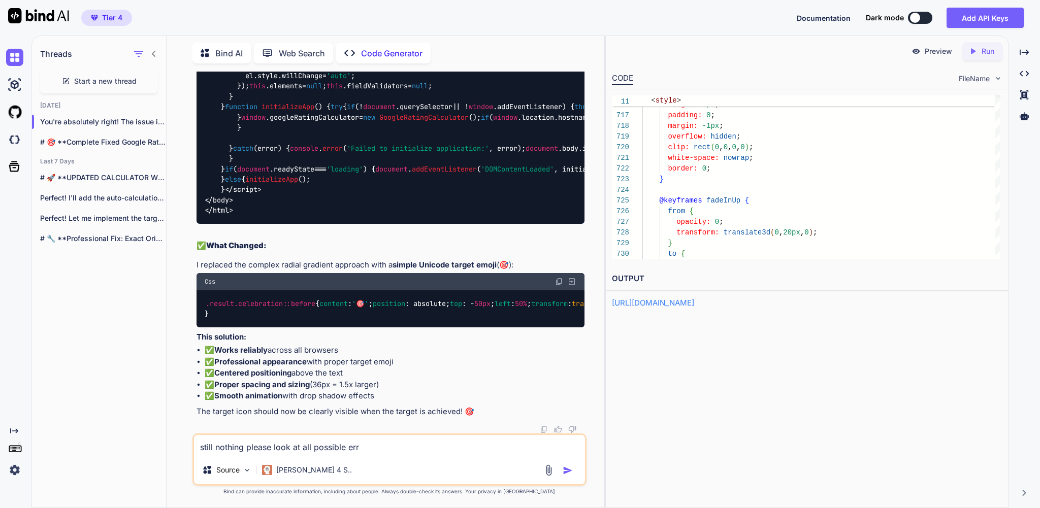
type textarea "x"
type textarea "still nothing please look at all possible error"
type textarea "x"
type textarea "still nothing please look at all possible errors"
type textarea "x"
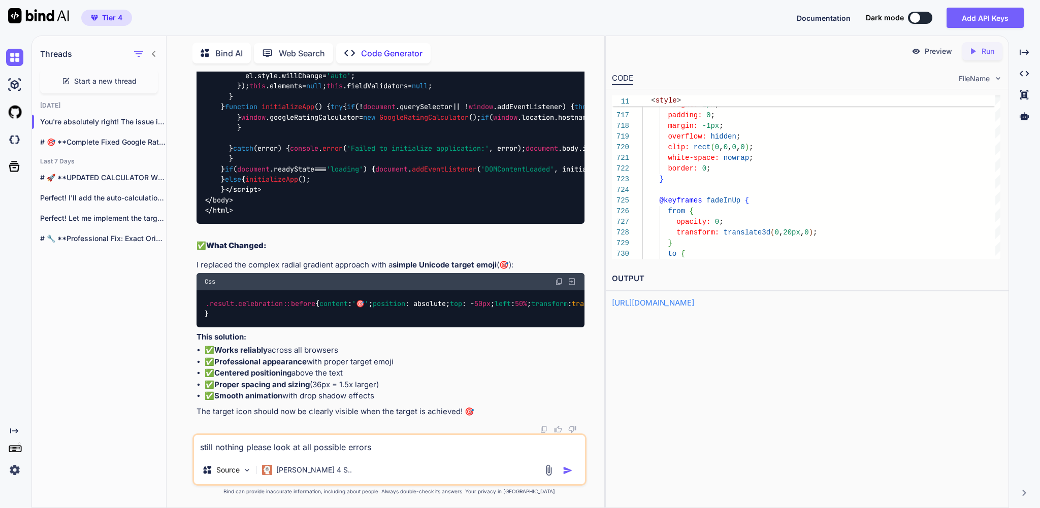
type textarea "still nothing please look at all possible errors"
type textarea "x"
type textarea "still nothing please look at all possible errors t"
type textarea "x"
type textarea "still nothing please look at all possible errors th"
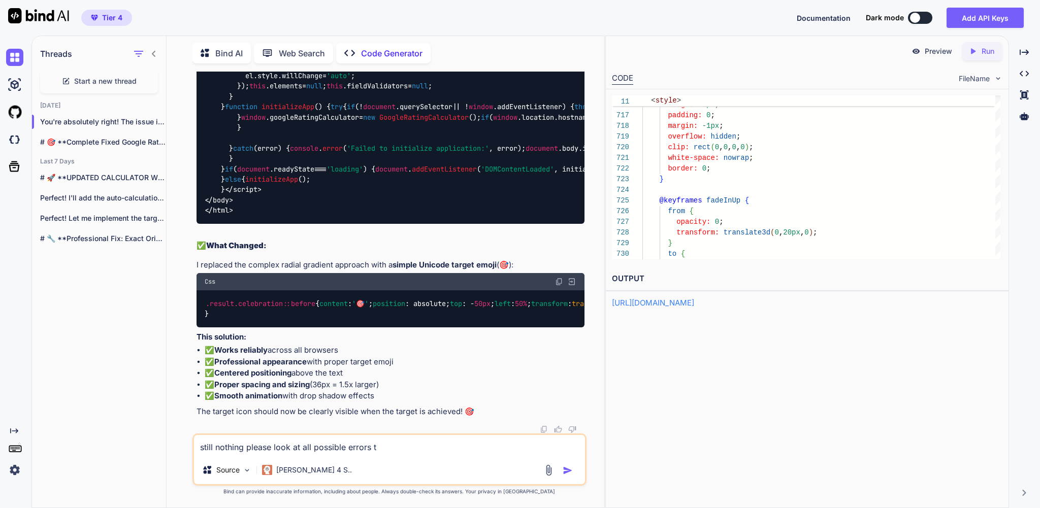
type textarea "x"
type textarea "still nothing please look at all possible errors tha"
type textarea "x"
type textarea "still nothing please look at all possible errors that"
type textarea "x"
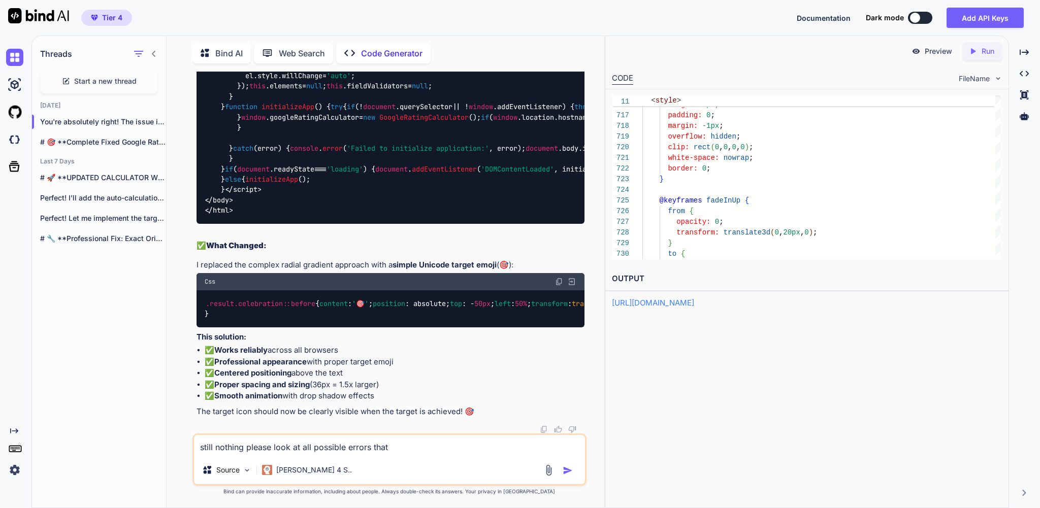
type textarea "still nothing please look at all possible errors that"
type textarea "x"
type textarea "still nothing please look at all possible errors that c"
type textarea "x"
type textarea "still nothing please look at all possible errors that co"
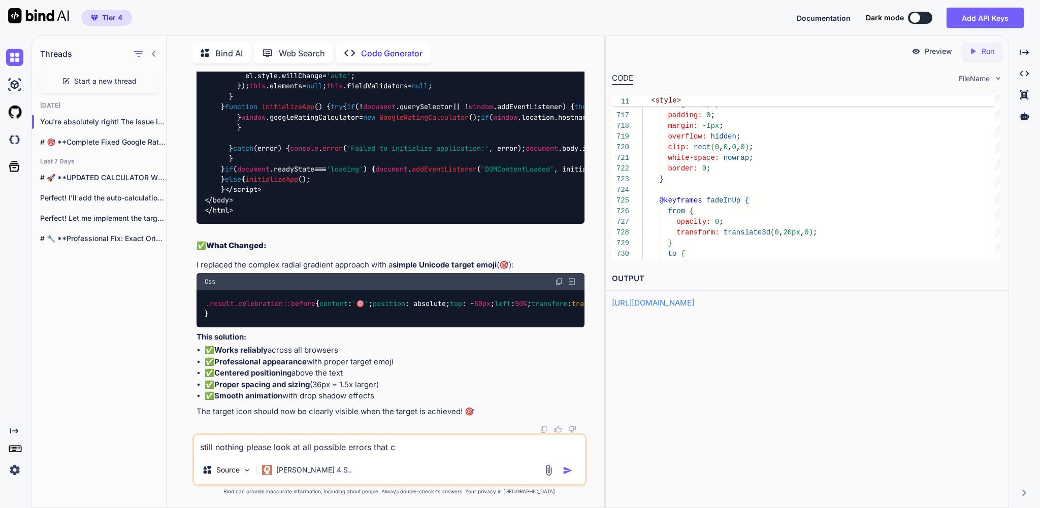
type textarea "x"
type textarea "still nothing please look at all possible errors that cou"
type textarea "x"
type textarea "still nothing please look at all possible errors that coul"
type textarea "x"
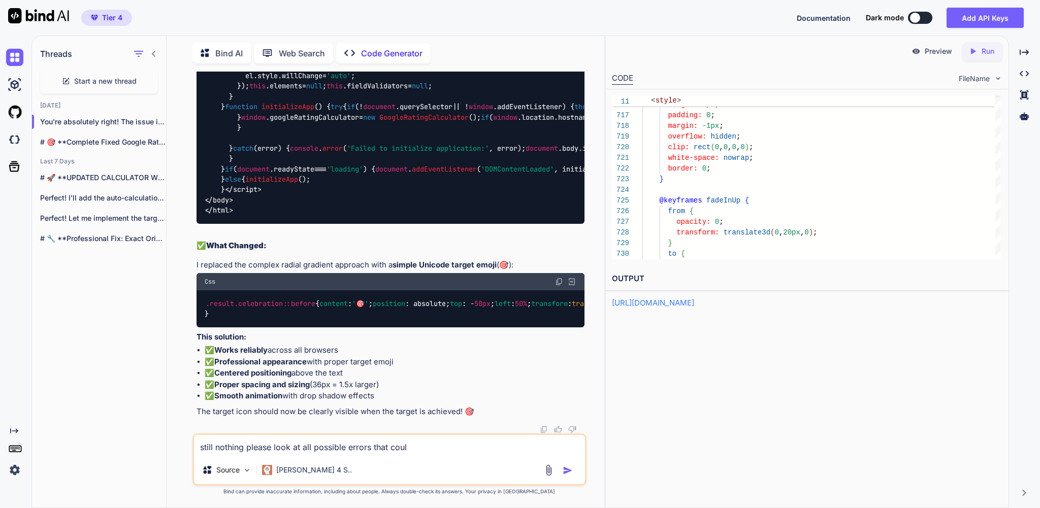
type textarea "still nothing please look at all possible errors that could"
type textarea "x"
type textarea "still nothing please look at all possible errors that could"
type textarea "x"
type textarea "still nothing please look at all possible errors that could b"
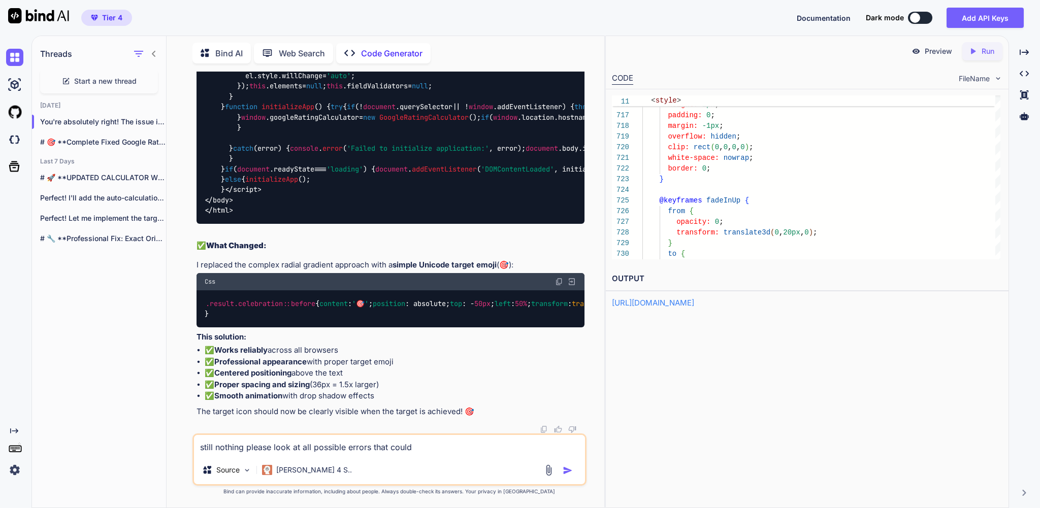
type textarea "x"
type textarea "still nothing please look at all possible errors that could be"
type textarea "x"
type textarea "still nothing please look at all possible errors that could be"
type textarea "x"
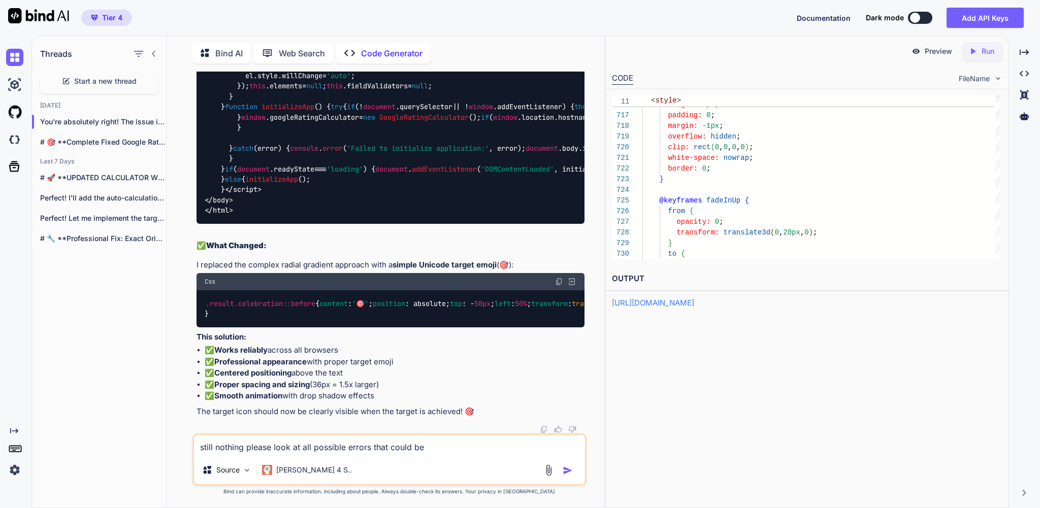
type textarea "still nothing please look at all possible errors that could be t"
type textarea "x"
type textarea "still nothing please look at all possible errors that could be to"
type textarea "x"
type textarea "still nothing please look at all possible errors that could be to"
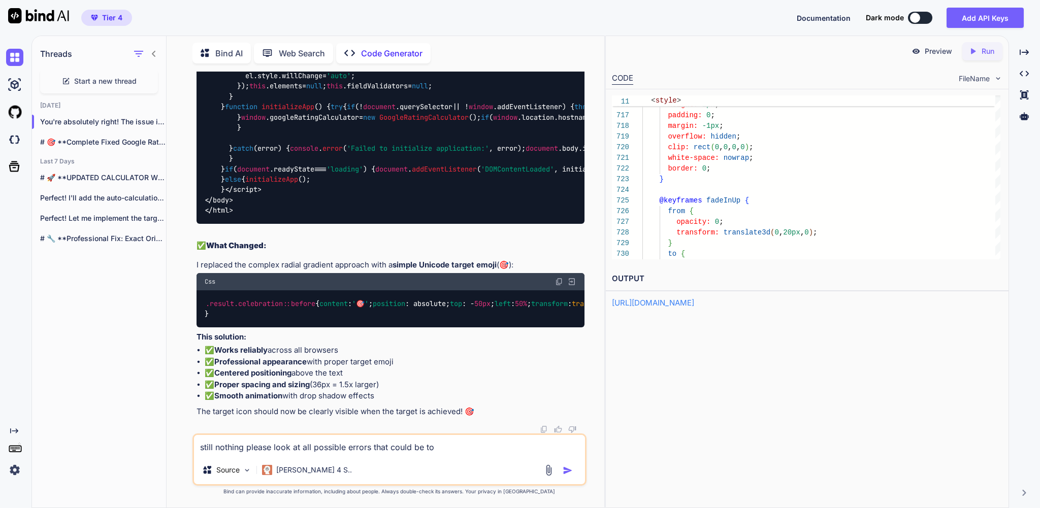
type textarea "x"
type textarea "still nothing please look at all possible errors that could be to d"
type textarea "x"
type textarea "still nothing please look at all possible errors that could be to do"
type textarea "x"
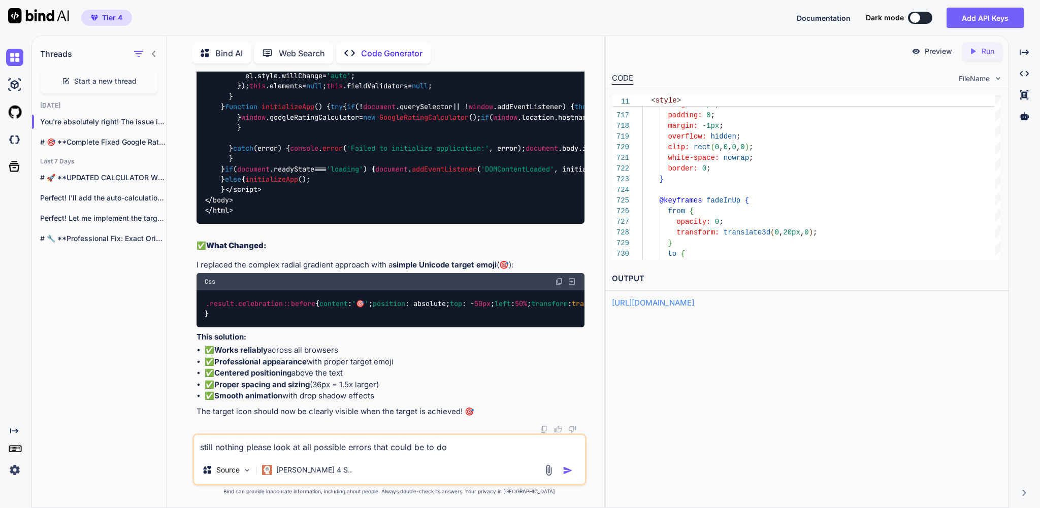
type textarea "still nothing please look at all possible errors that could be to do"
type textarea "x"
type textarea "still nothing please look at all possible errors that could be to do w"
type textarea "x"
type textarea "still nothing please look at all possible errors that could be to do wi"
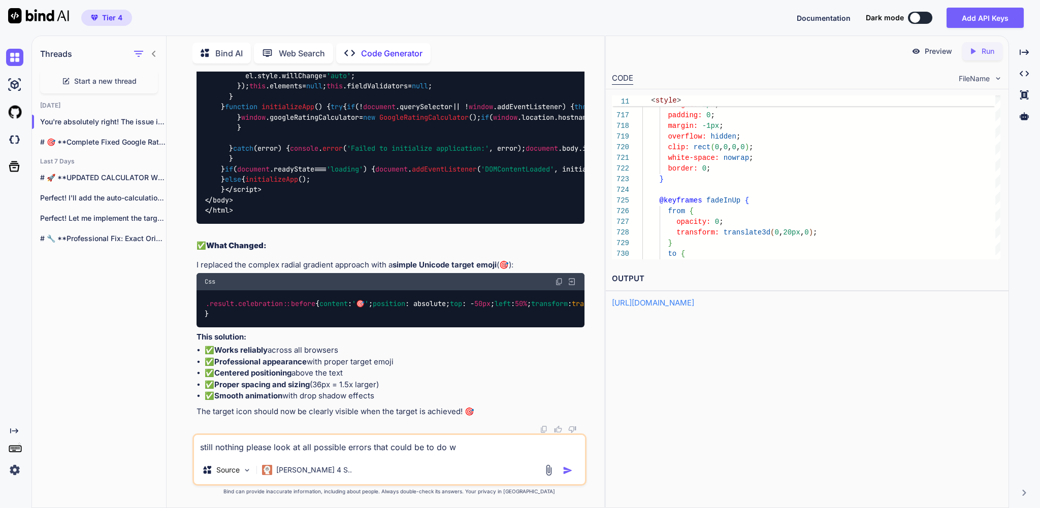
type textarea "x"
type textarea "still nothing please look at all possible errors that could be to do wit"
type textarea "x"
type textarea "still nothing please look at all possible errors that could be to do with"
type textarea "x"
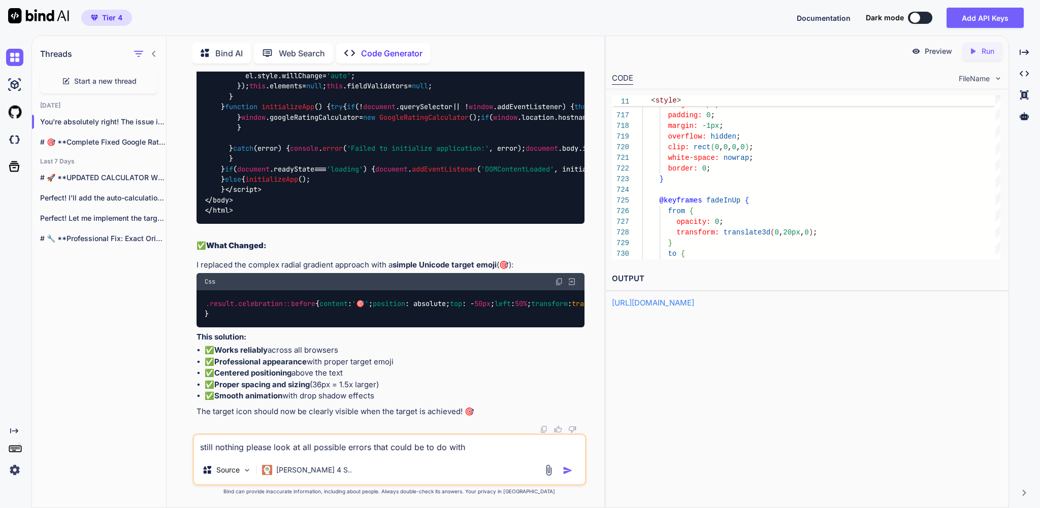
type textarea "still nothing please look at all possible errors that could be to do with"
type textarea "x"
type textarea "still nothing please look at all possible errors that could be to do with i"
type textarea "x"
type textarea "still nothing please look at all possible errors that could be to do with it"
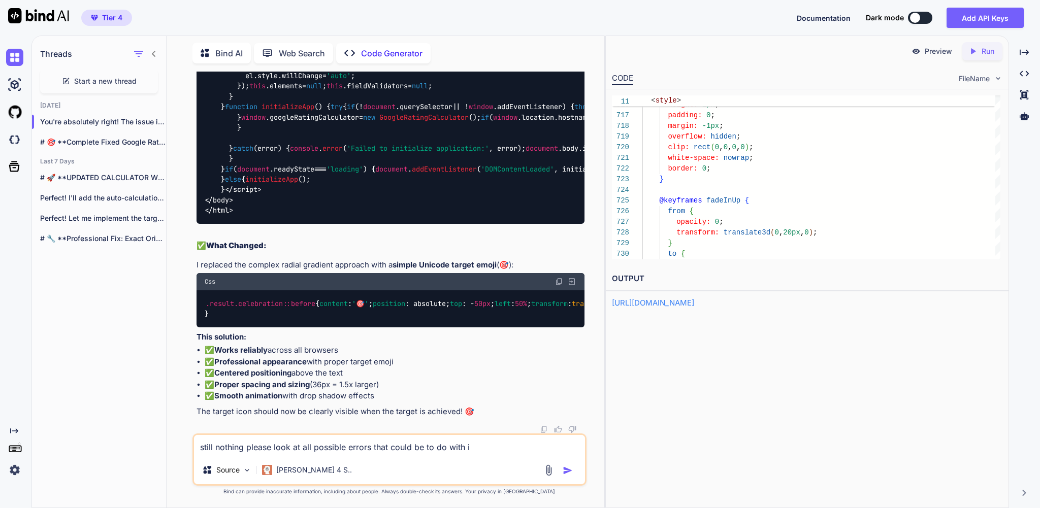
type textarea "x"
type textarea "still nothing please look at all possible errors that could be to do with it."
type textarea "x"
type textarea "still nothing please look at all possible errors that could be to do with it."
type textarea "x"
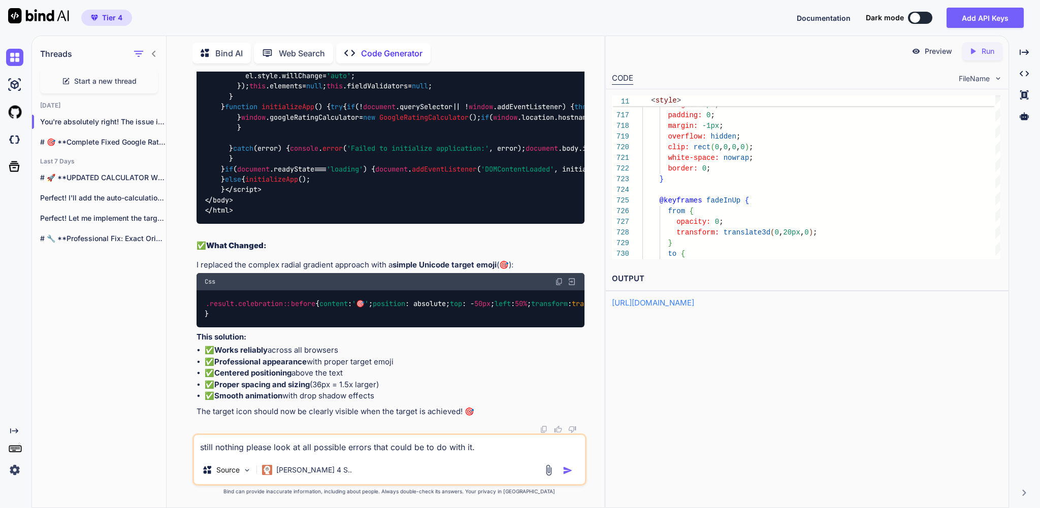
type textarea "still nothing please look at all possible errors that could be to do with it. i"
type textarea "x"
type textarea "still nothing please look at all possible errors that could be to do with it. im"
type textarea "x"
type textarea "still nothing please look at all possible errors that could be to do with it. i…"
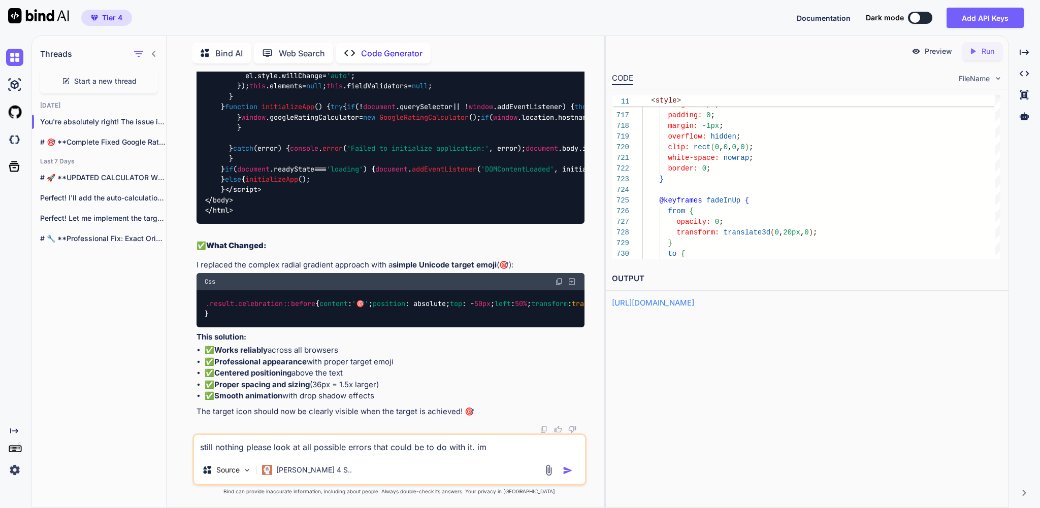
type textarea "x"
type textarea "still nothing please look at all possible errors that could be to do with it. i…"
type textarea "x"
type textarea "still nothing please look at all possible errors that could be to do with it. i…"
type textarea "x"
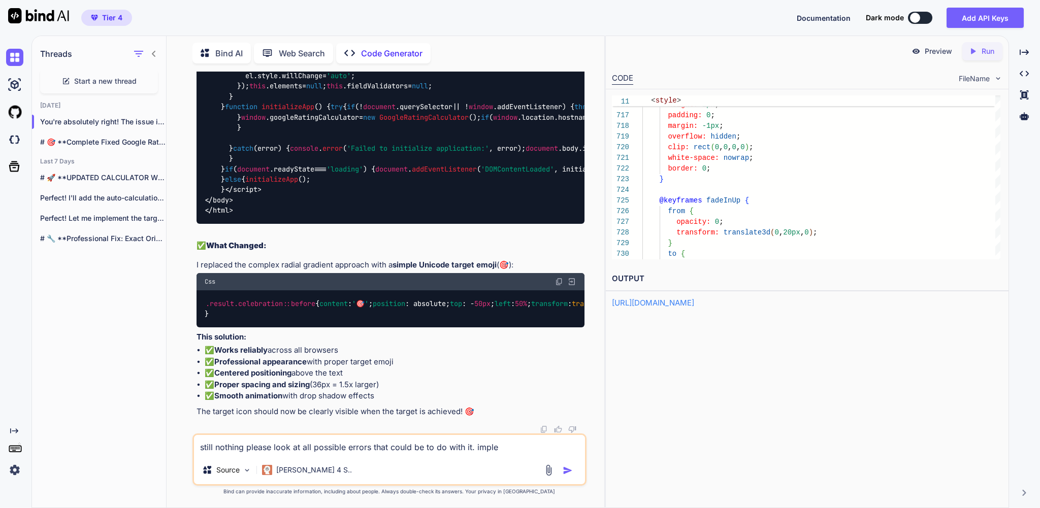
type textarea "still nothing please look at all possible errors that could be to do with it. i…"
type textarea "x"
type textarea "still nothing please look at all possible errors that could be to do with it. i…"
type textarea "x"
type textarea "still nothing please look at all possible errors that could be to do with it. i…"
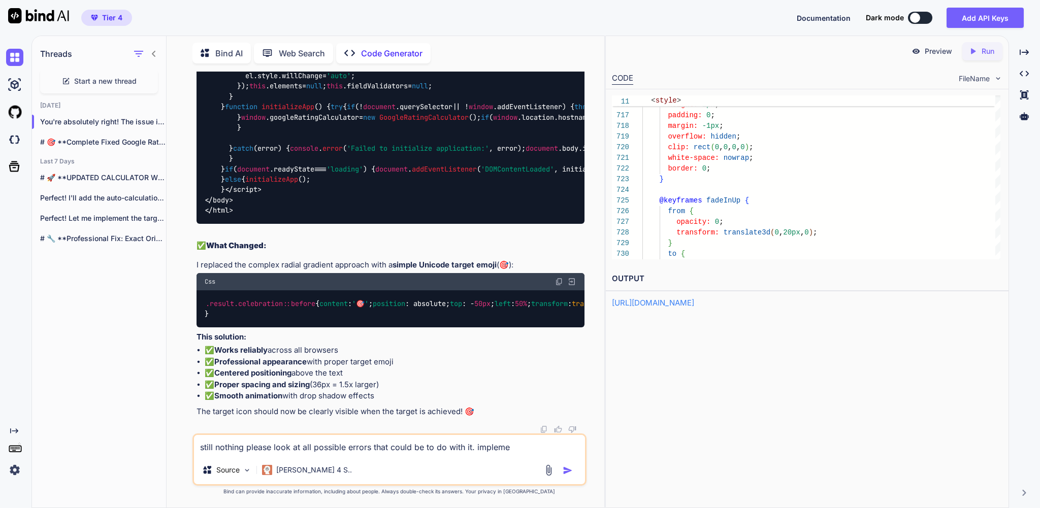
type textarea "x"
type textarea "still nothing please look at all possible errors that could be to do with it. i…"
type textarea "x"
type textarea "still nothing please look at all possible errors that could be to do with it. i…"
type textarea "x"
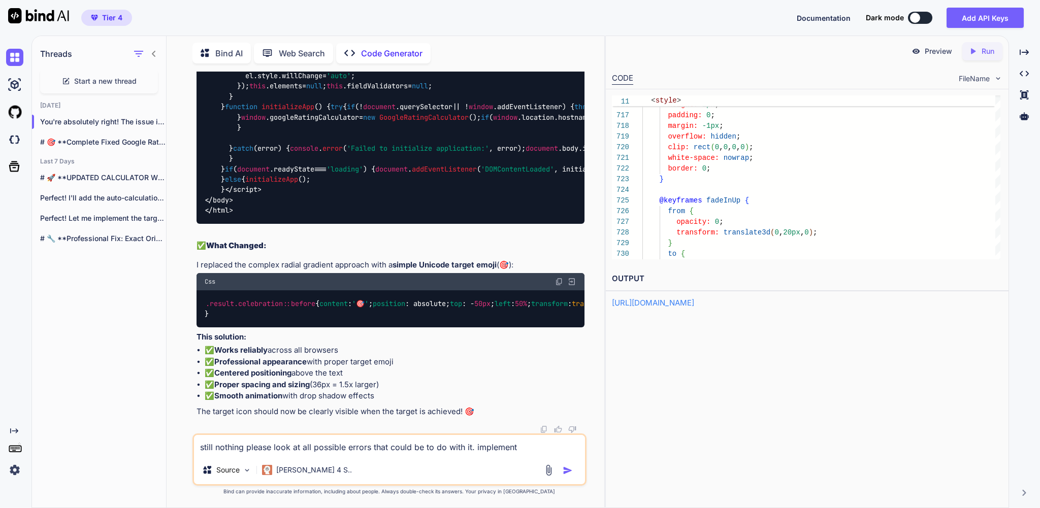
type textarea "still nothing please look at all possible errors that could be to do with it. i…"
type textarea "x"
type textarea "still nothing please look at all possible errors that could be to do with it. i…"
type textarea "x"
type textarea "still nothing please look at all possible errors that could be to do with it. i…"
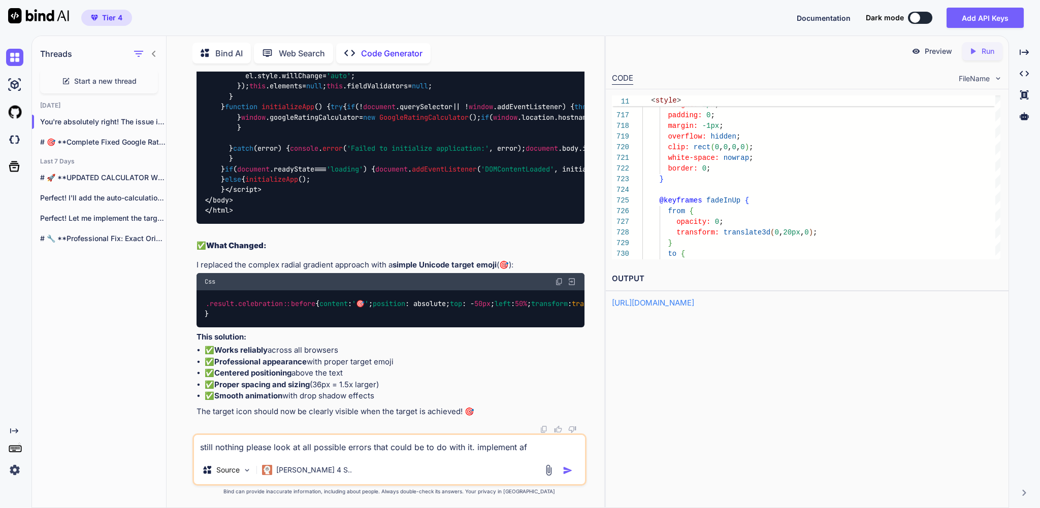
type textarea "x"
type textarea "still nothing please look at all possible errors that could be to do with it. i…"
type textarea "x"
type textarea "still nothing please look at all possible errors that could be to do with it. i…"
type textarea "x"
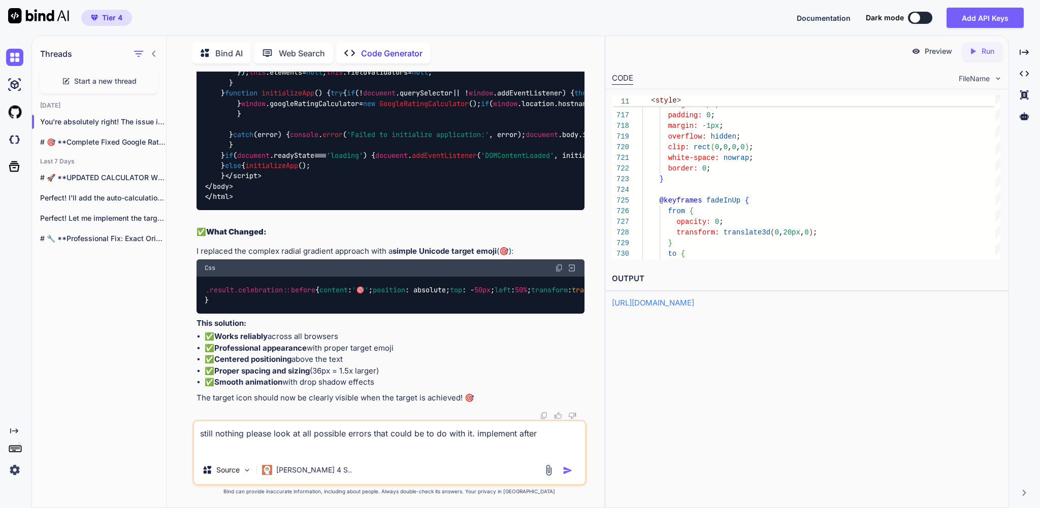
type textarea "still nothing please look at all possible errors that could be to do with it. i…"
type textarea "x"
type textarea "still nothing please look at all possible errors that could be to do with it. i…"
type textarea "x"
type textarea "still nothing please look at all possible errors that could be to do with it. i…"
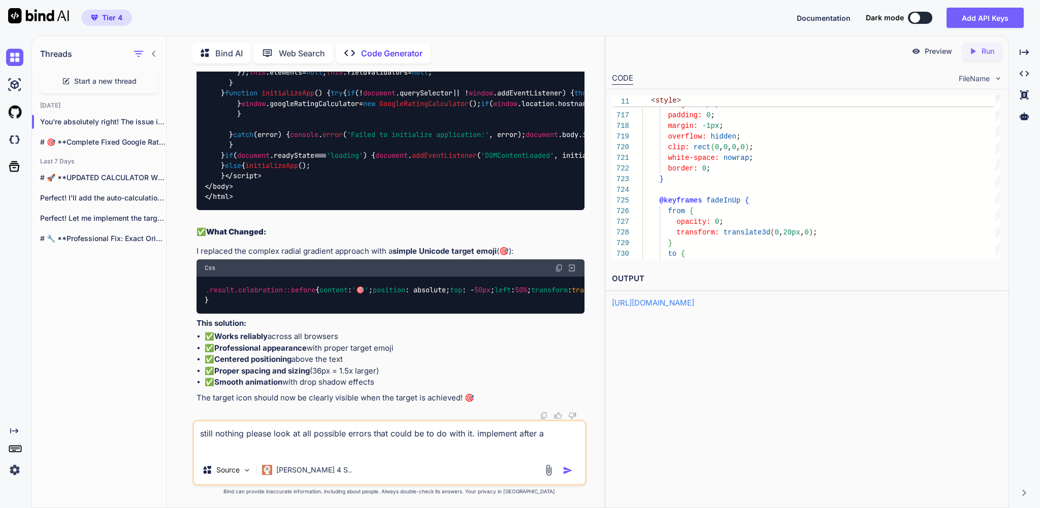
type textarea "x"
type textarea "still nothing please look at all possible errors that could be to do with it. i…"
type textarea "x"
type textarea "still nothing please look at all possible errors that could be to do with it. i…"
type textarea "x"
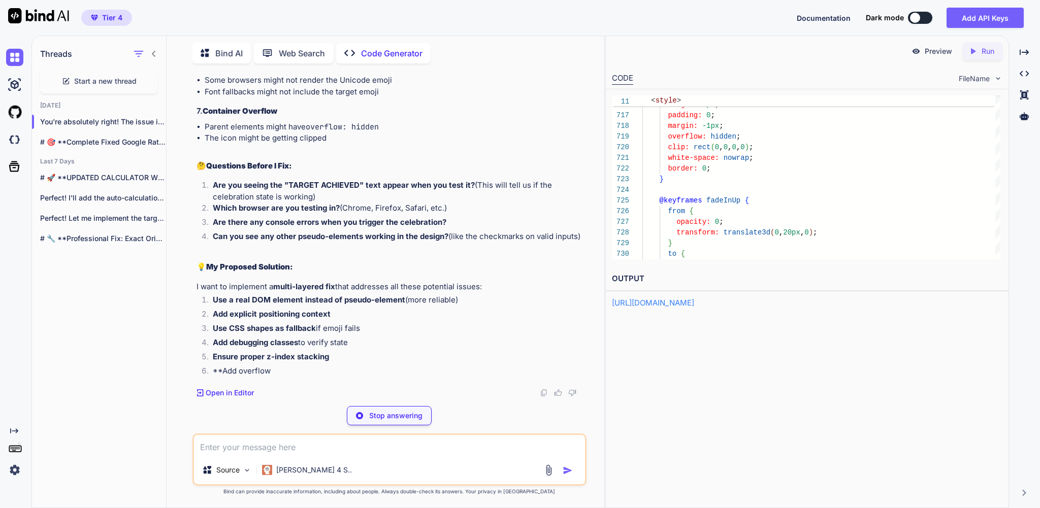
scroll to position [59753, 0]
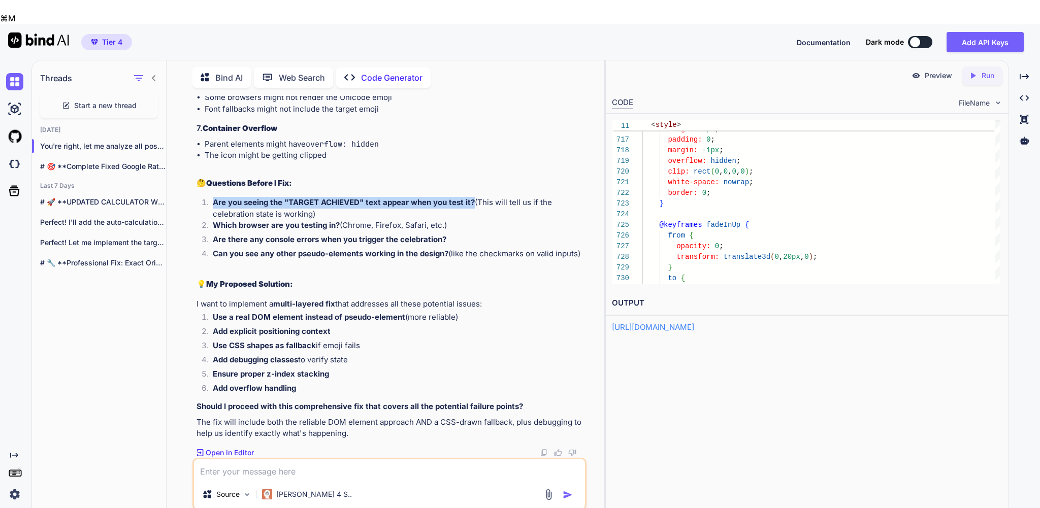
drag, startPoint x: 217, startPoint y: 233, endPoint x: 475, endPoint y: 236, distance: 258.0
click at [475, 207] on strong "Are you seeing the "TARGET ACHIEVED" text appear when you test it?" at bounding box center [344, 203] width 262 height 10
copy strong "Are you seeing the "TARGET ACHIEVED" text appear when you test it?"
click at [219, 460] on textarea at bounding box center [389, 470] width 391 height 21
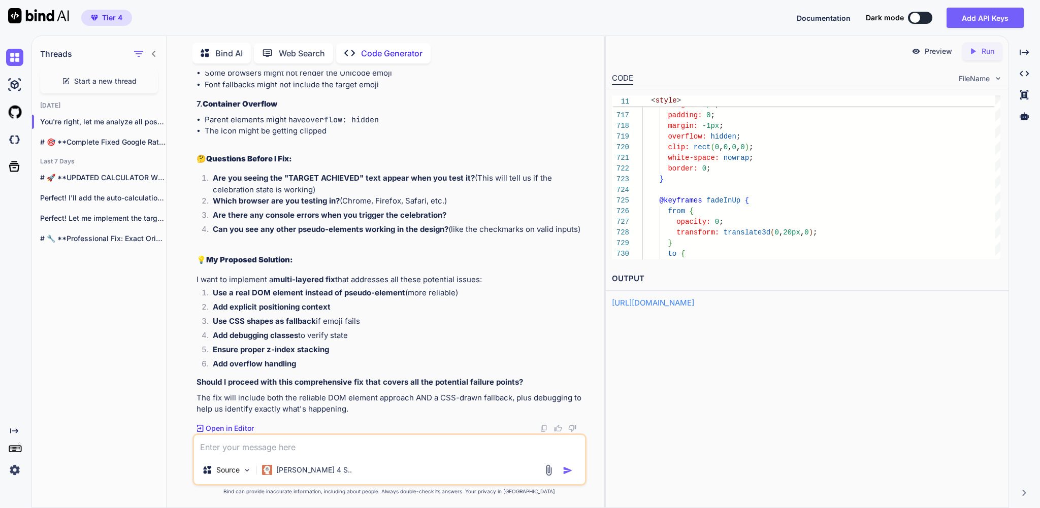
paste textarea "Are you seeing the "TARGET ACHIEVED" text appear when you test it?"
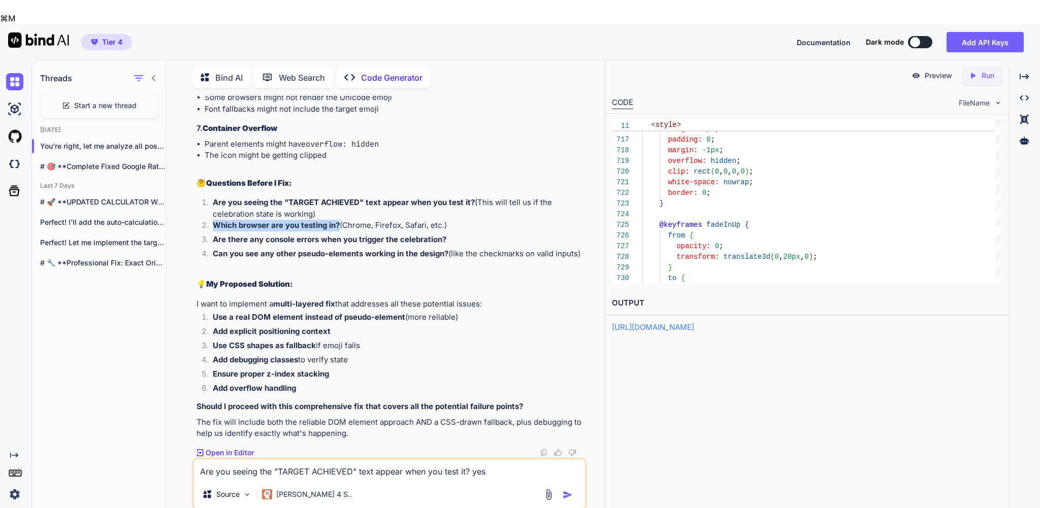
drag, startPoint x: 217, startPoint y: 256, endPoint x: 341, endPoint y: 257, distance: 124.4
click at [340, 230] on strong "Which browser are you testing in?" at bounding box center [276, 225] width 127 height 10
copy strong "Which browser are you testing in?"
click at [543, 460] on textarea "Are you seeing the "TARGET ACHIEVED" text appear when you test it? yes" at bounding box center [389, 470] width 391 height 21
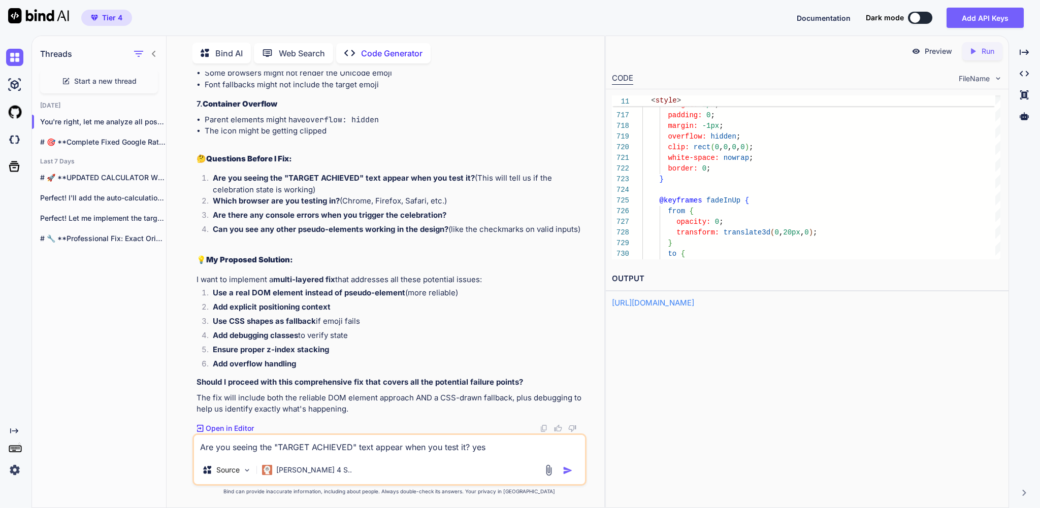
paste textarea "Which browser are you testing in?"
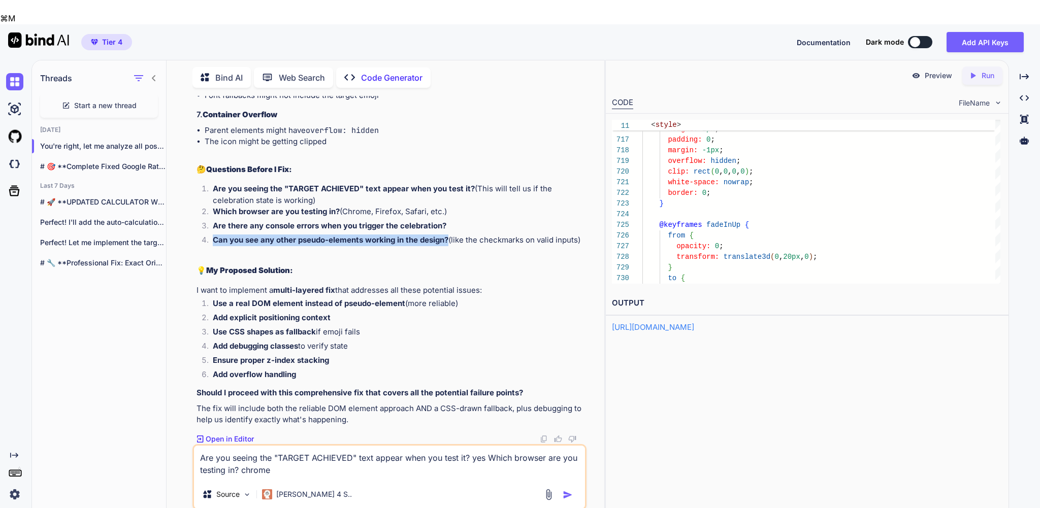
drag, startPoint x: 217, startPoint y: 285, endPoint x: 452, endPoint y: 284, distance: 235.1
click at [452, 246] on p "Can you see any other pseudo-elements working in the design? (like the checkmar…" at bounding box center [398, 241] width 371 height 12
copy strong "Can you see any other pseudo-elements working in the design?"
click at [371, 447] on textarea "Are you seeing the "TARGET ACHIEVED" text appear when you test it? yes Which br…" at bounding box center [389, 463] width 391 height 35
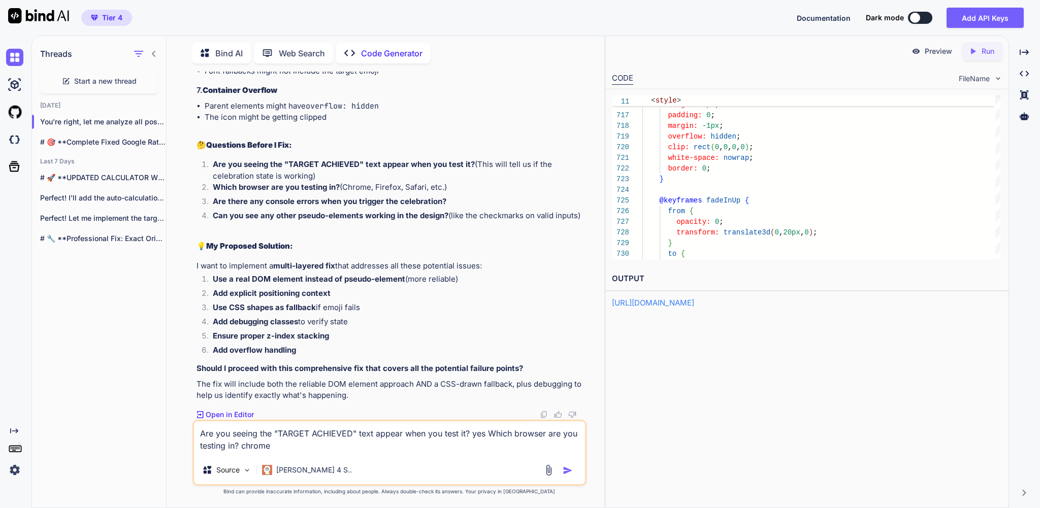
paste textarea "Can you see any other pseudo-elements working in the design?"
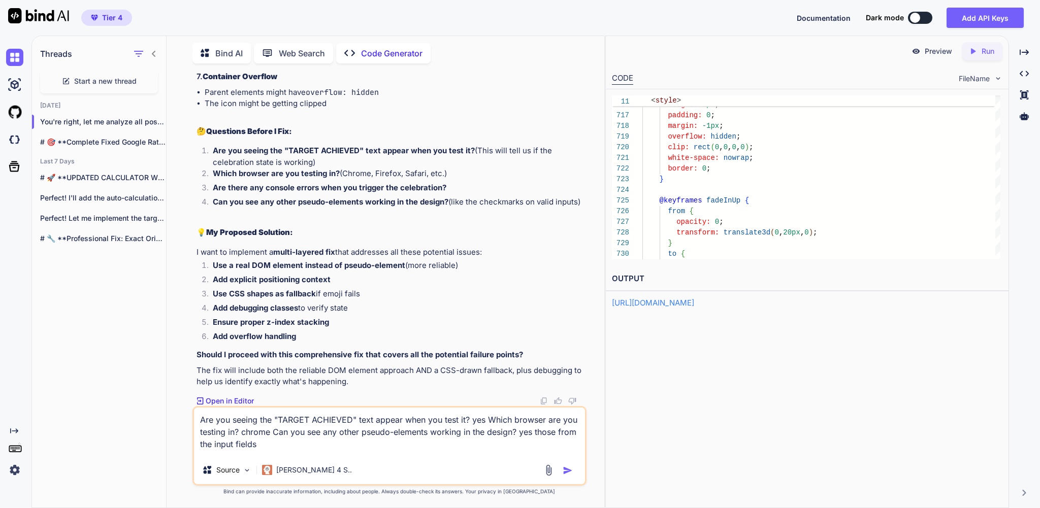
click at [355, 430] on textarea "Are you seeing the "TARGET ACHIEVED" text appear when you test it? yes Which br…" at bounding box center [389, 432] width 391 height 48
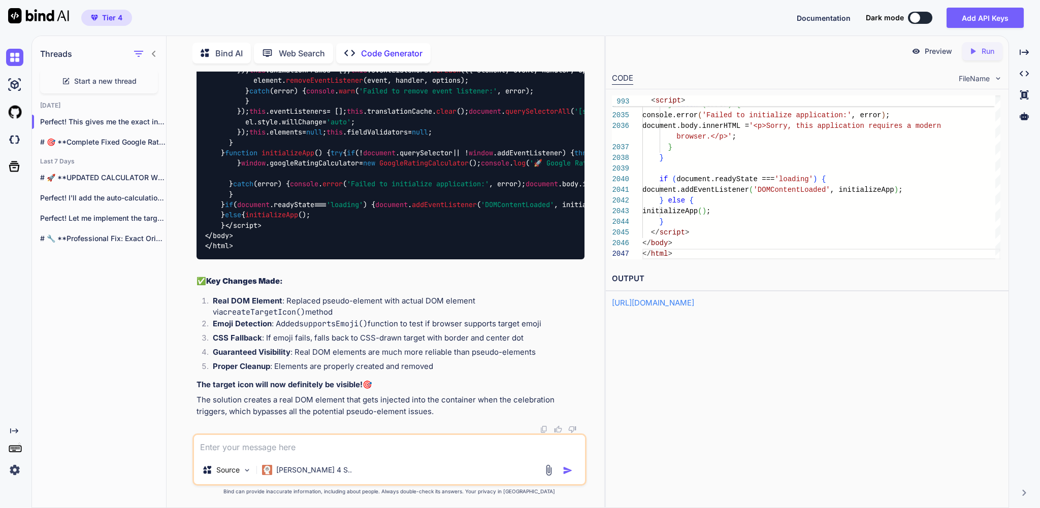
scroll to position [60293, 0]
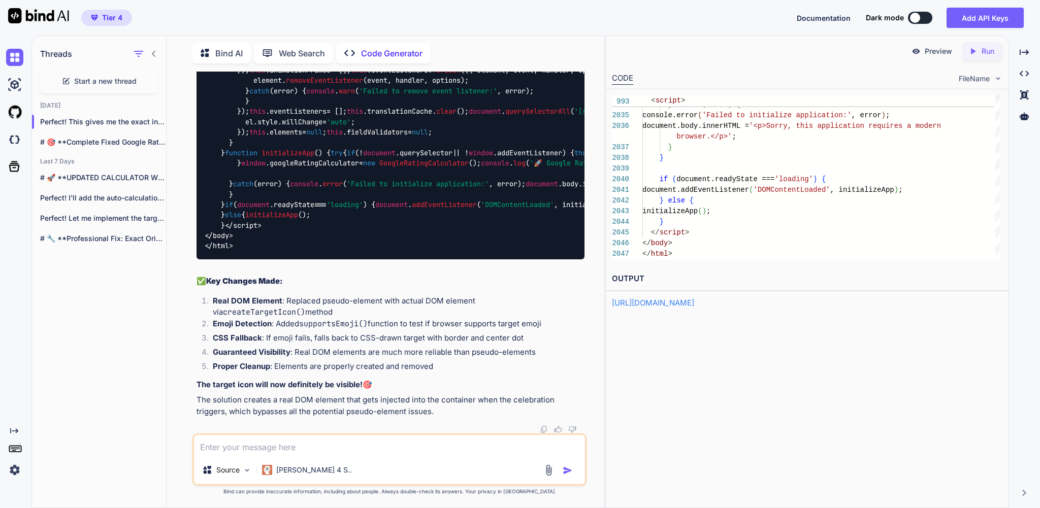
click at [982, 54] on p "Run" at bounding box center [988, 51] width 13 height 10
click at [677, 308] on link "https://app.onecompiler.com/43uja6mm3_43uncjdgc" at bounding box center [653, 303] width 82 height 10
click at [264, 443] on textarea at bounding box center [389, 445] width 391 height 21
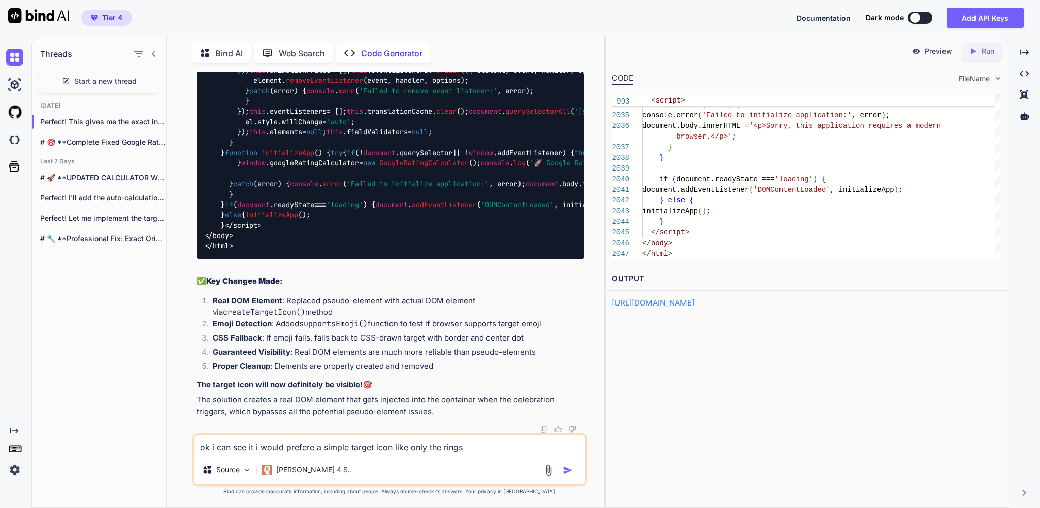
click at [316, 442] on textarea "ok i can see it i would prefere a simple target icon like only the rings" at bounding box center [389, 445] width 391 height 21
click at [329, 442] on textarea "ok i can see it i would prefere a simple target icon like only the rings" at bounding box center [389, 445] width 391 height 21
click at [540, 438] on textarea "ok i can see it i would prefer a simple target icon like only the rings" at bounding box center [389, 445] width 391 height 21
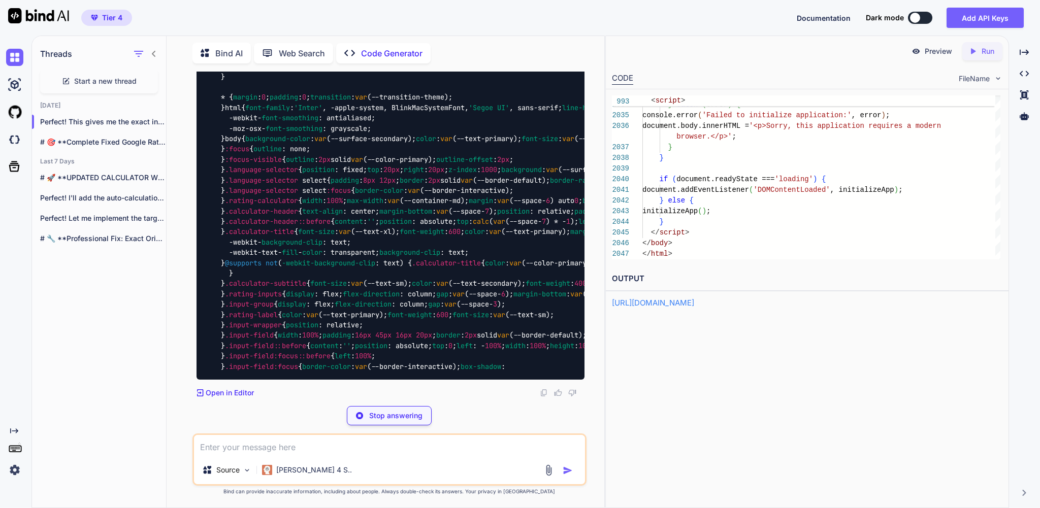
scroll to position [87457, 0]
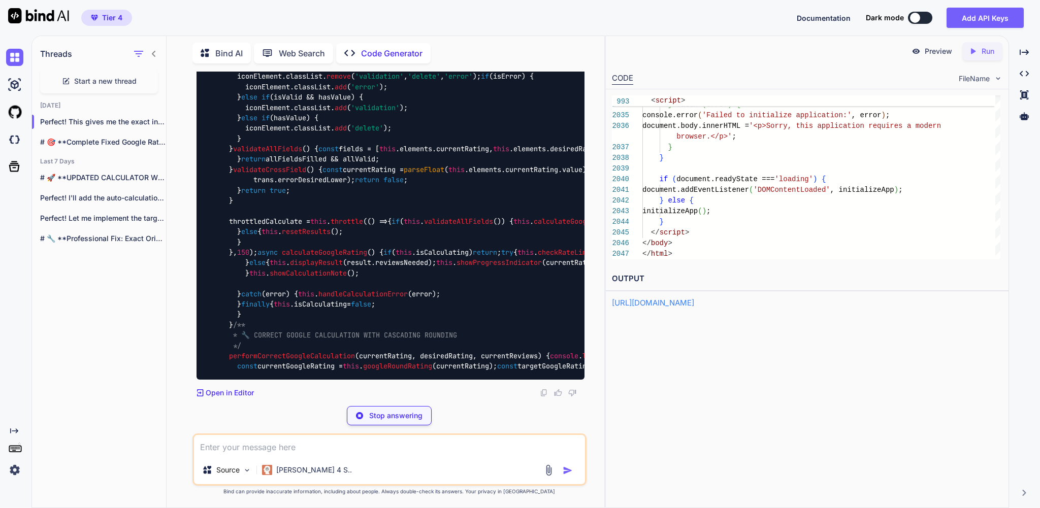
scroll to position [104776, 0]
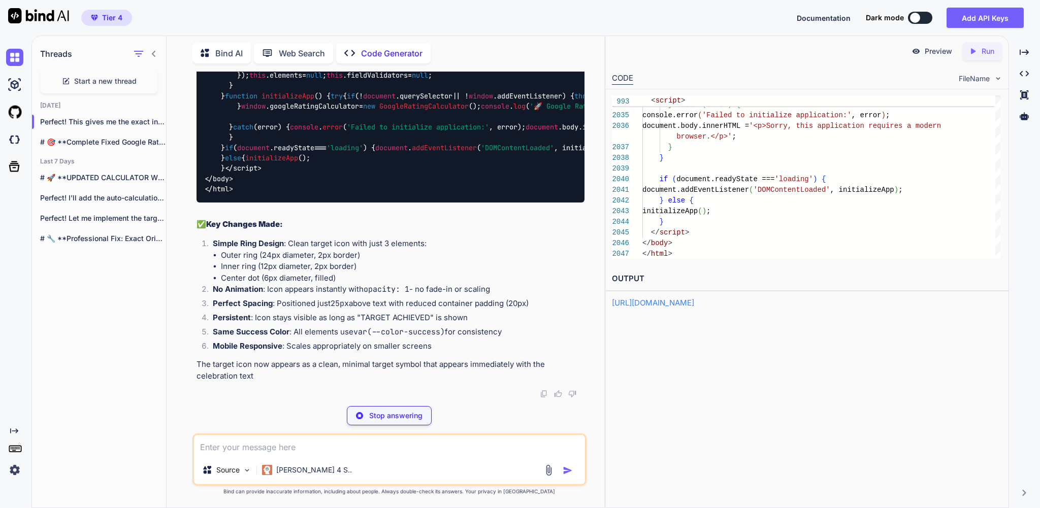
type textarea "x"
type textarea "} else { initializeApp(); } </script> </body> </html>"
type textarea "x"
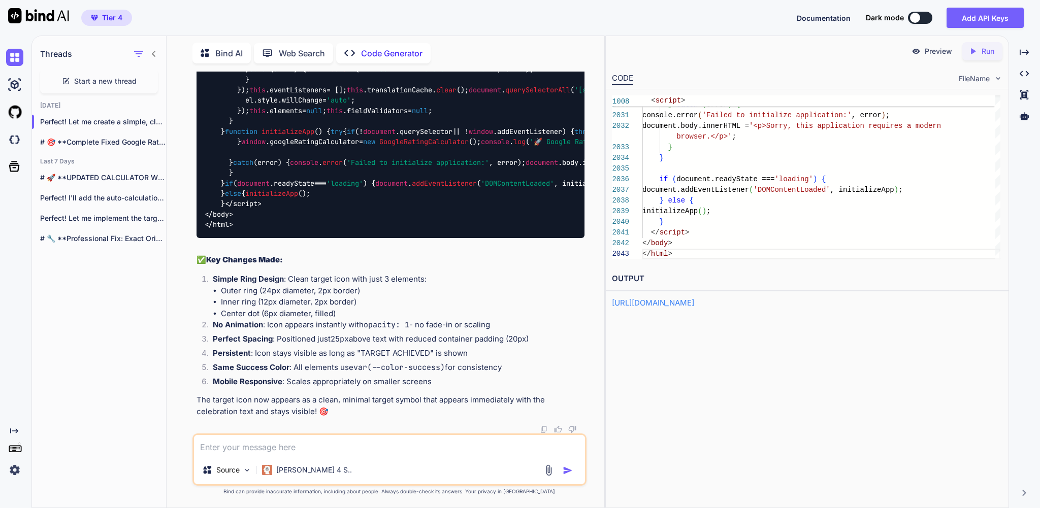
scroll to position [108354, 0]
click at [975, 56] on icon "Created with Pixso." at bounding box center [974, 51] width 13 height 9
click at [694, 308] on link "[URL][DOMAIN_NAME]" at bounding box center [653, 303] width 82 height 10
click at [267, 441] on textarea at bounding box center [389, 445] width 391 height 21
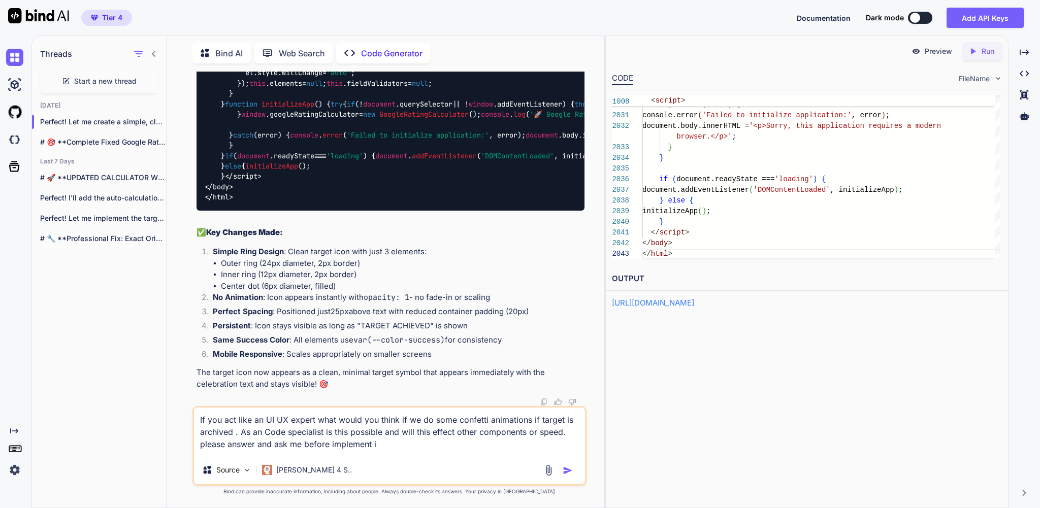
type textarea "If you act like an UI UX expert what would you think if we do some confetti ani…"
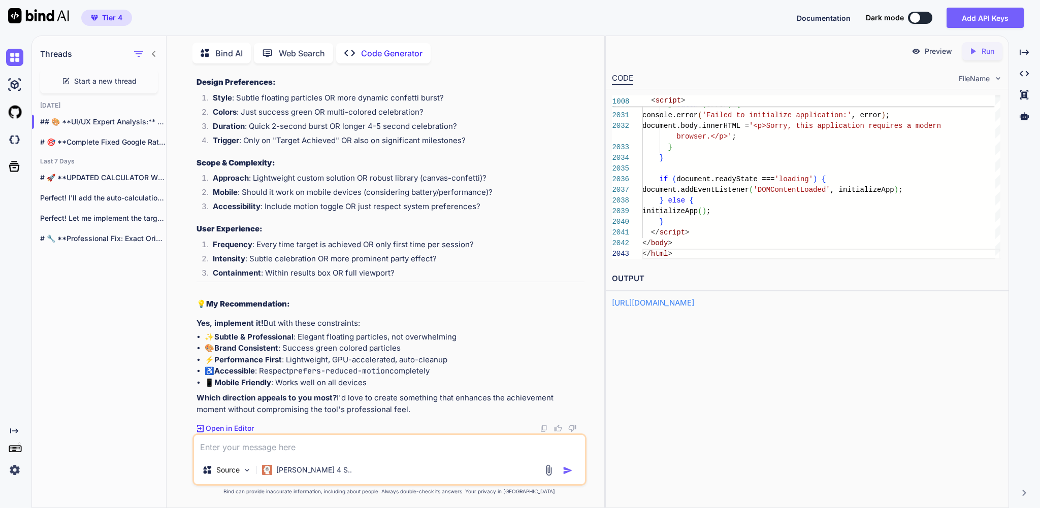
scroll to position [109511, 0]
type textarea "g"
type textarea "should we delete the icon then to have not too much going on ?"
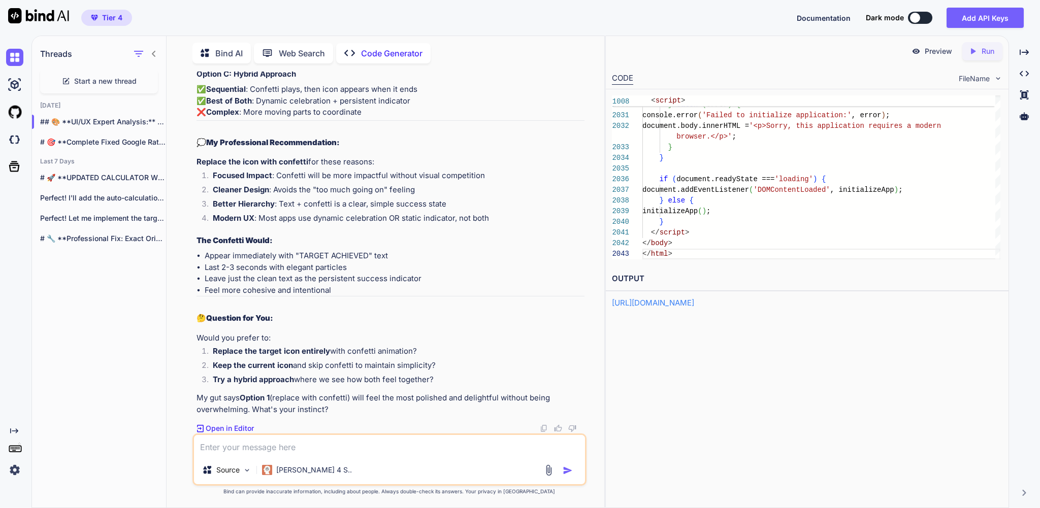
scroll to position [110298, 0]
type textarea "should we also delete the targed archieved bubble with the animation?"
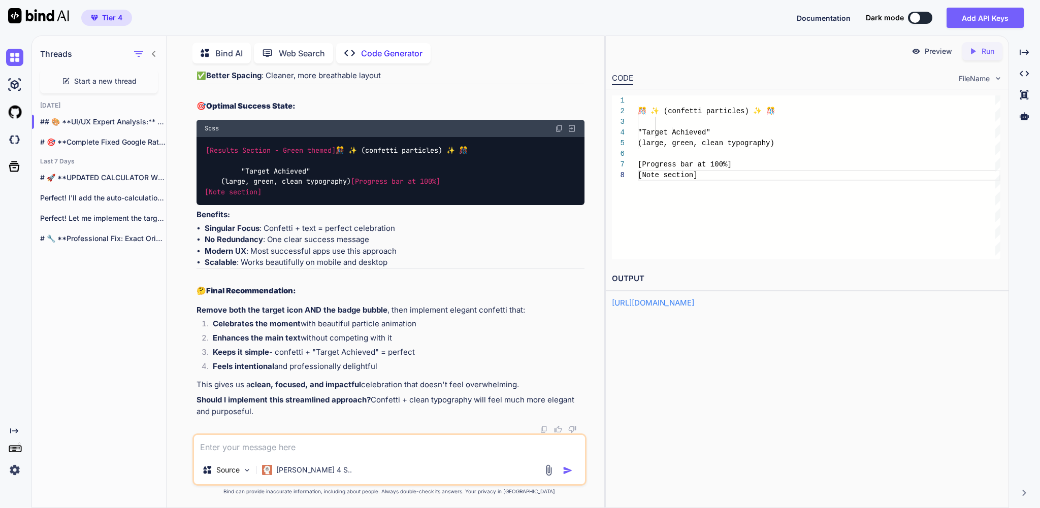
scroll to position [111186, 0]
type textarea "yes please go for it"
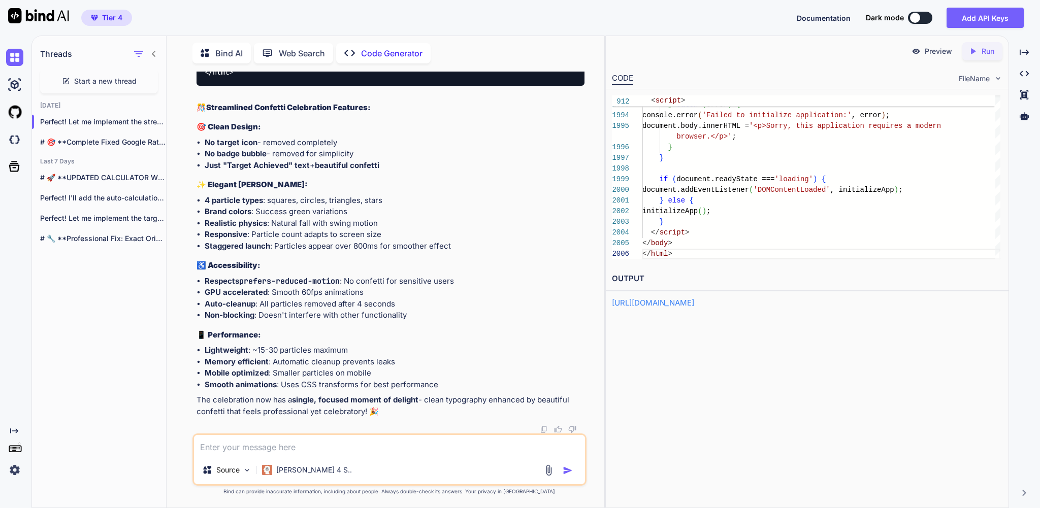
scroll to position [135057, 0]
click at [972, 53] on icon "Created with Pixso." at bounding box center [972, 51] width 9 height 9
click at [694, 308] on link "https://app.onecompiler.com/43uja6wvr_43unea23d" at bounding box center [653, 303] width 82 height 10
click at [283, 441] on textarea at bounding box center [389, 445] width 391 height 21
type textarea "the confetti is not that fancy and barely visible . Is there a reason for that"
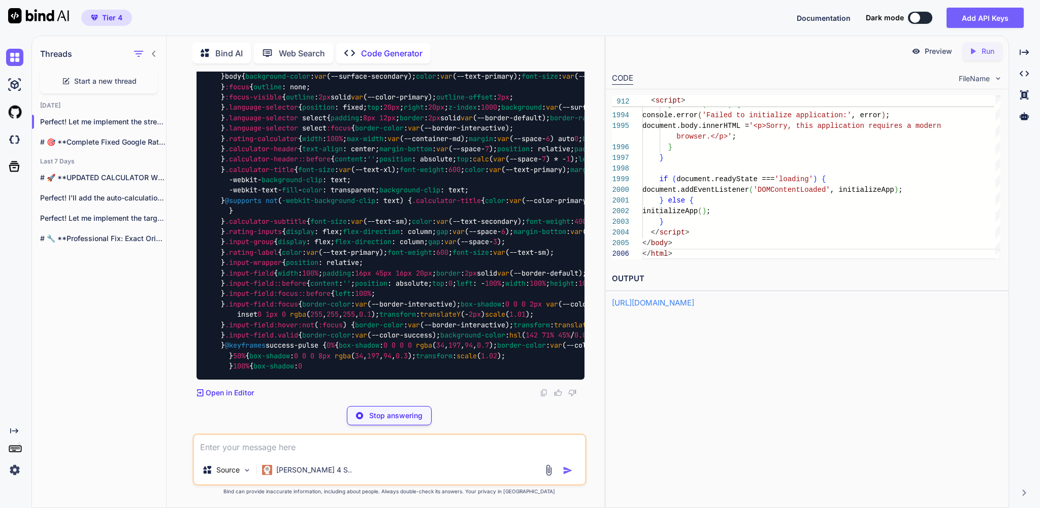
scroll to position [138769, 0]
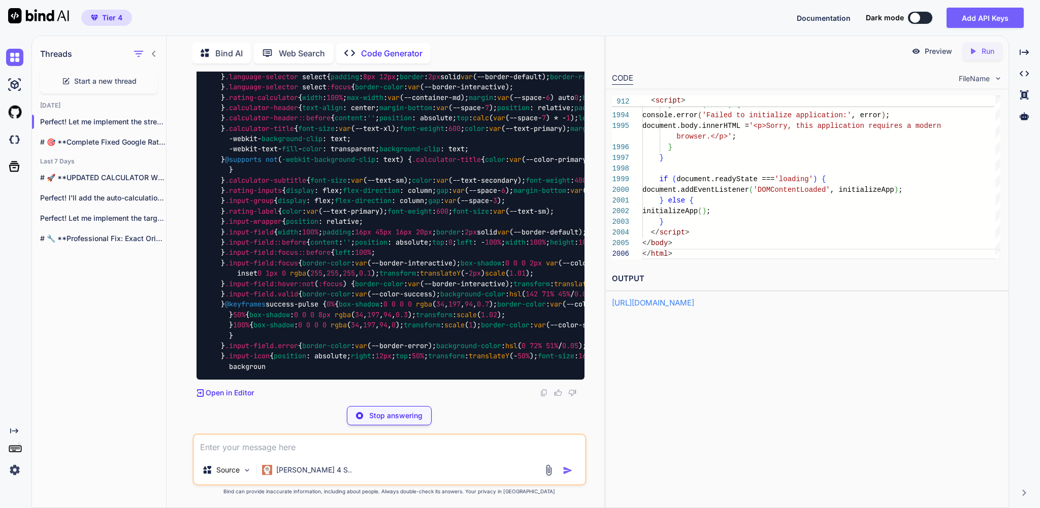
click at [362, 406] on div "Stop answering" at bounding box center [389, 415] width 85 height 19
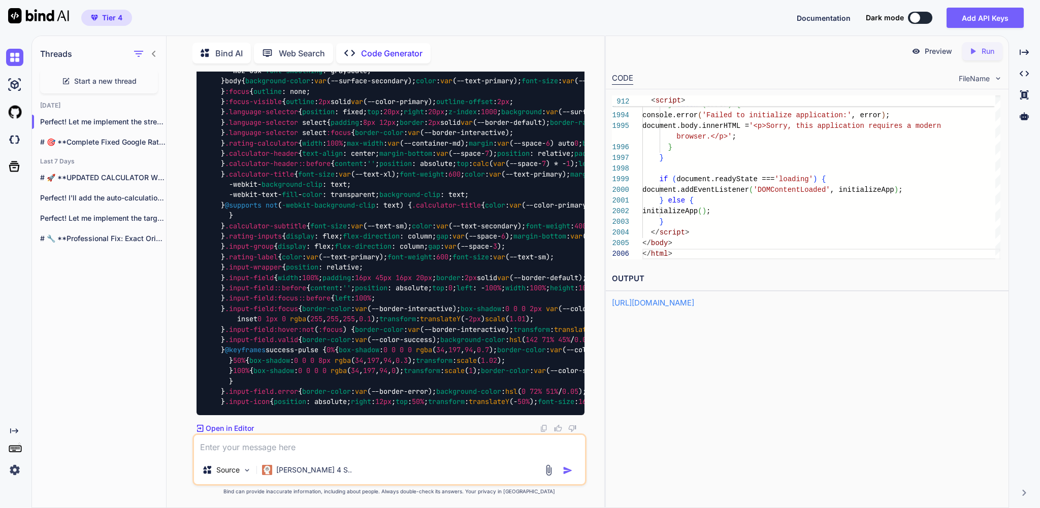
click at [238, 442] on textarea at bounding box center [389, 445] width 391 height 21
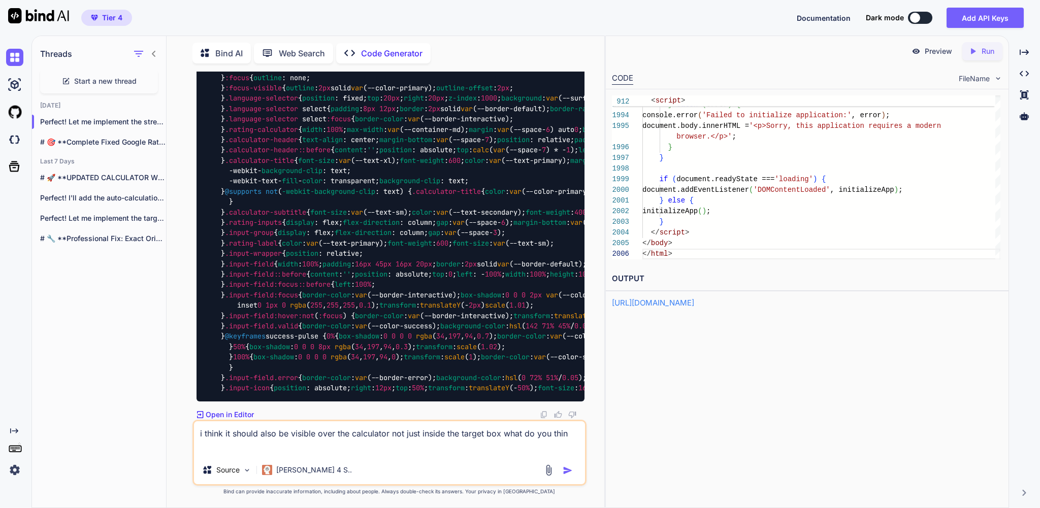
type textarea "i think it should also be visible over the calculator not just inside the targe…"
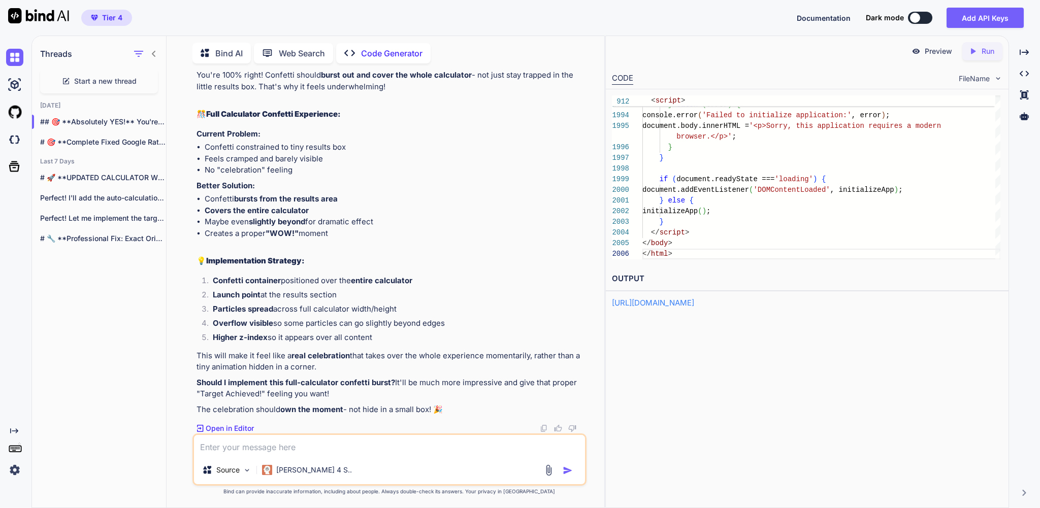
scroll to position [139611, 0]
type textarea "lets try it"
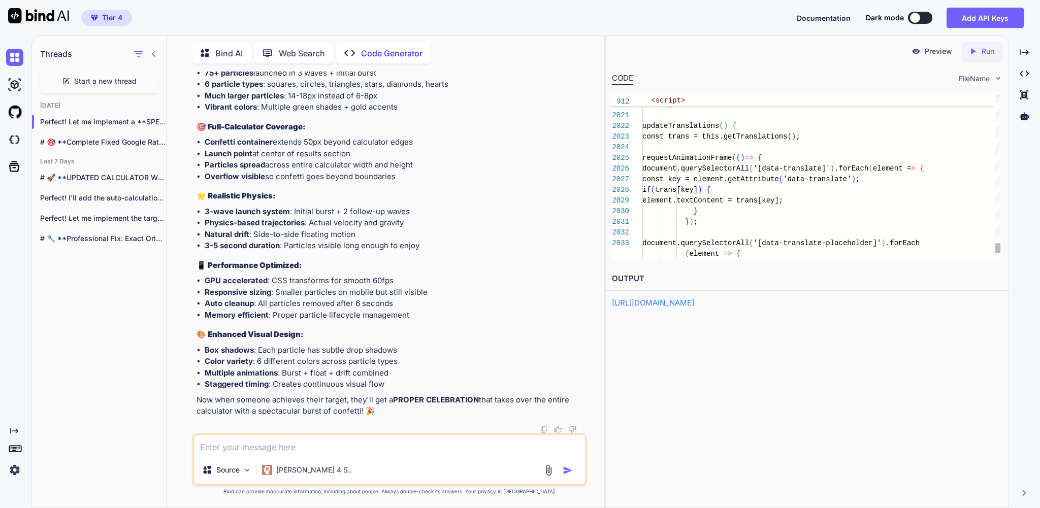
scroll to position [164881, 0]
click at [970, 54] on icon "Created with Pixso." at bounding box center [972, 51] width 9 height 9
click at [676, 308] on link "https://app.onecompiler.com/43uja6wvr_43uneu4dp" at bounding box center [653, 303] width 82 height 10
click at [213, 443] on textarea at bounding box center [389, 445] width 391 height 21
type textarea "w"
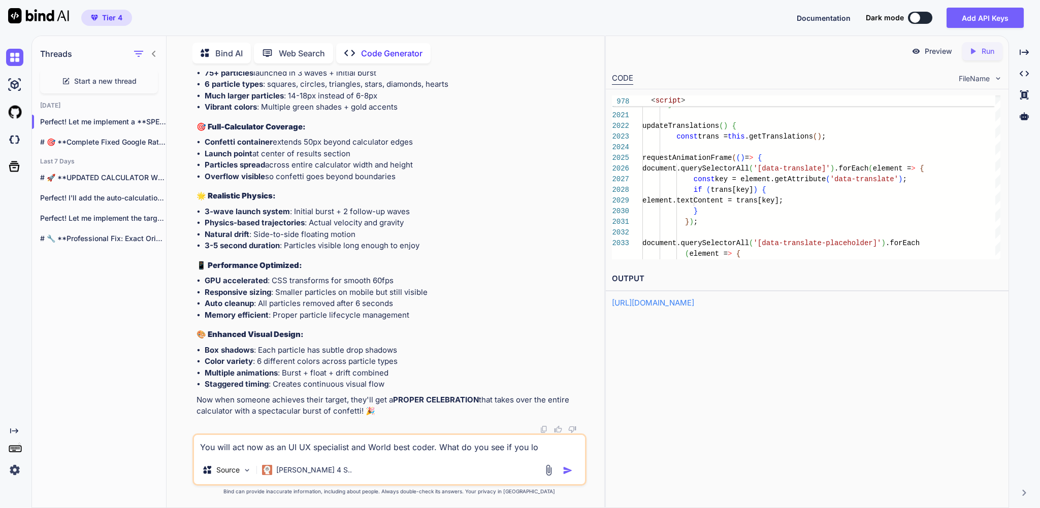
scroll to position [164895, 0]
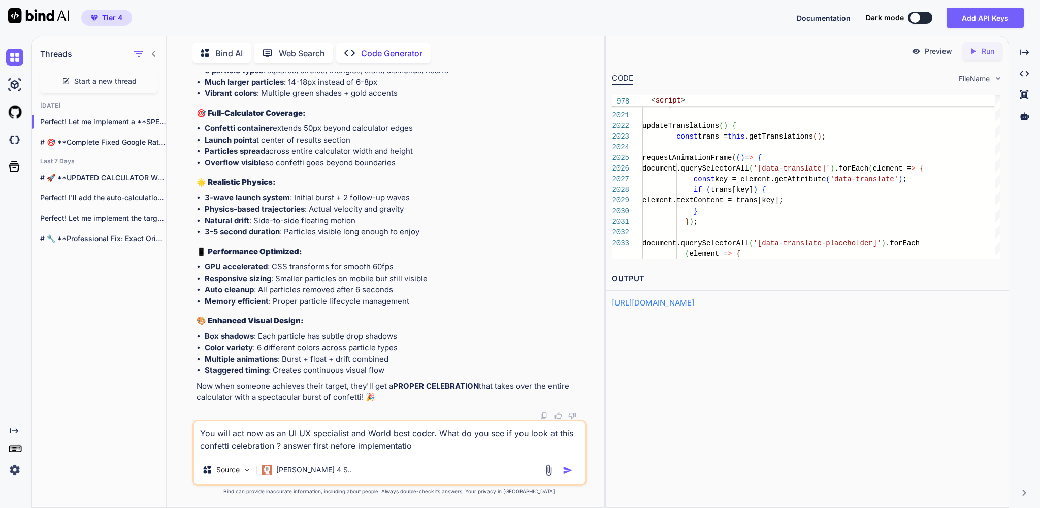
type textarea "You will act now as an UI UX specialist and World best coder. What do you see i…"
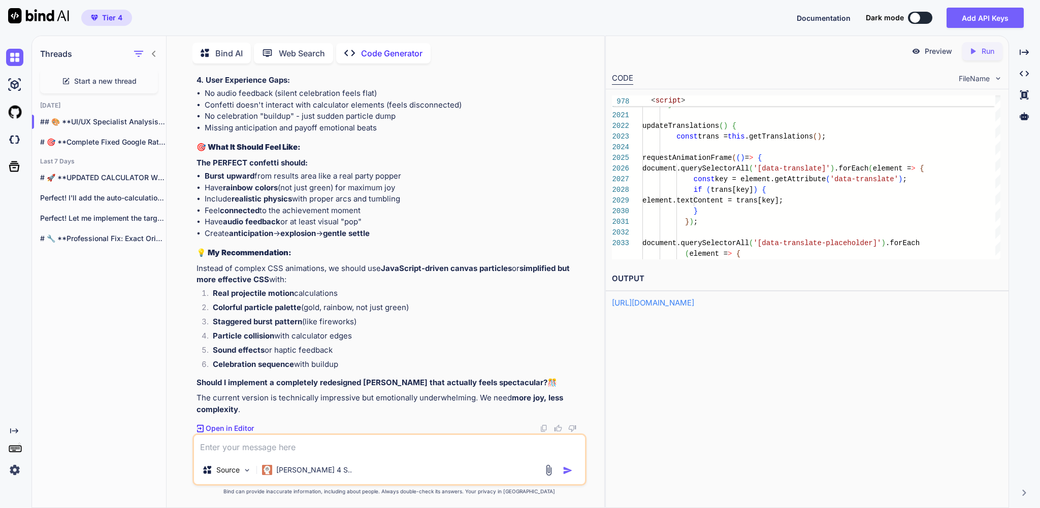
scroll to position [165586, 0]
type textarea "yes please"
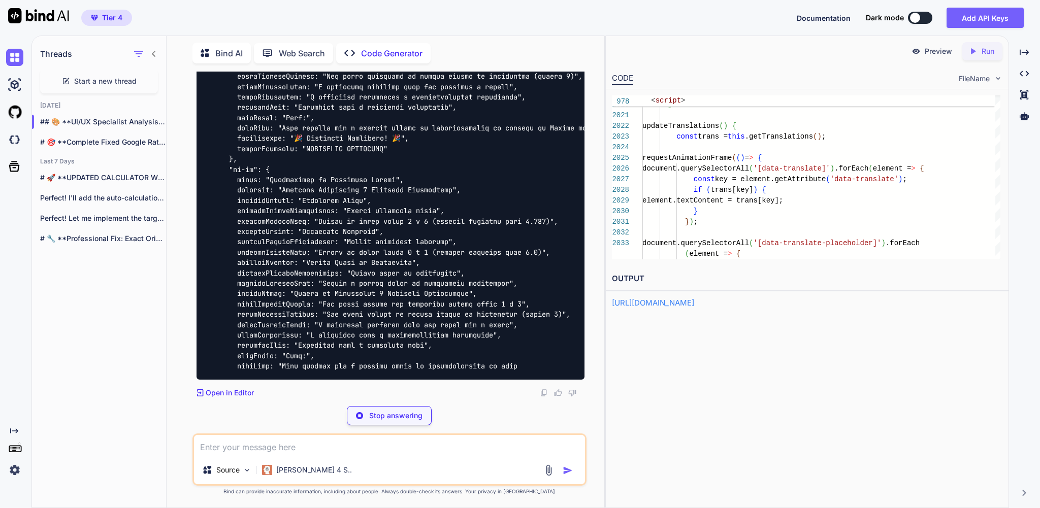
scroll to position [178889, 0]
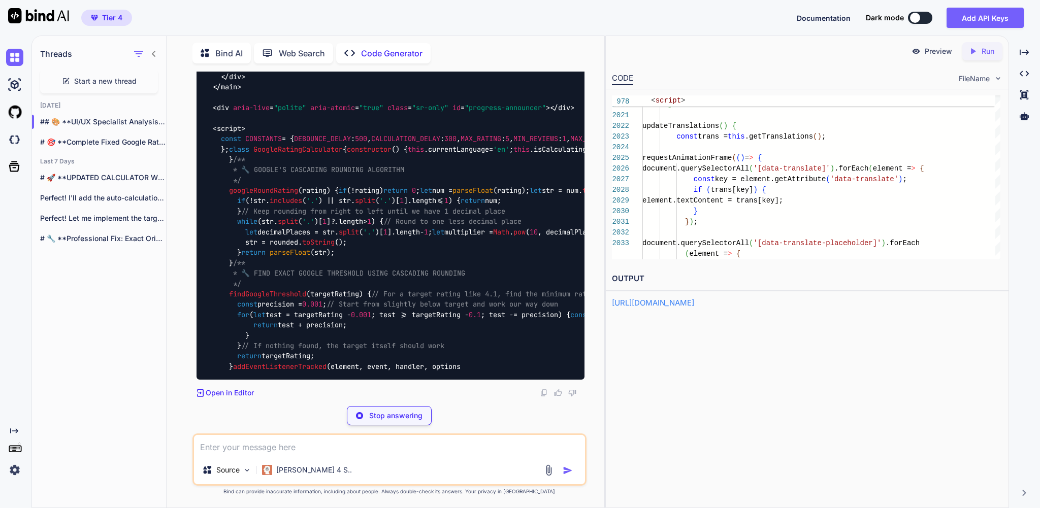
scroll to position [180649, 0]
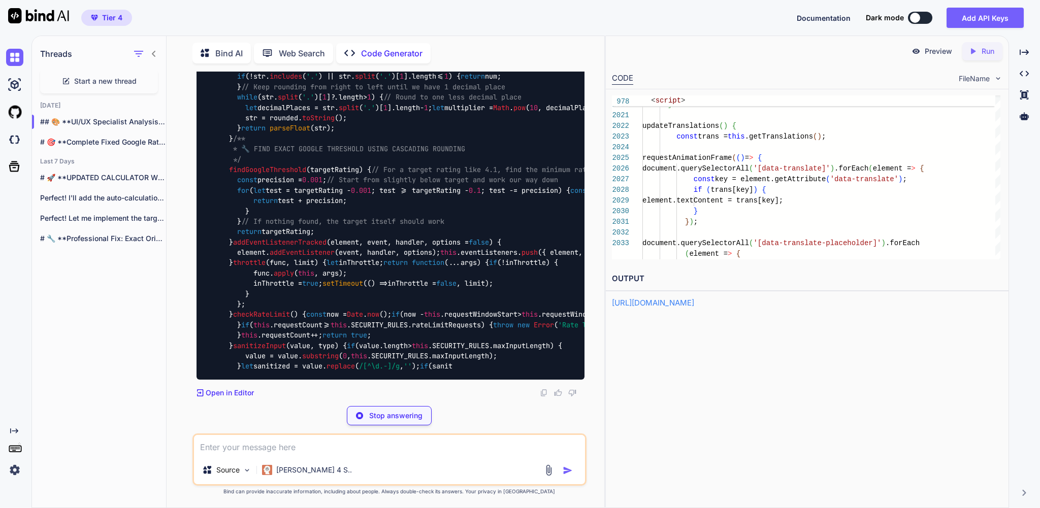
type textarea "x"
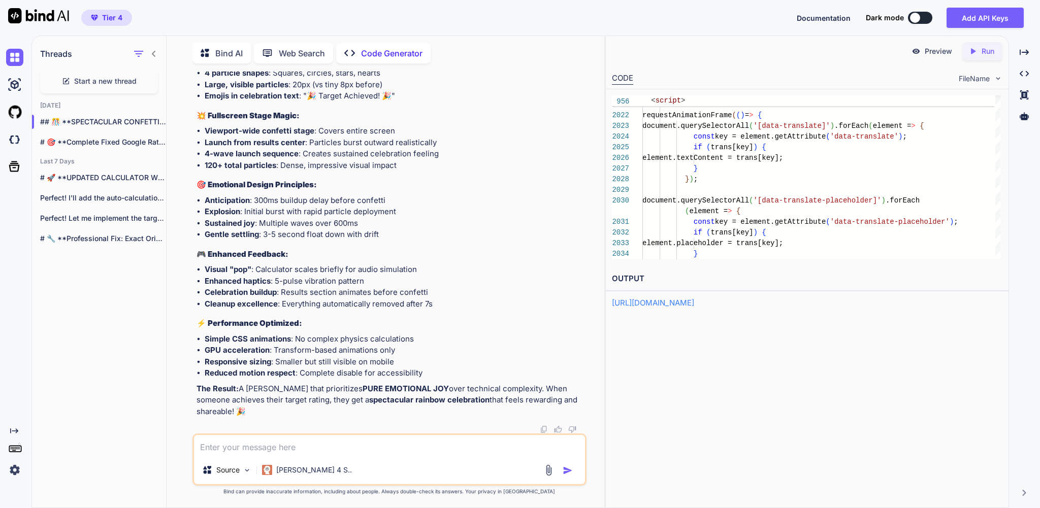
scroll to position [190923, 0]
click at [969, 50] on icon "Created with Pixso." at bounding box center [972, 51] width 9 height 9
click at [739, 304] on div "OUTPUT https://app.onecompiler.com/43uja6mm3_43unfc42f" at bounding box center [807, 288] width 402 height 42
click at [694, 308] on link "https://app.onecompiler.com/43uja6mm3_43unfc42f" at bounding box center [653, 303] width 82 height 10
click at [244, 441] on textarea at bounding box center [389, 445] width 391 height 21
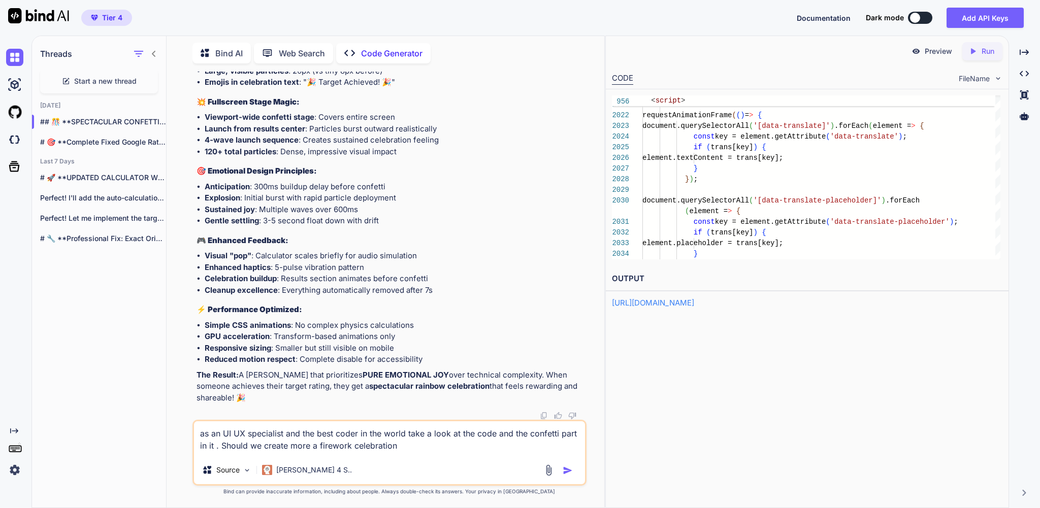
type textarea "as an UI UX specialist and the best coder in the world take a look at the code …"
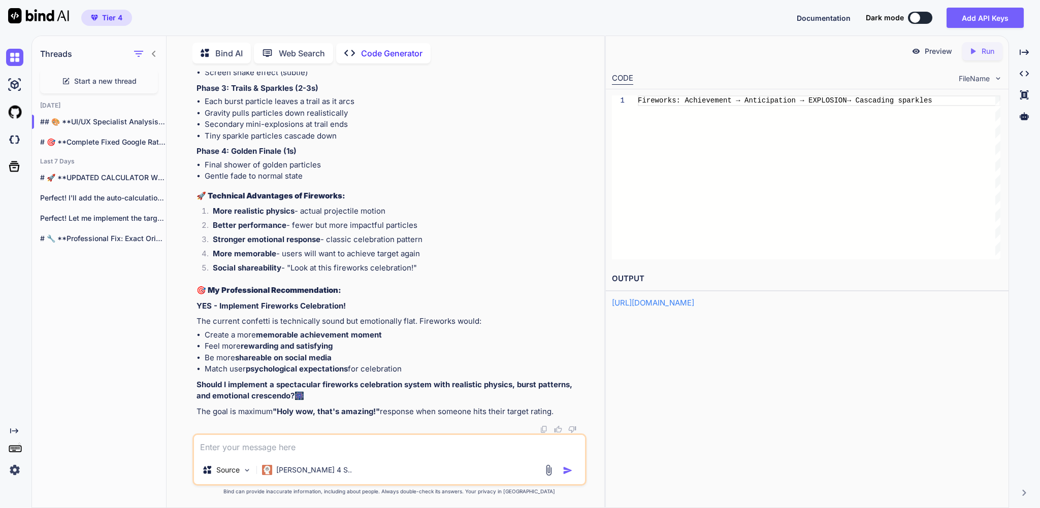
scroll to position [191931, 0]
click at [358, 442] on textarea "ok change the coffetti to fireworks" at bounding box center [389, 445] width 391 height 21
click at [275, 442] on textarea "ok change the coffetti to fireworks" at bounding box center [389, 445] width 391 height 21
click at [370, 441] on textarea "ok change the conffetti to fireworks" at bounding box center [389, 445] width 391 height 21
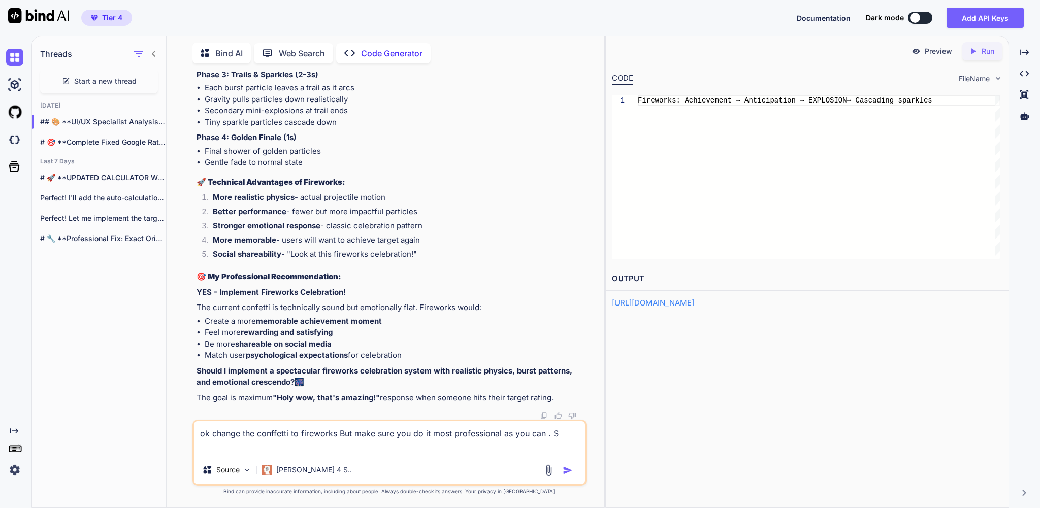
type textarea "ok change the conffetti to fireworks But make sure you do it most professional …"
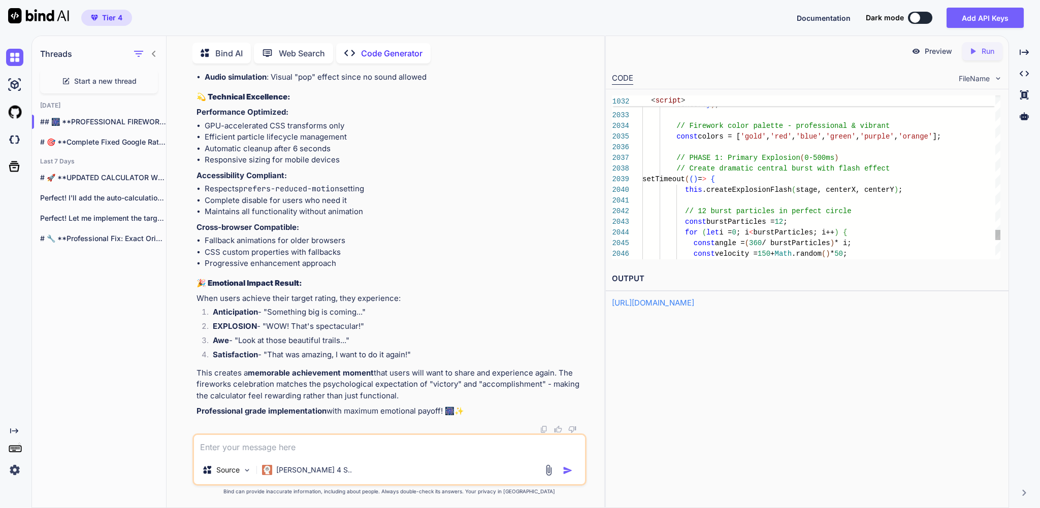
scroll to position [220177, 0]
click at [984, 56] on p "Run" at bounding box center [988, 51] width 13 height 10
click at [932, 52] on p "Preview" at bounding box center [938, 51] width 27 height 10
click at [292, 445] on textarea at bounding box center [389, 445] width 391 height 21
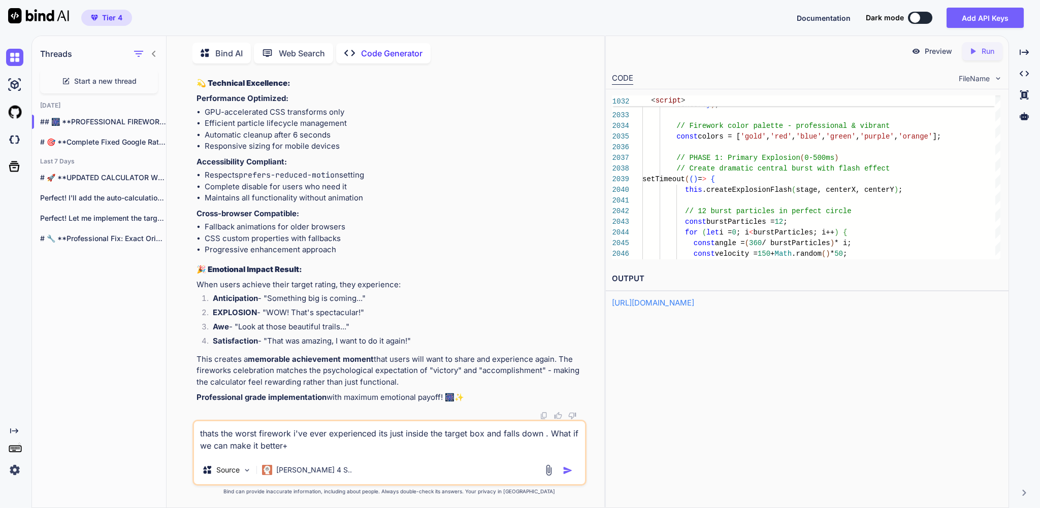
type textarea "thats the worst firework i've ever experienced its just inside the target box a…"
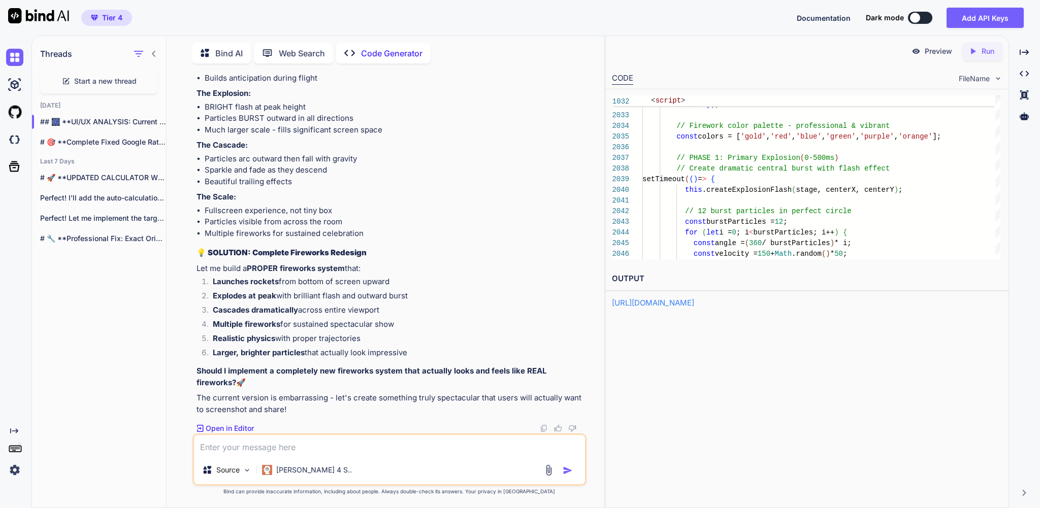
scroll to position [220969, 0]
type textarea "and make sure the z index is right"
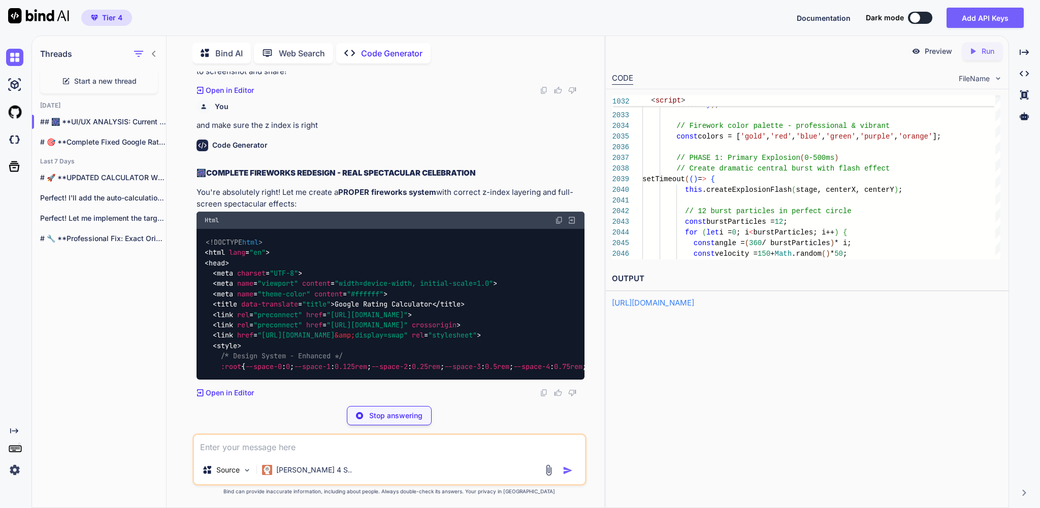
scroll to position [221651, 0]
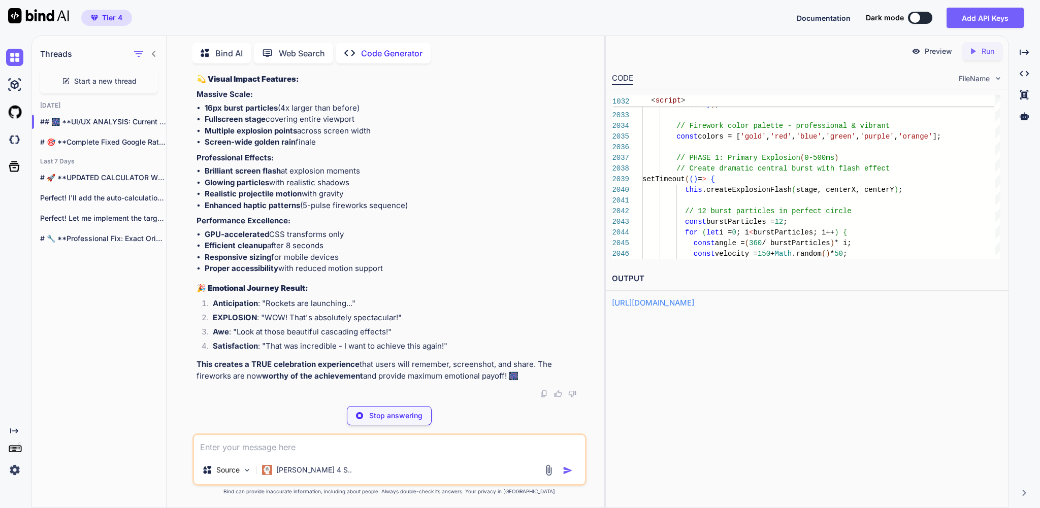
type textarea "x"
type textarea "} else { initializeApp(); } </script> </body> </html>"
type textarea "x"
